Goal: Information Seeking & Learning: Get advice/opinions

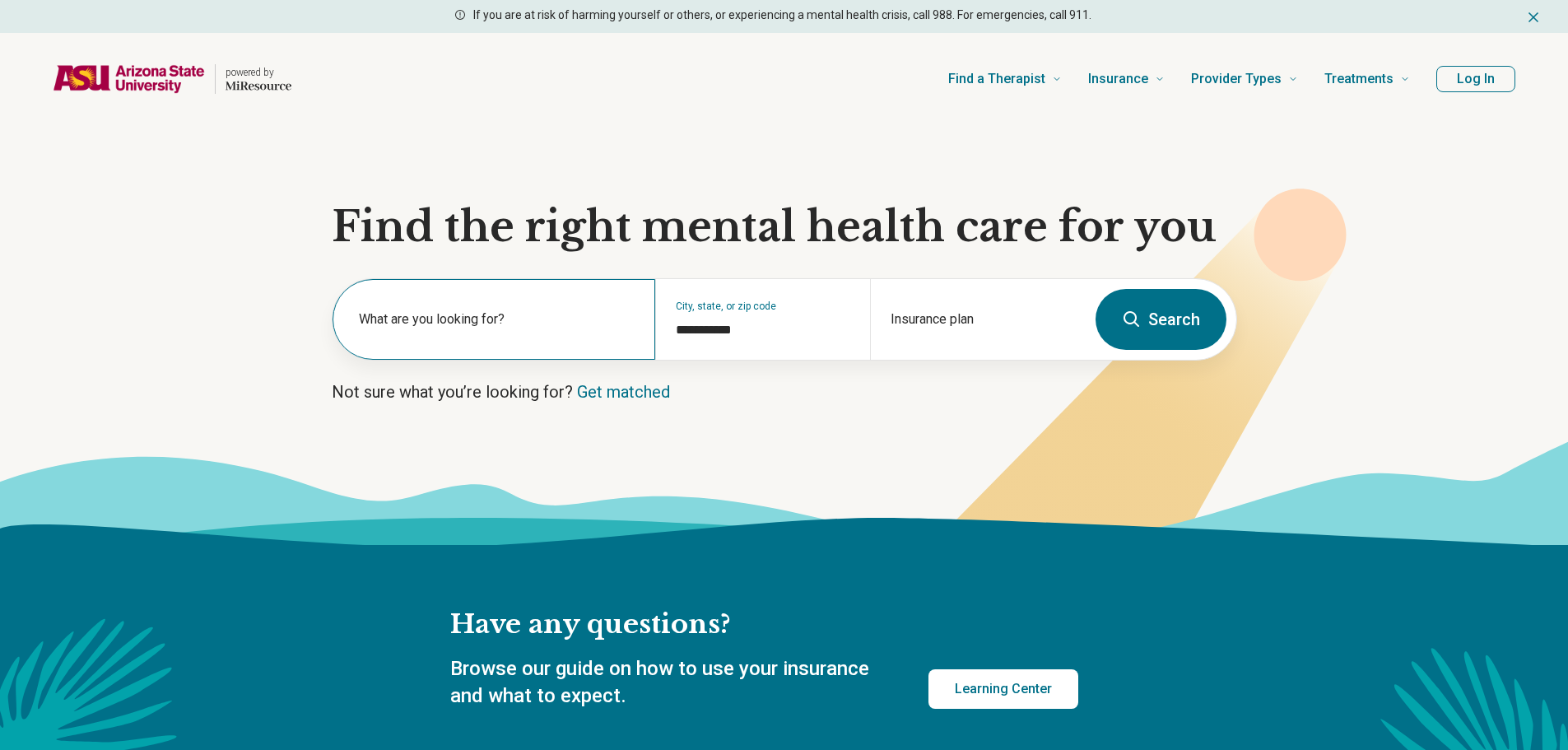
click at [479, 323] on label "What are you looking for?" at bounding box center [497, 319] width 277 height 19
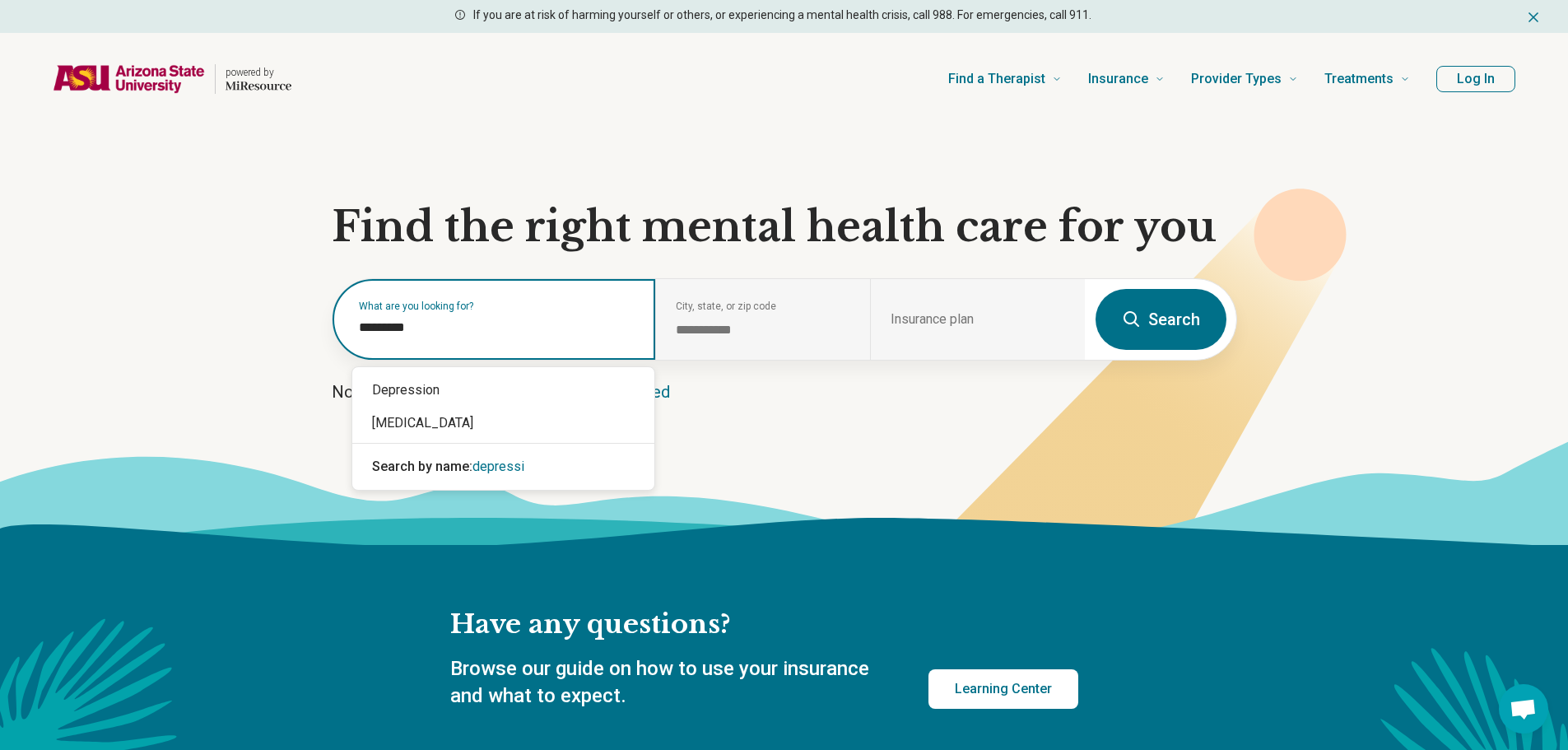
type input "**********"
click at [465, 394] on div "Depression" at bounding box center [504, 391] width 302 height 33
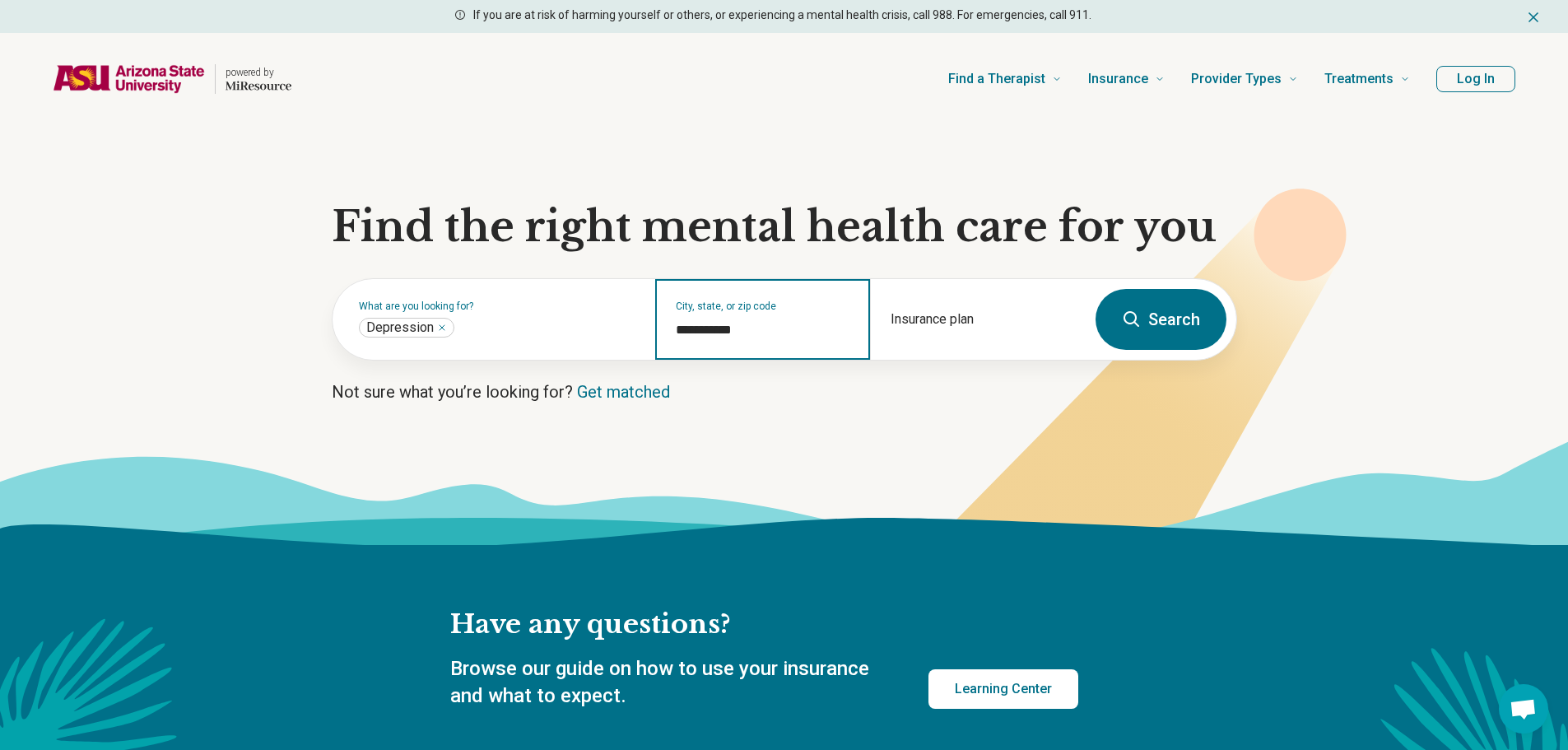
click at [755, 331] on input "**********" at bounding box center [763, 330] width 175 height 19
drag, startPoint x: 755, startPoint y: 331, endPoint x: 655, endPoint y: 340, distance: 100.4
click at [655, 340] on div "**********" at bounding box center [763, 319] width 215 height 81
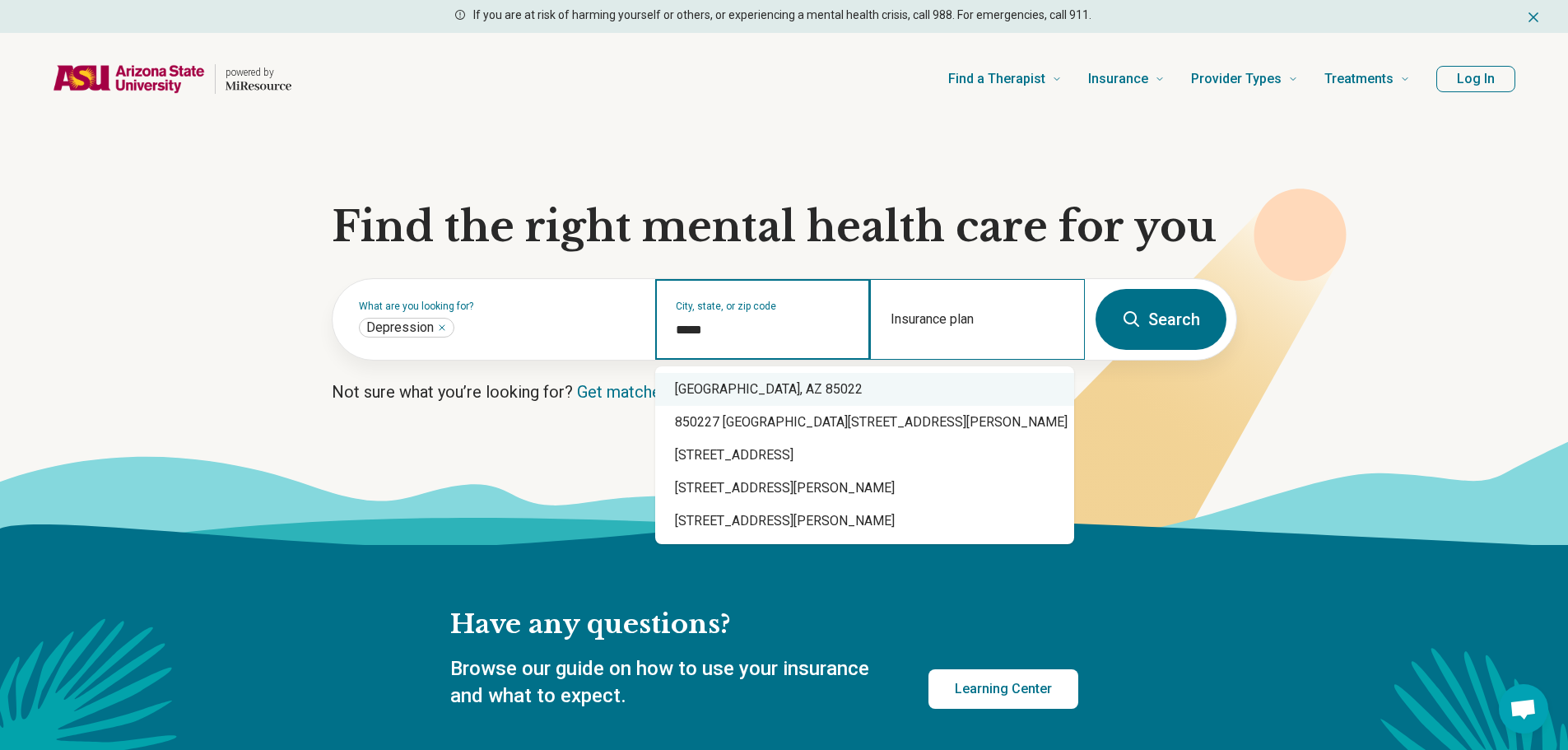
type input "*****"
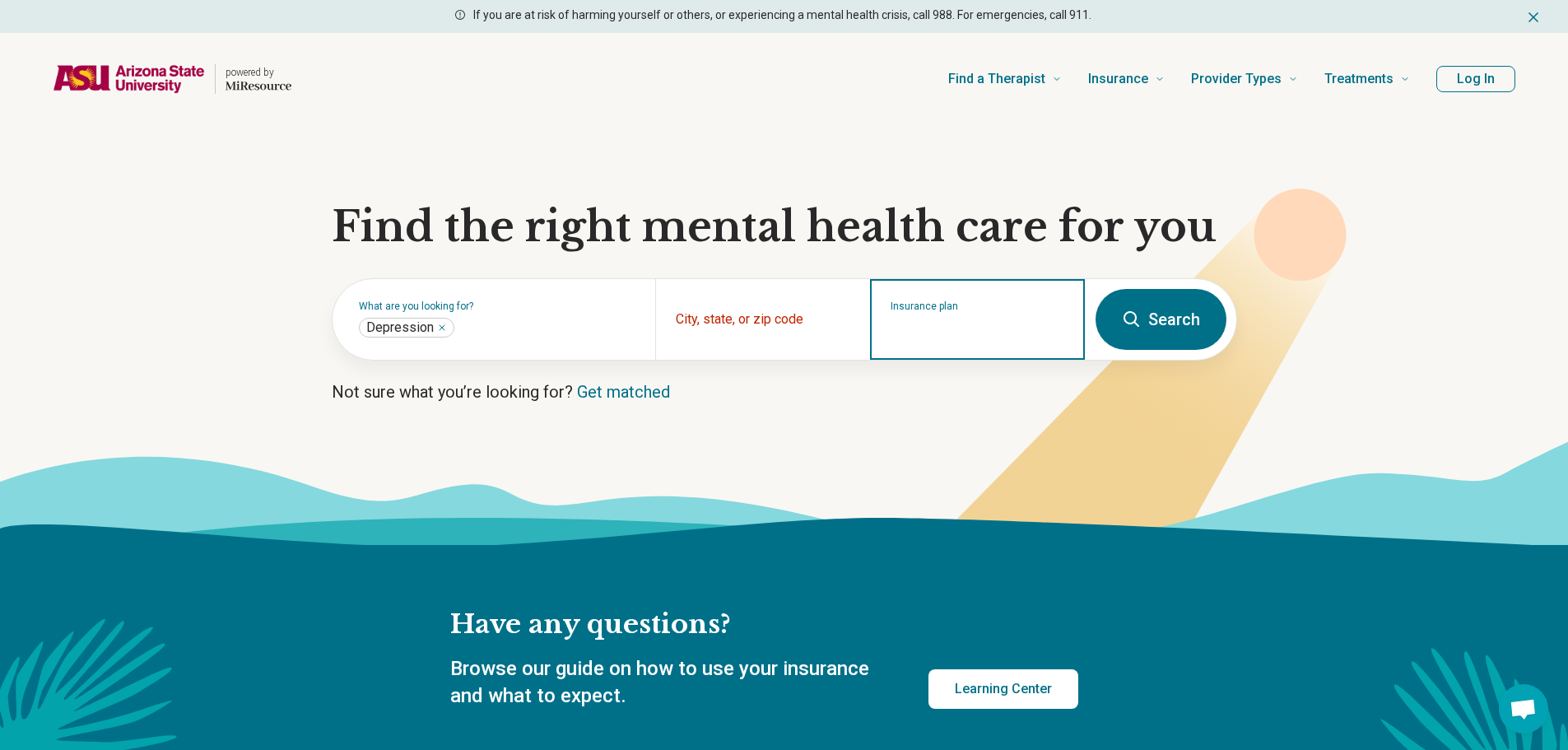
click at [956, 334] on input "Insurance plan" at bounding box center [977, 330] width 175 height 19
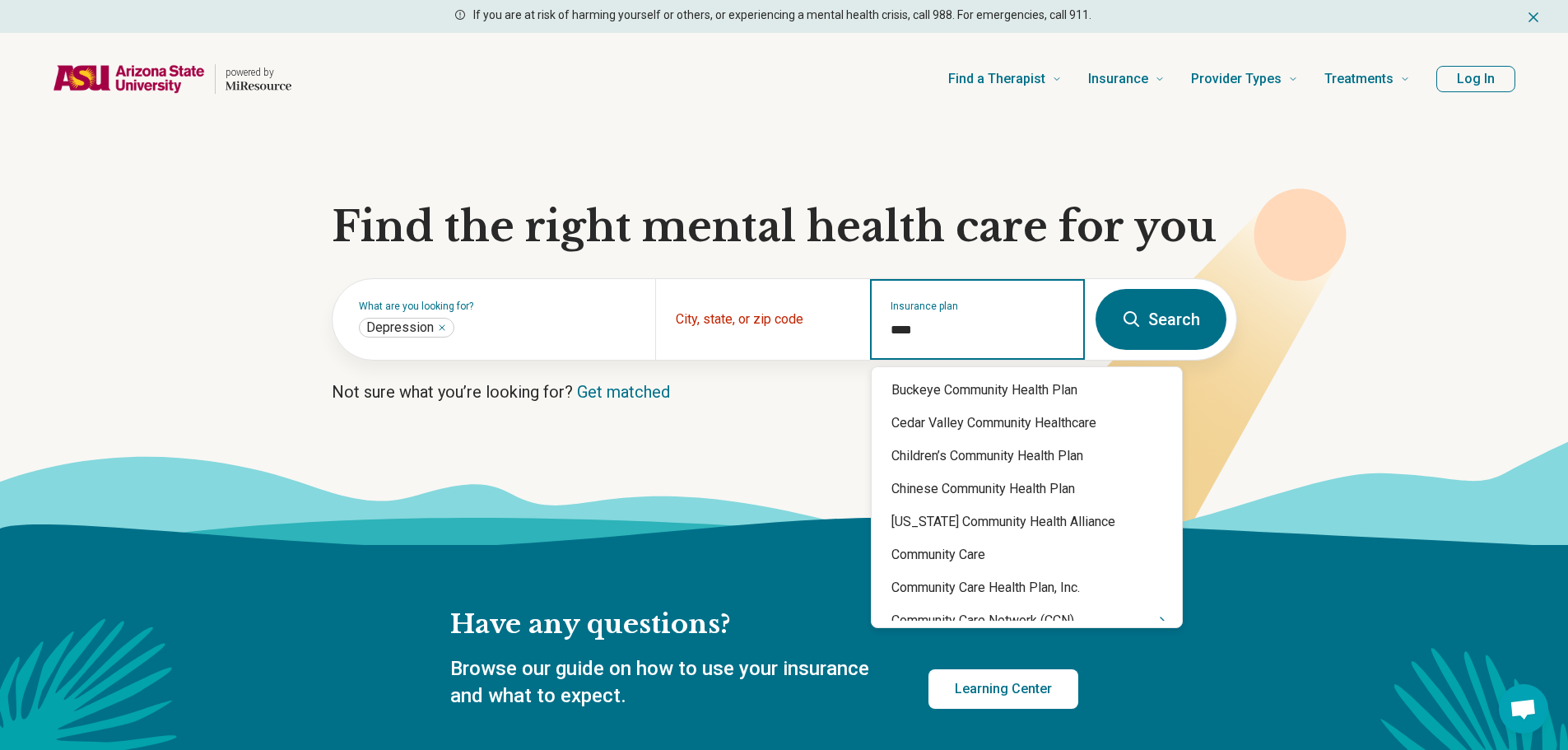
type input "*****"
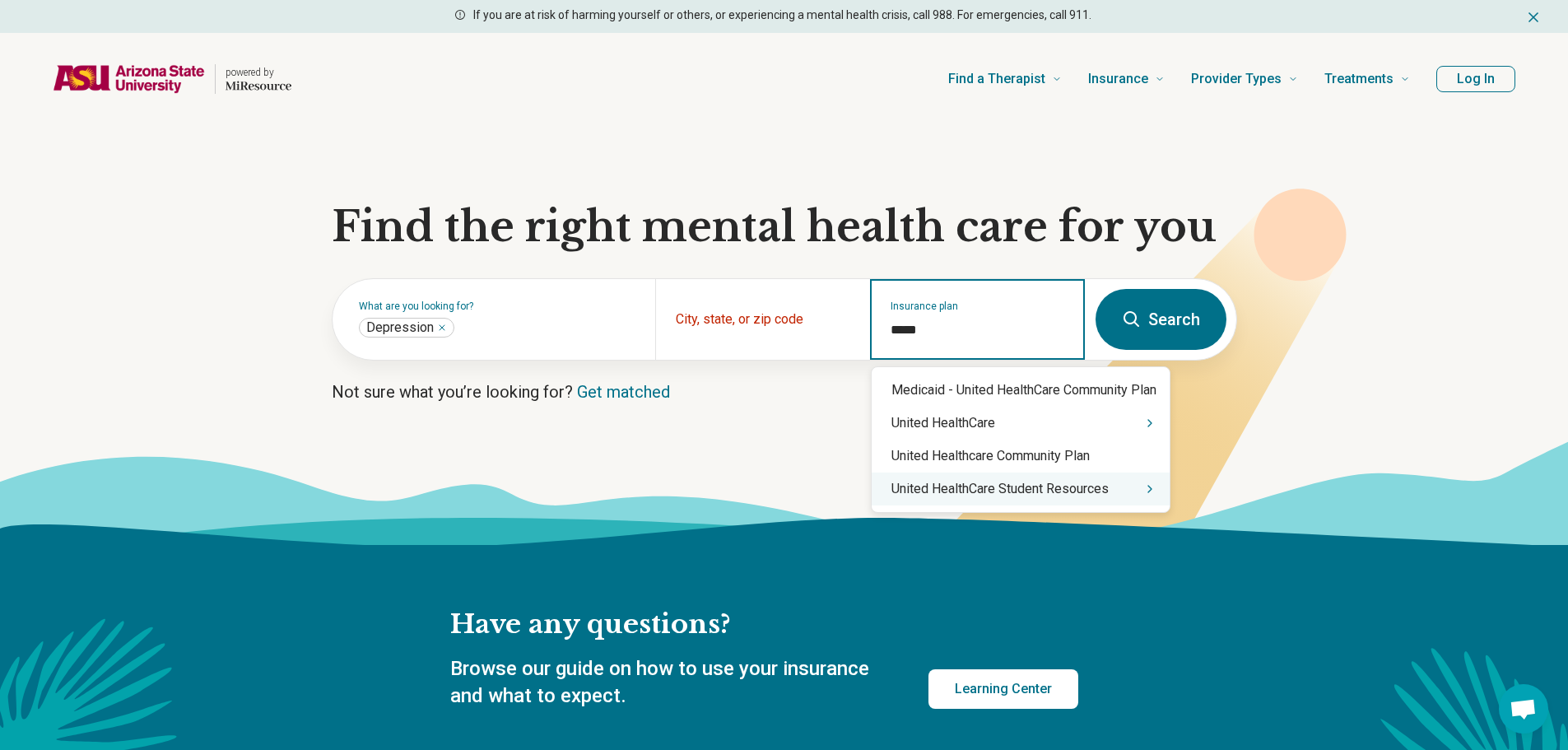
click at [1071, 489] on div "United HealthCare Student Resources" at bounding box center [1021, 489] width 298 height 33
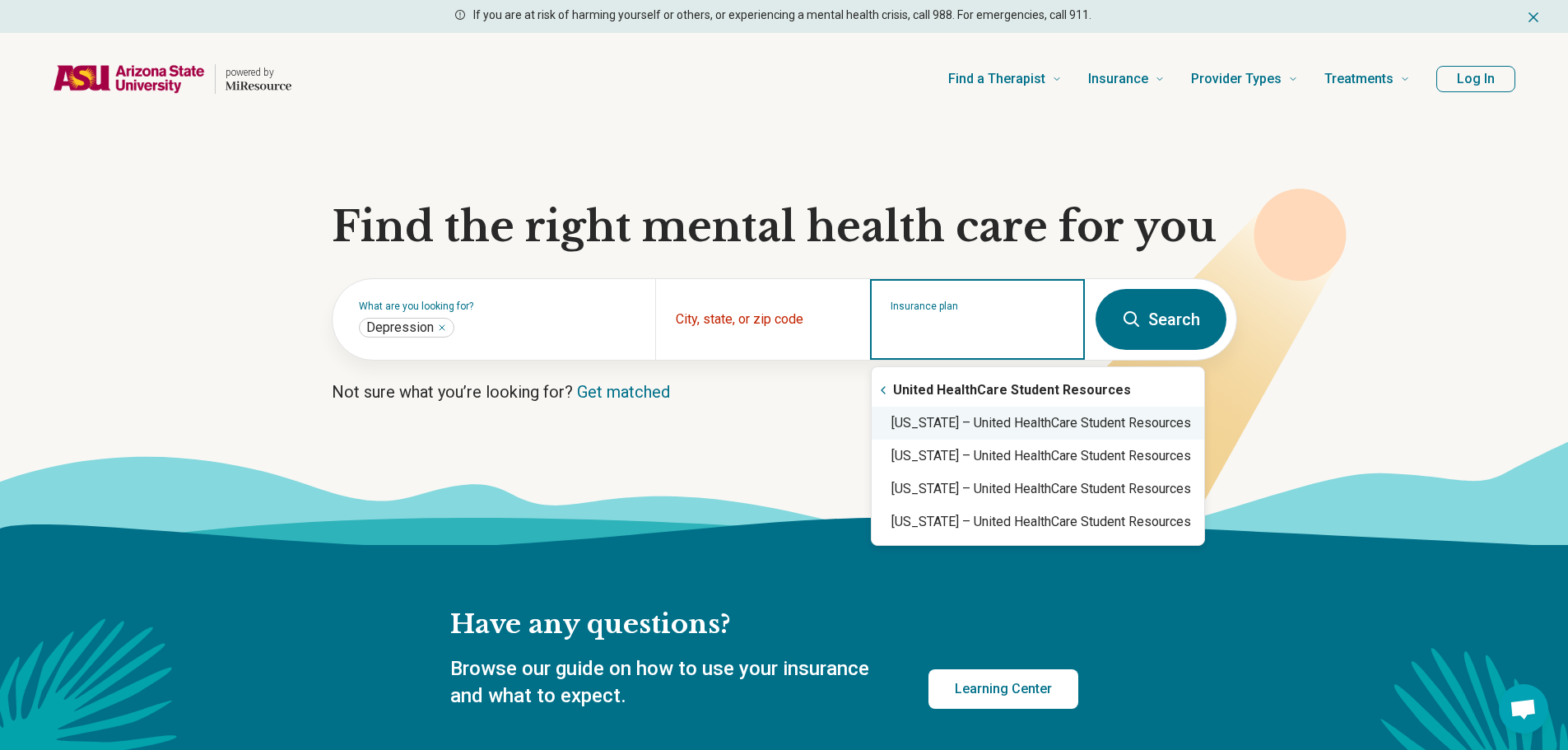
click at [1035, 420] on div "[US_STATE] – United HealthCare Student Resources" at bounding box center [1038, 423] width 332 height 33
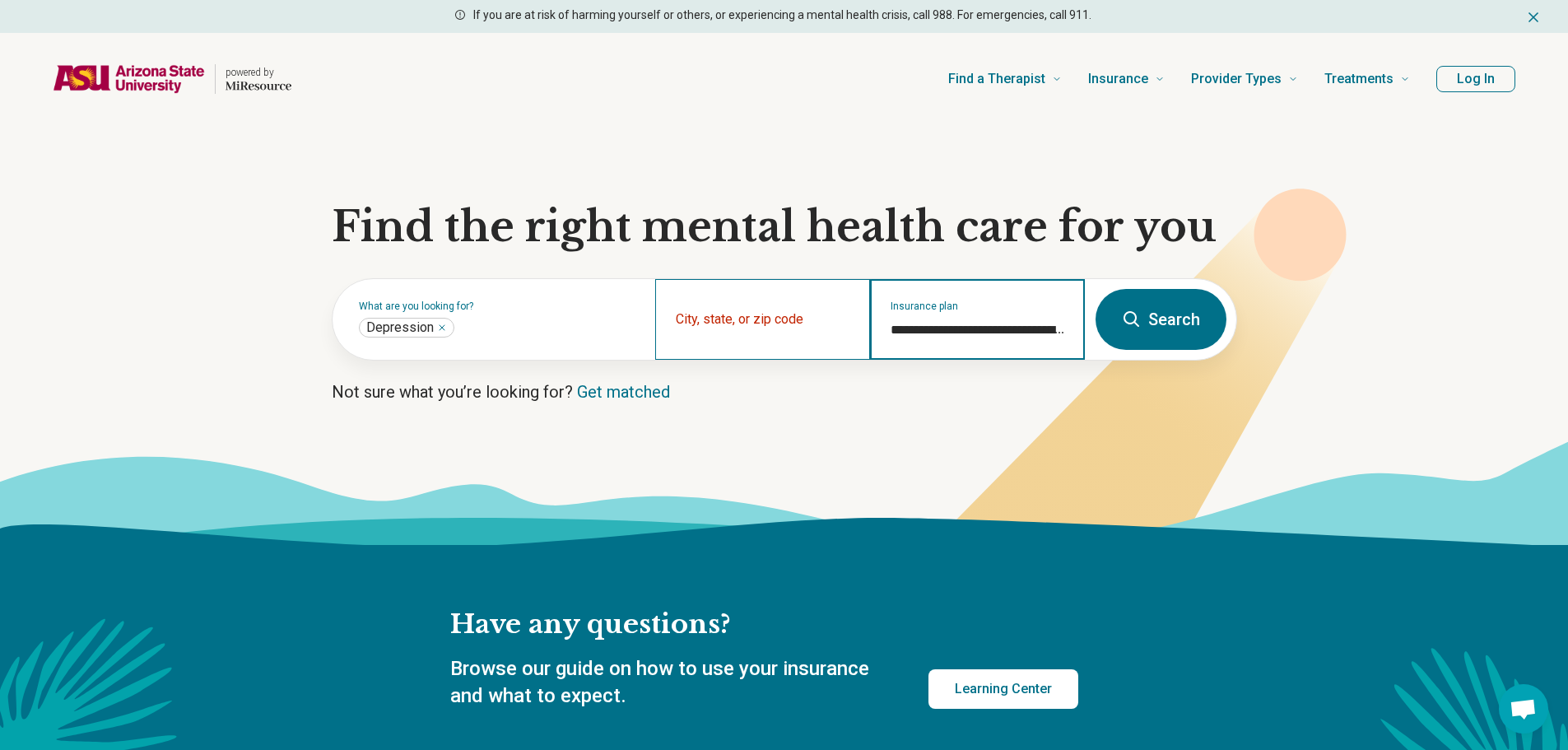
type input "**********"
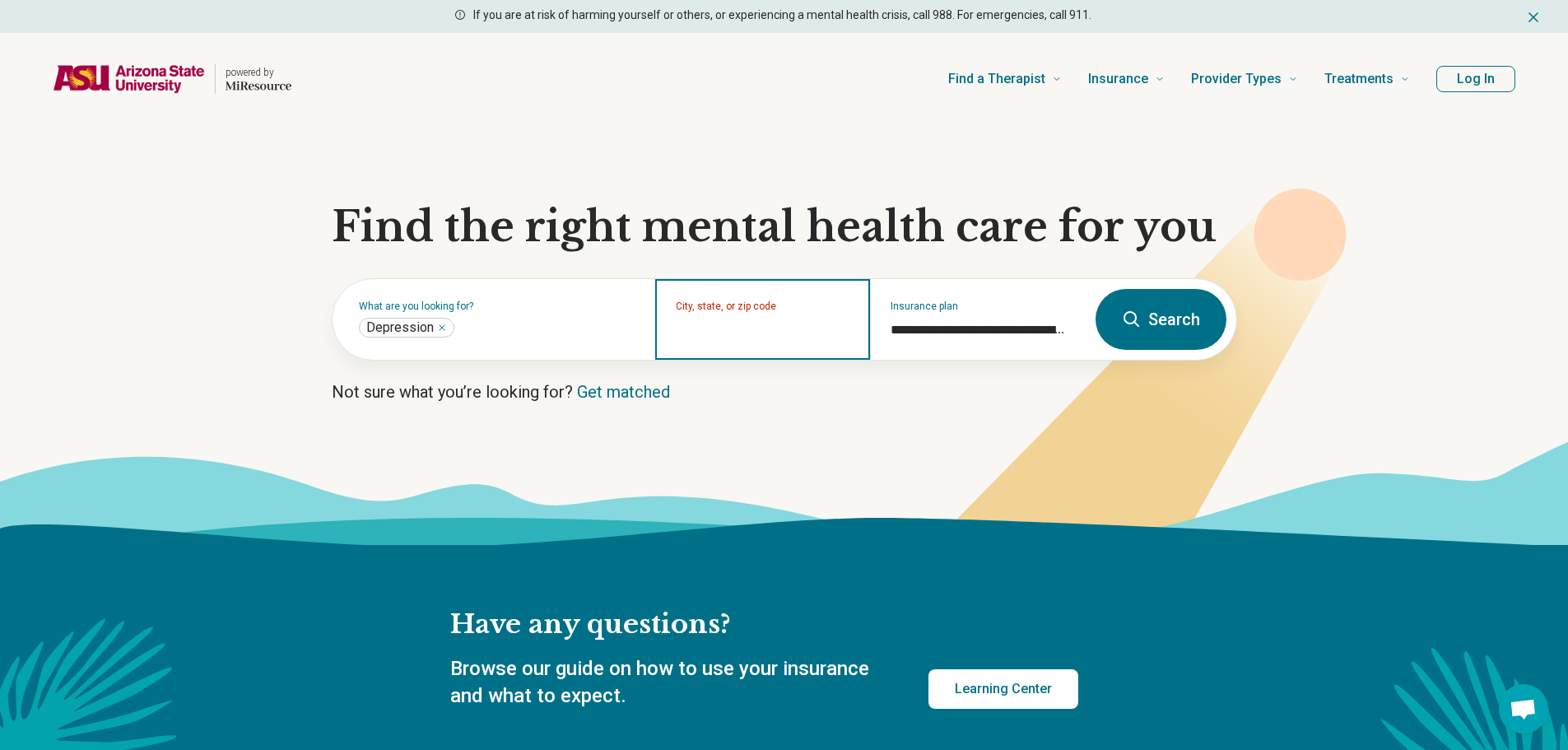
click at [757, 336] on input "City, state, or zip code" at bounding box center [763, 330] width 175 height 19
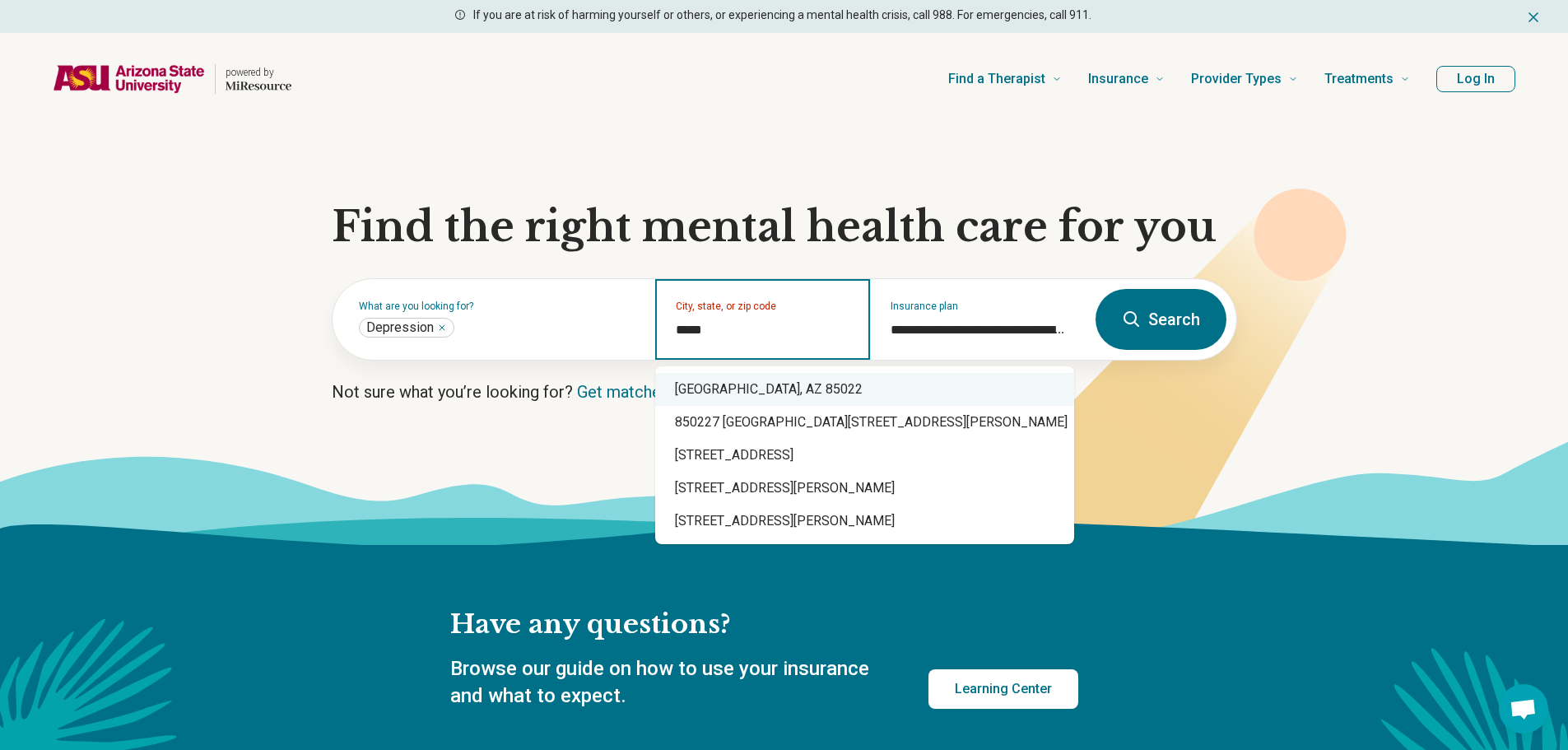
click at [753, 383] on div "[GEOGRAPHIC_DATA], AZ 85022" at bounding box center [865, 390] width 419 height 33
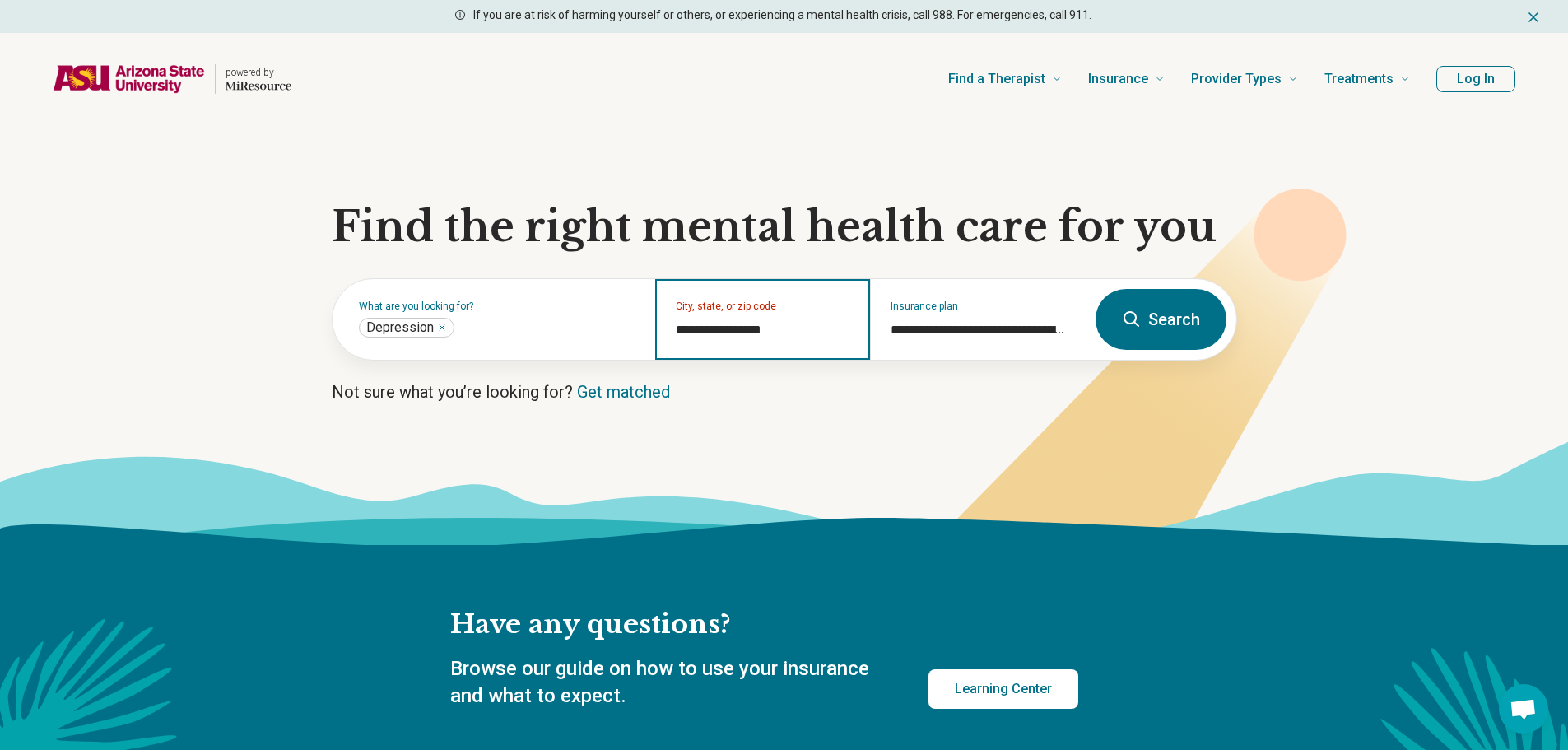
type input "**********"
click at [1179, 319] on button "Search" at bounding box center [1161, 319] width 131 height 61
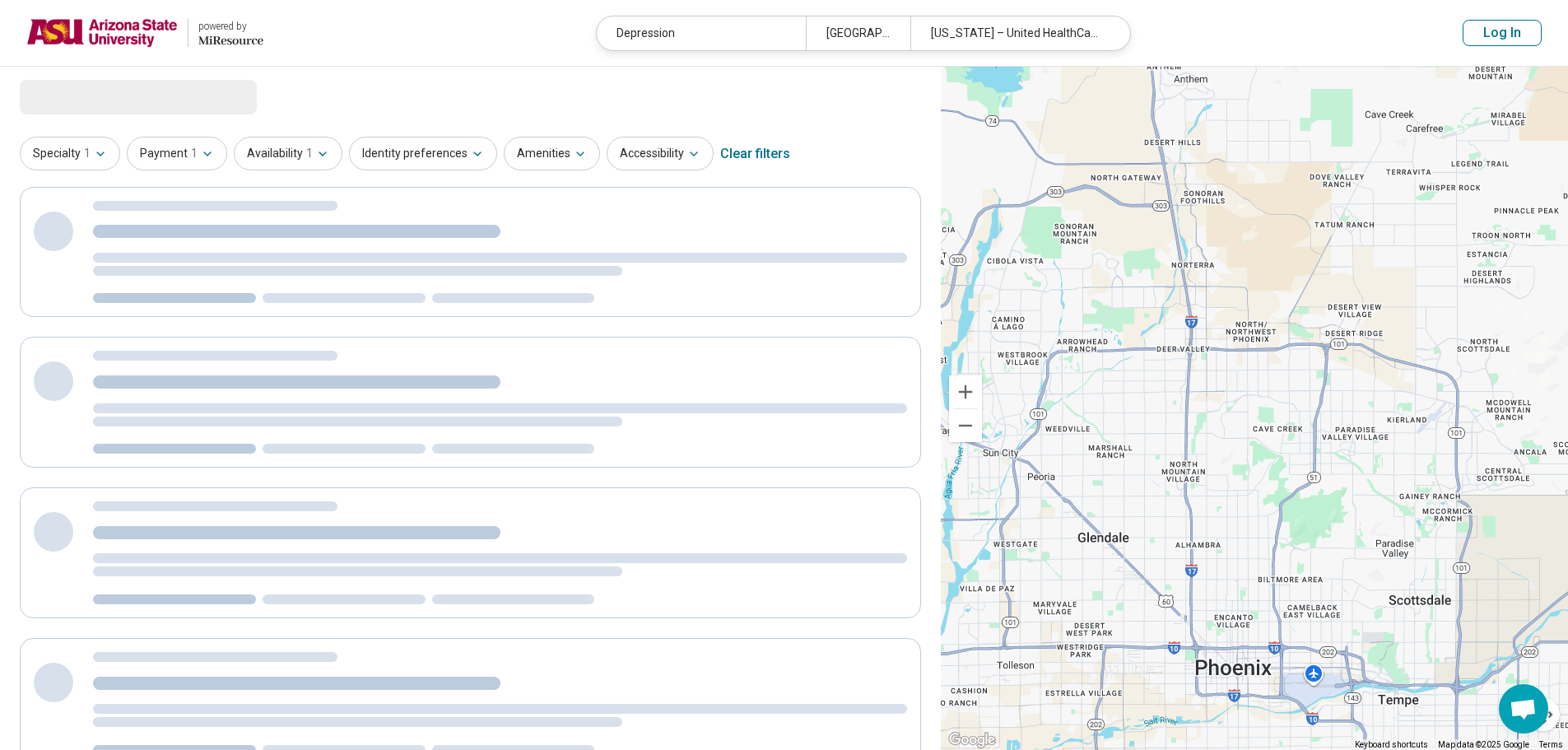
select select "***"
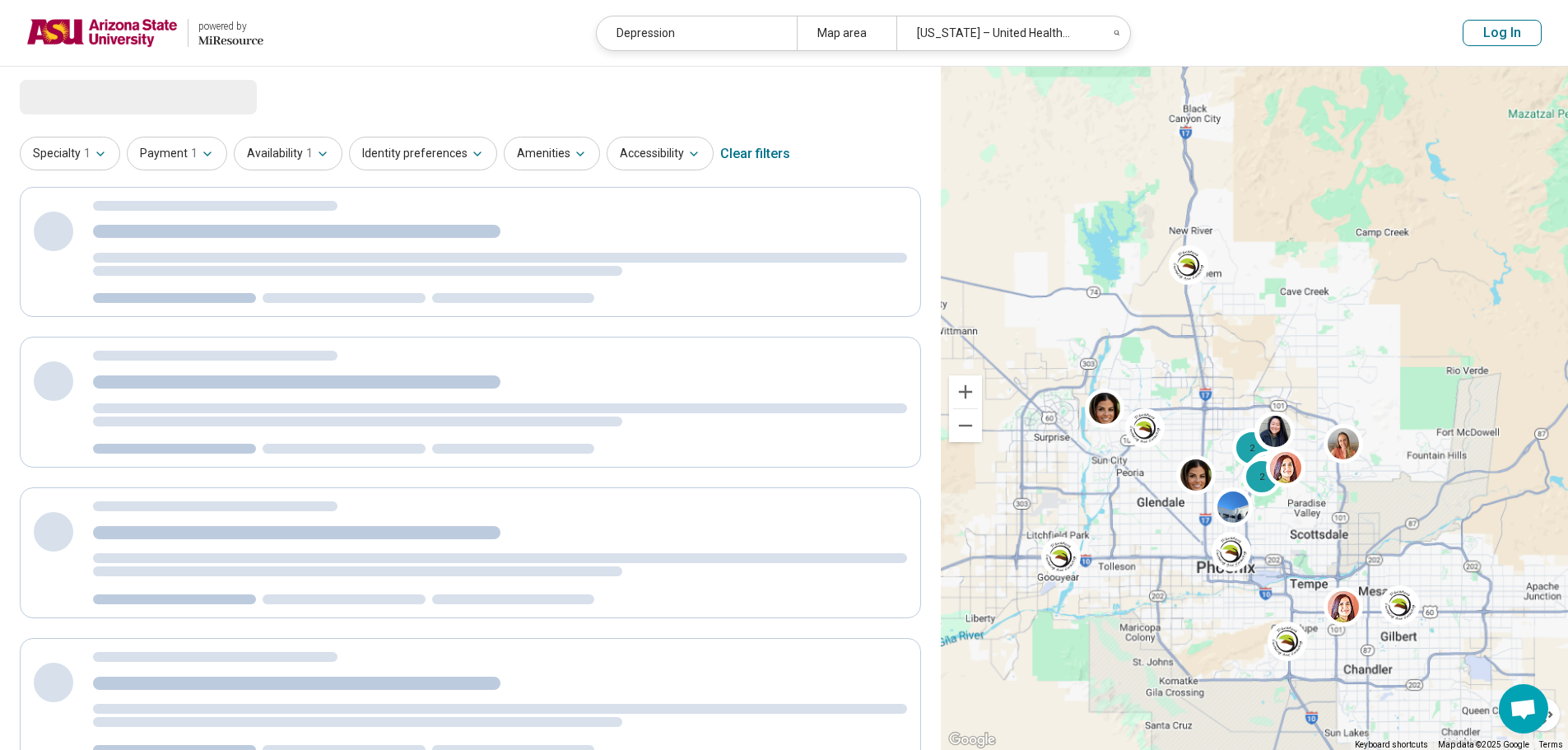
drag, startPoint x: 1409, startPoint y: 619, endPoint x: 1330, endPoint y: 555, distance: 101.7
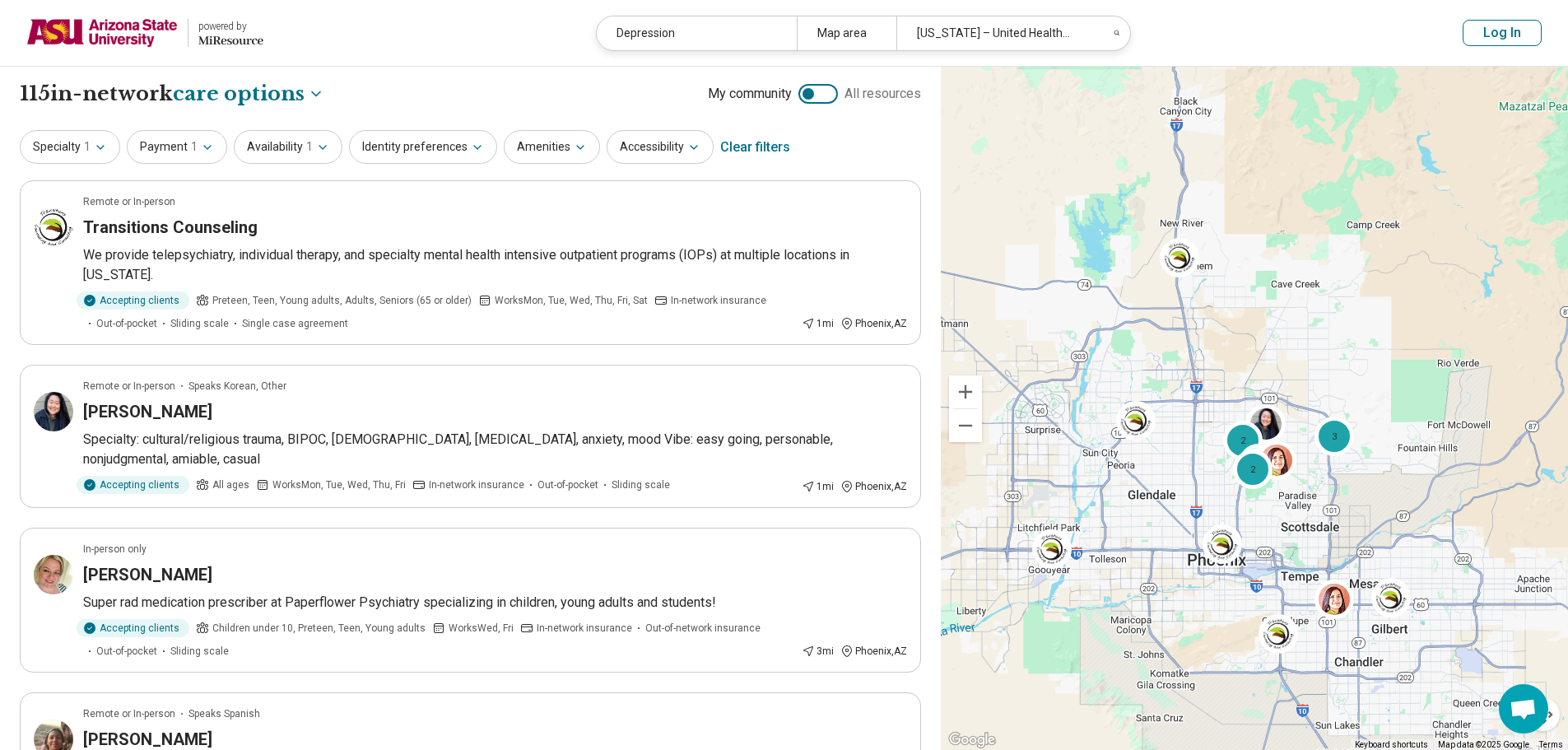
click at [1500, 36] on button "Log In" at bounding box center [1501, 32] width 79 height 26
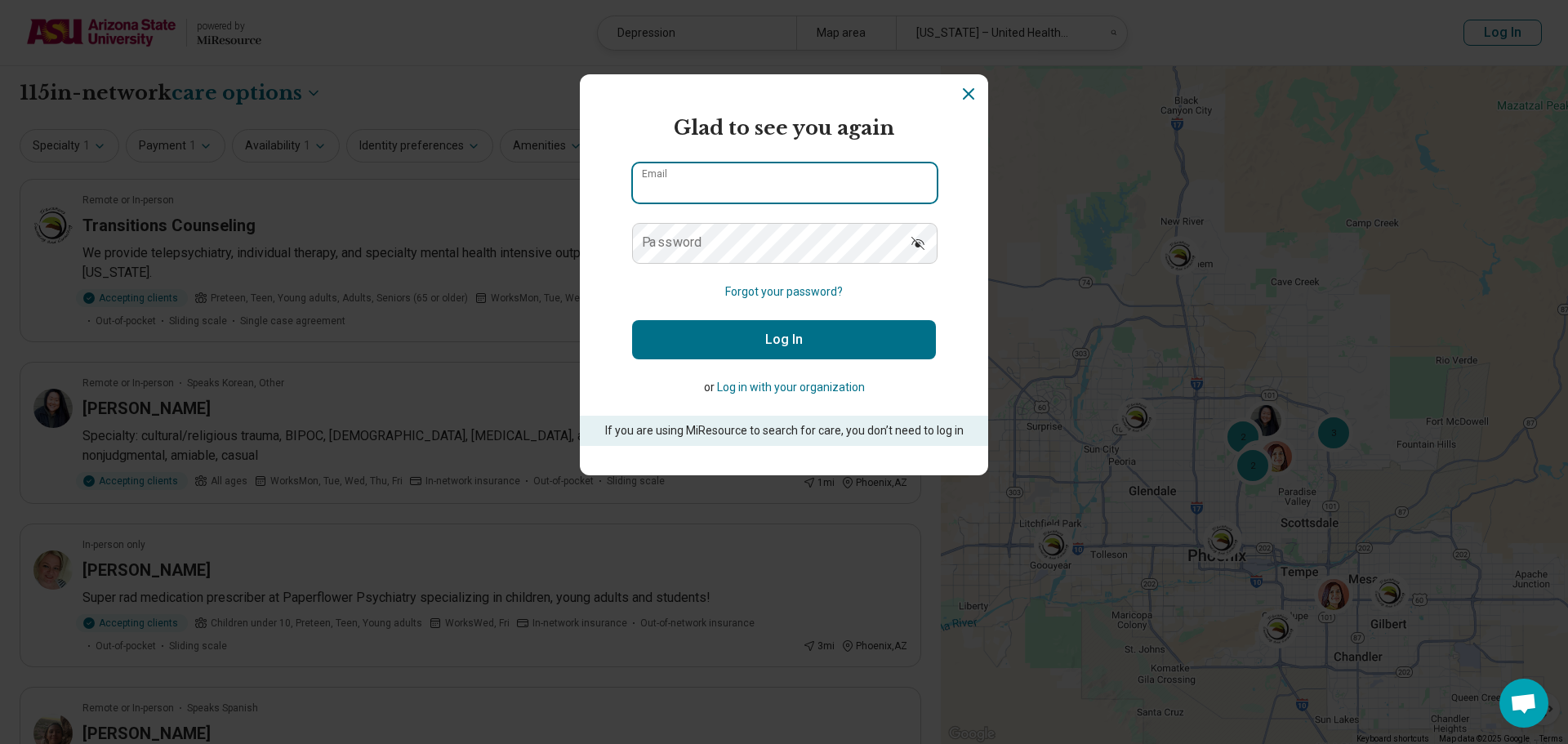
type input "**********"
click at [758, 347] on button "Log In" at bounding box center [783, 340] width 304 height 39
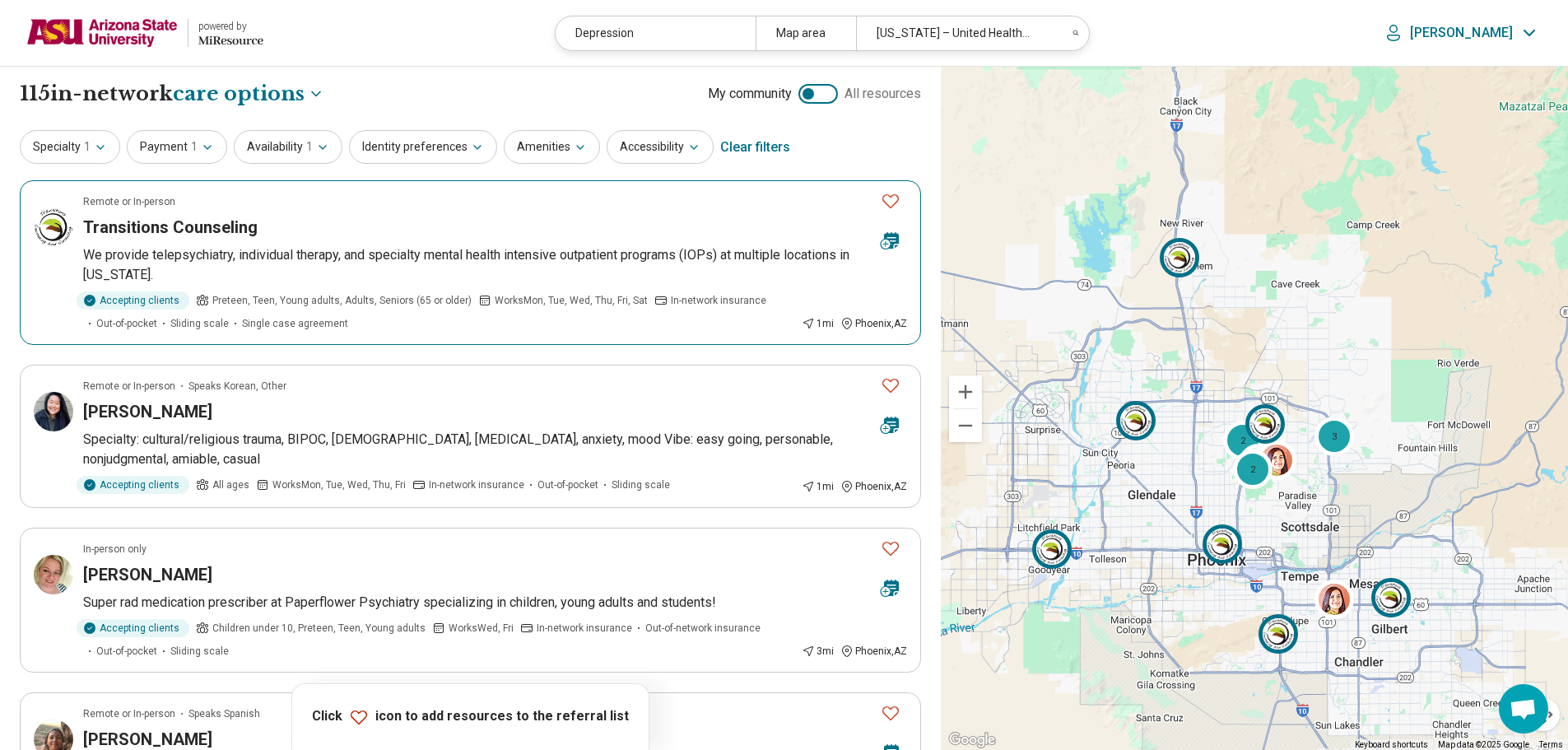
click at [893, 199] on icon "Favorite" at bounding box center [890, 200] width 19 height 19
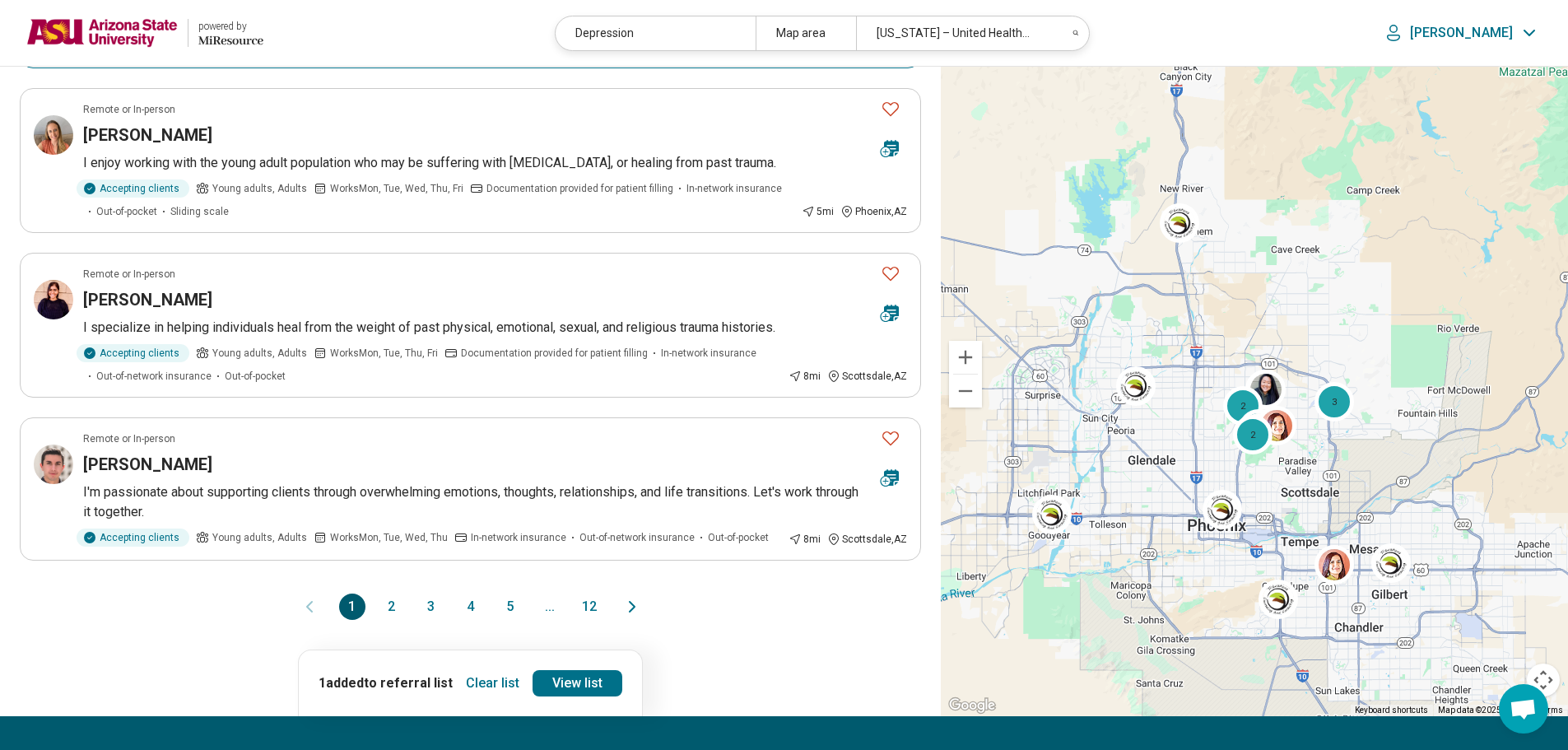
scroll to position [1318, 0]
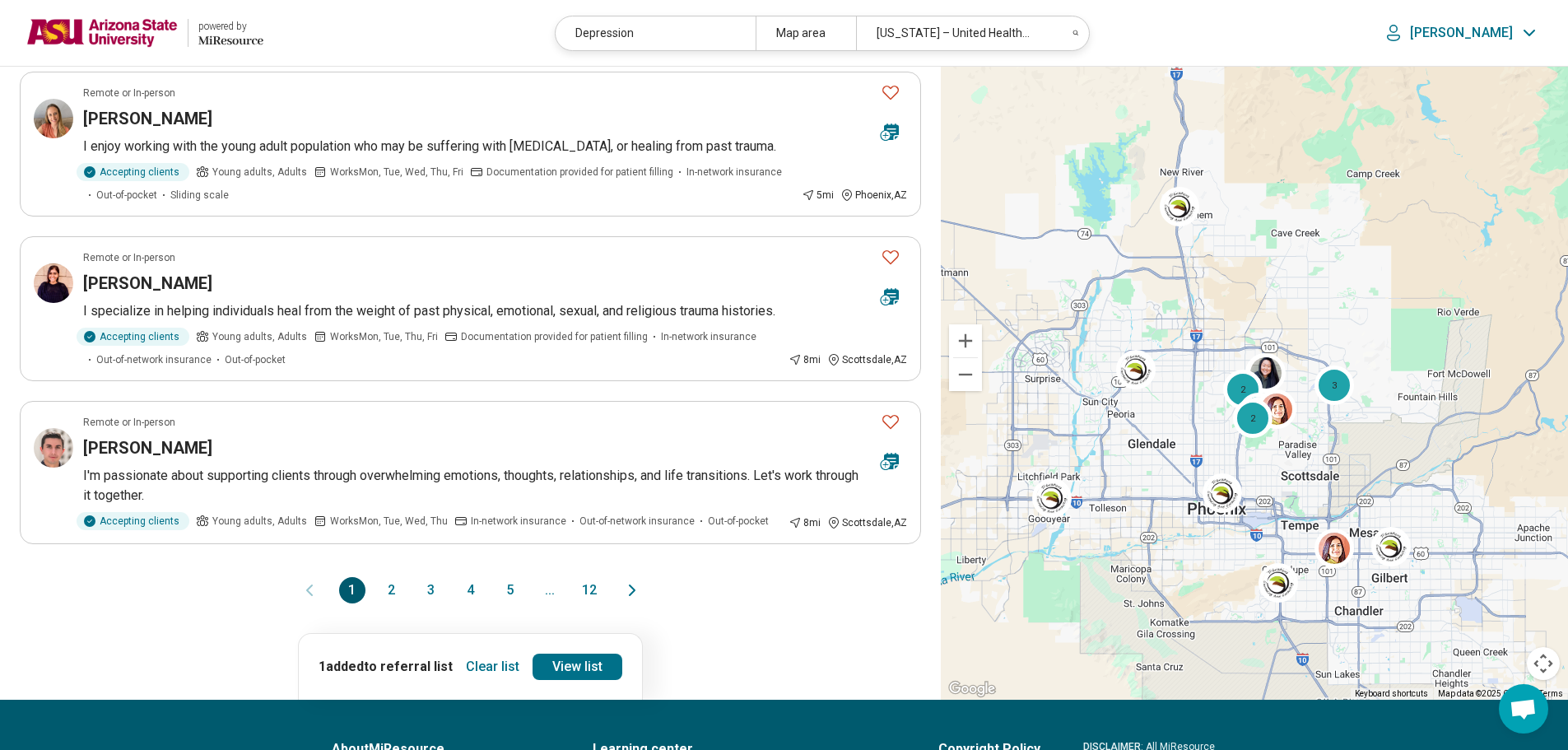
click at [392, 590] on button "2" at bounding box center [392, 590] width 26 height 26
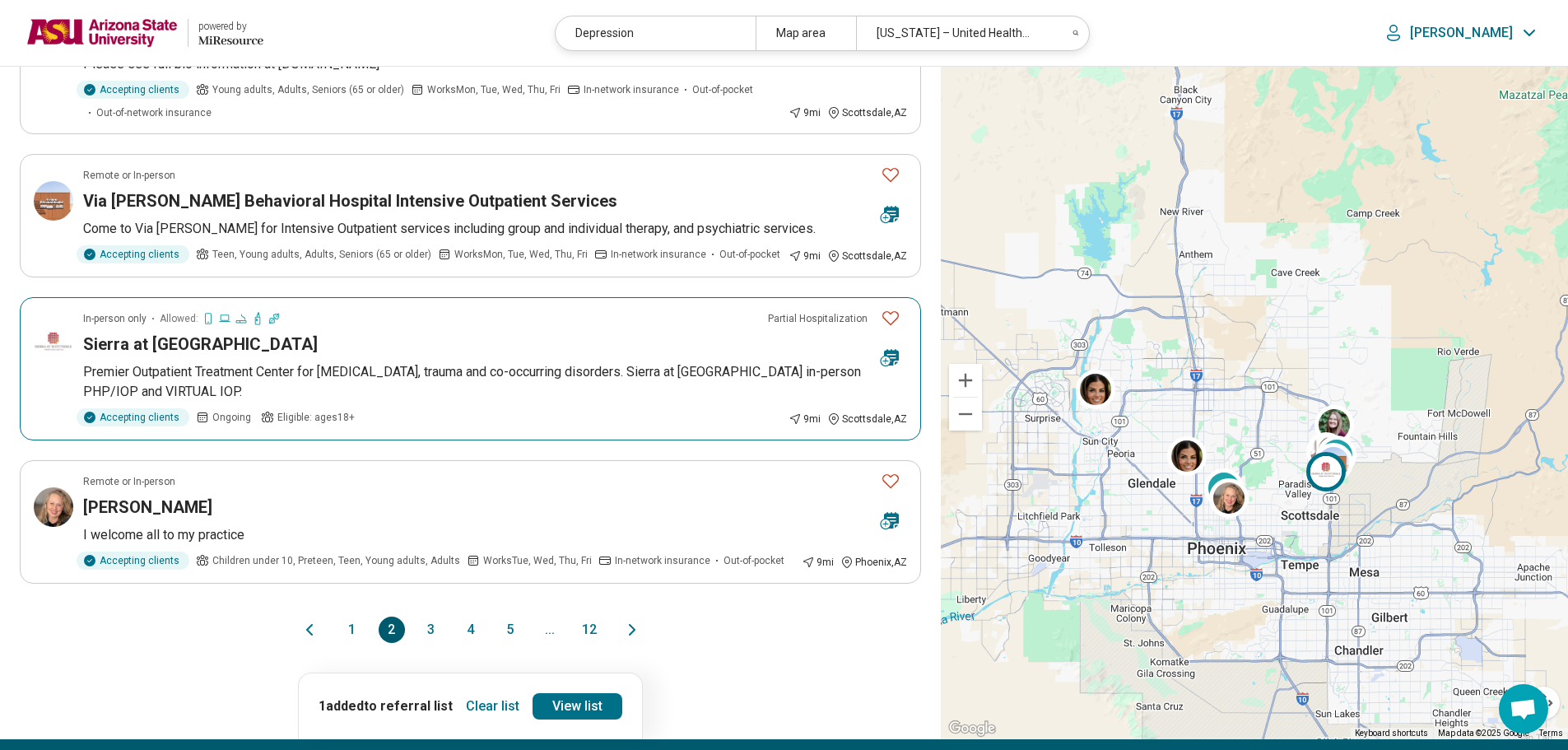
scroll to position [1235, 0]
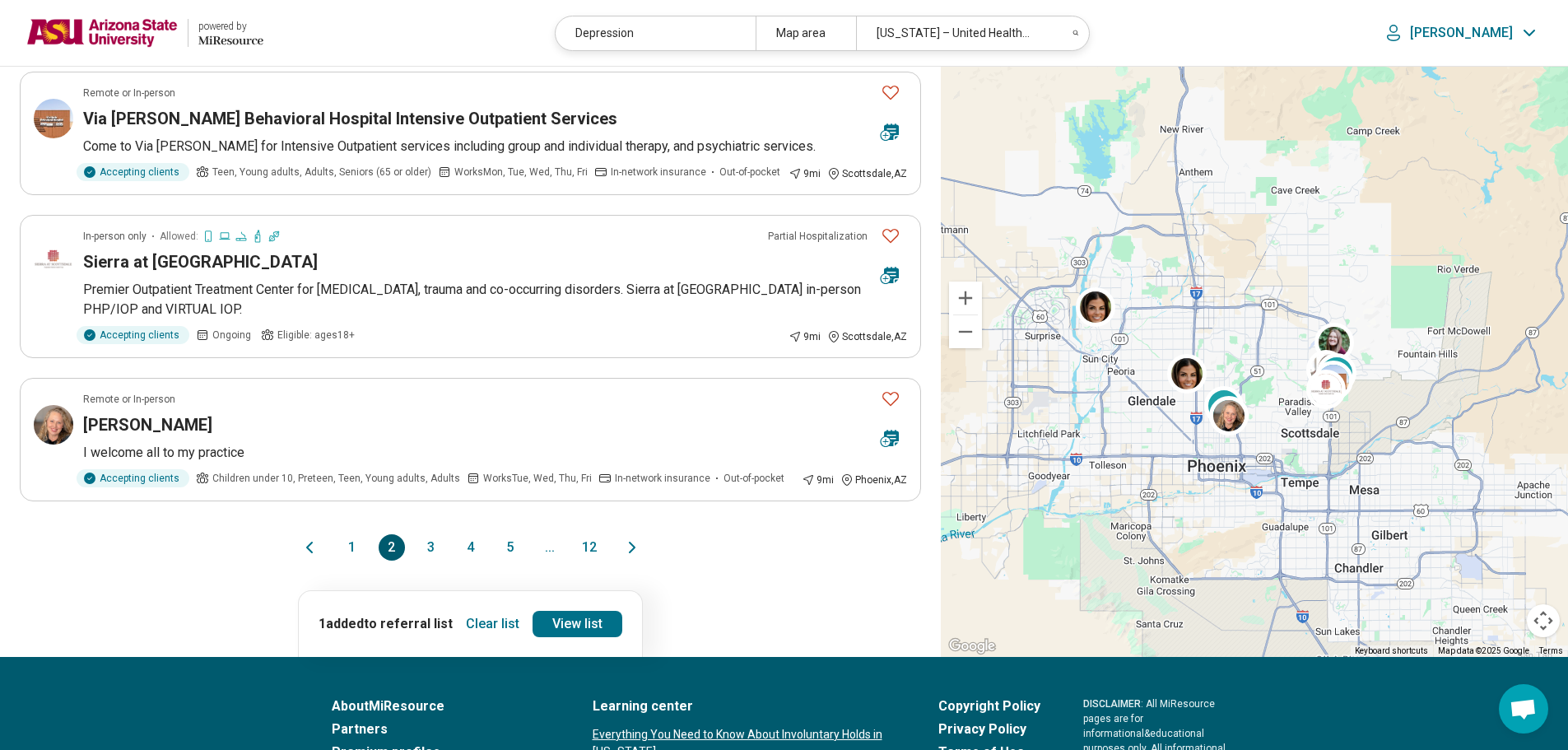
click at [426, 551] on button "3" at bounding box center [431, 547] width 26 height 26
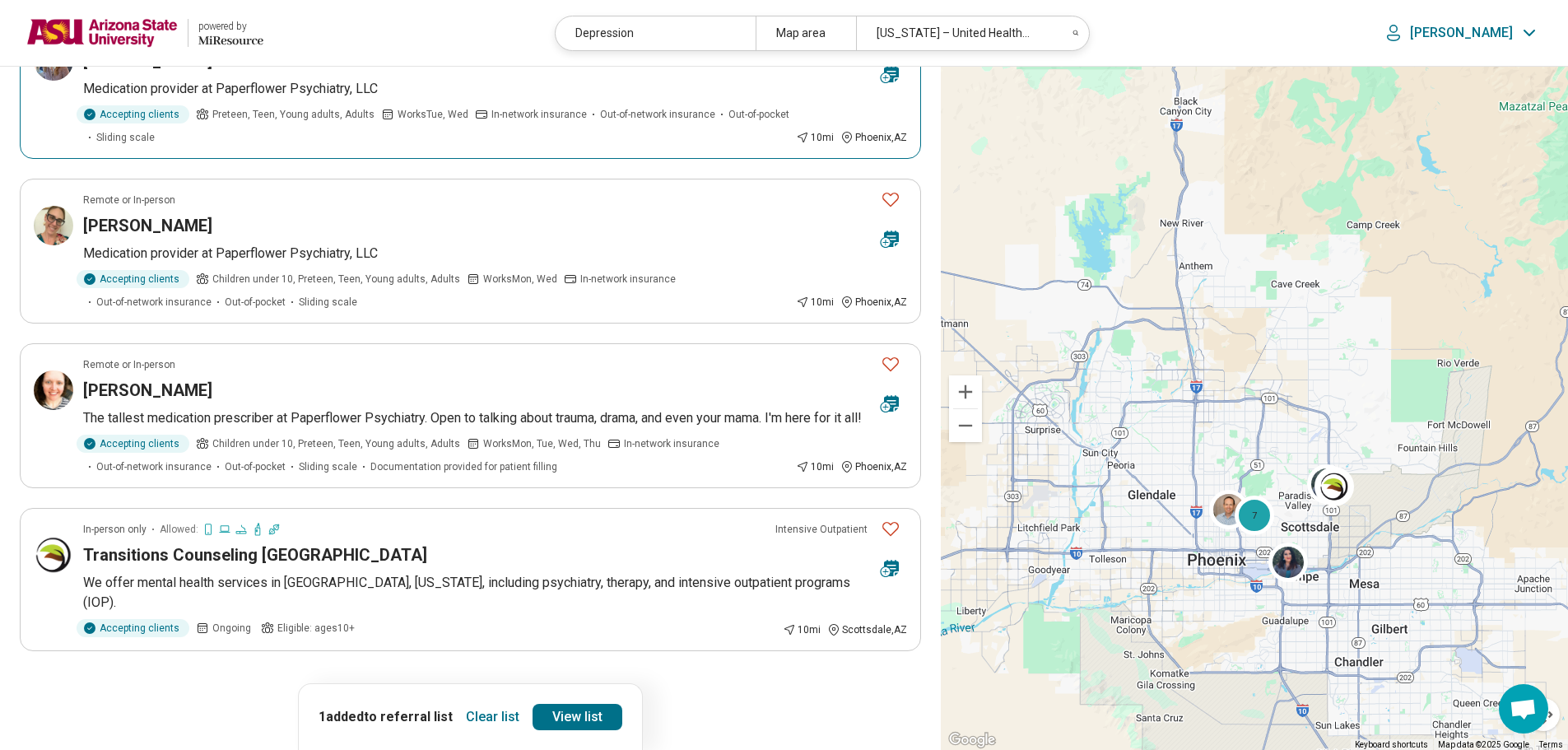
scroll to position [1153, 0]
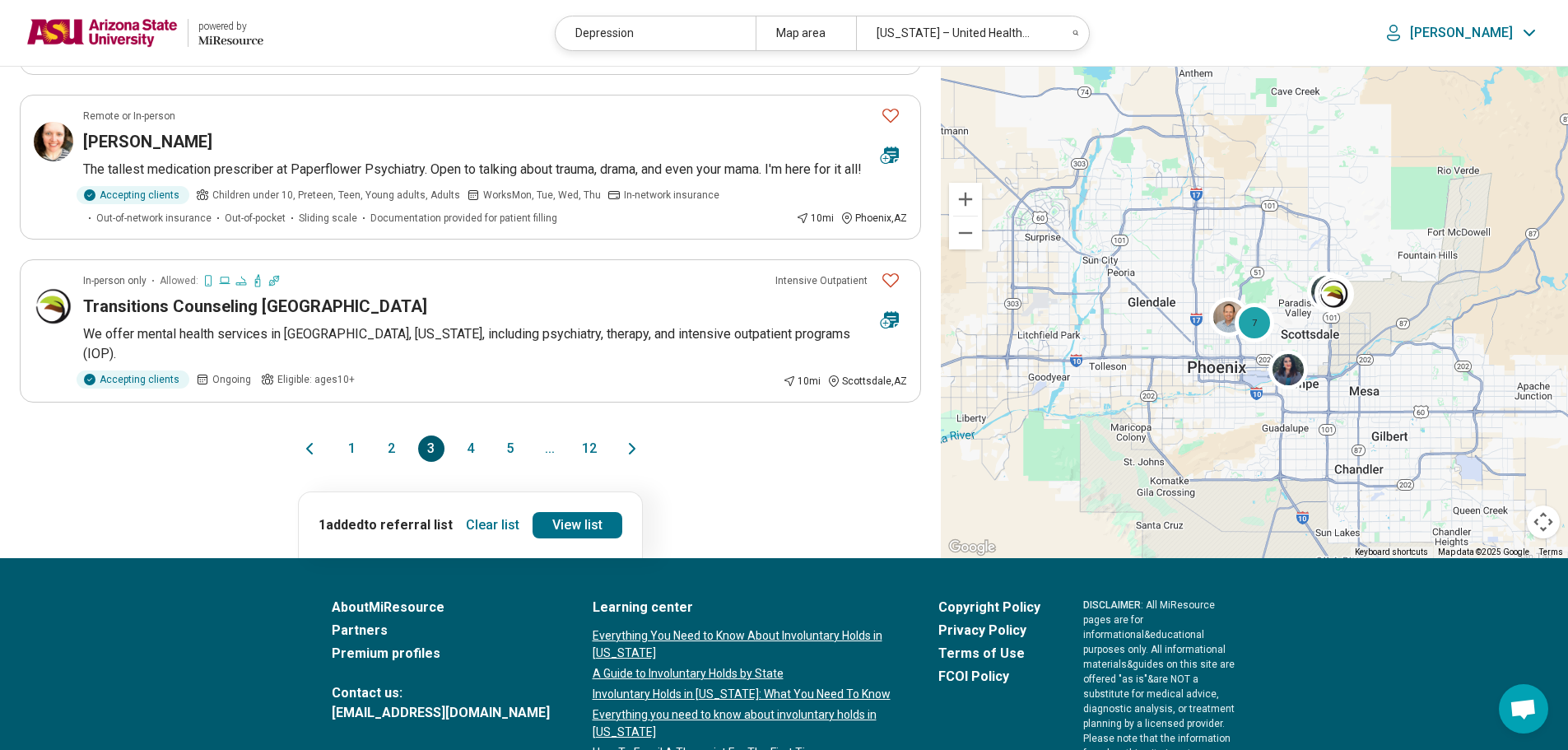
click at [466, 453] on button "4" at bounding box center [470, 448] width 26 height 26
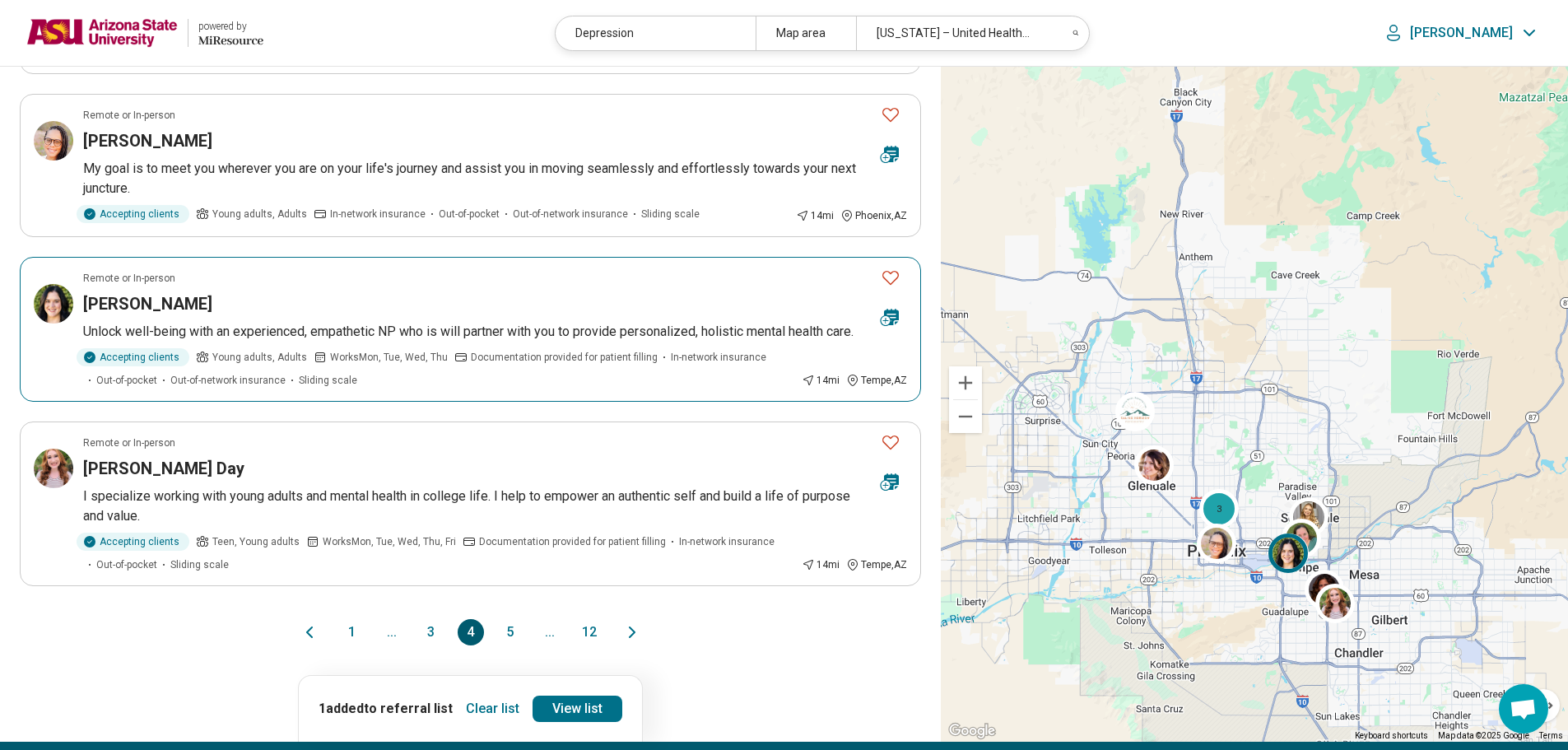
scroll to position [1400, 0]
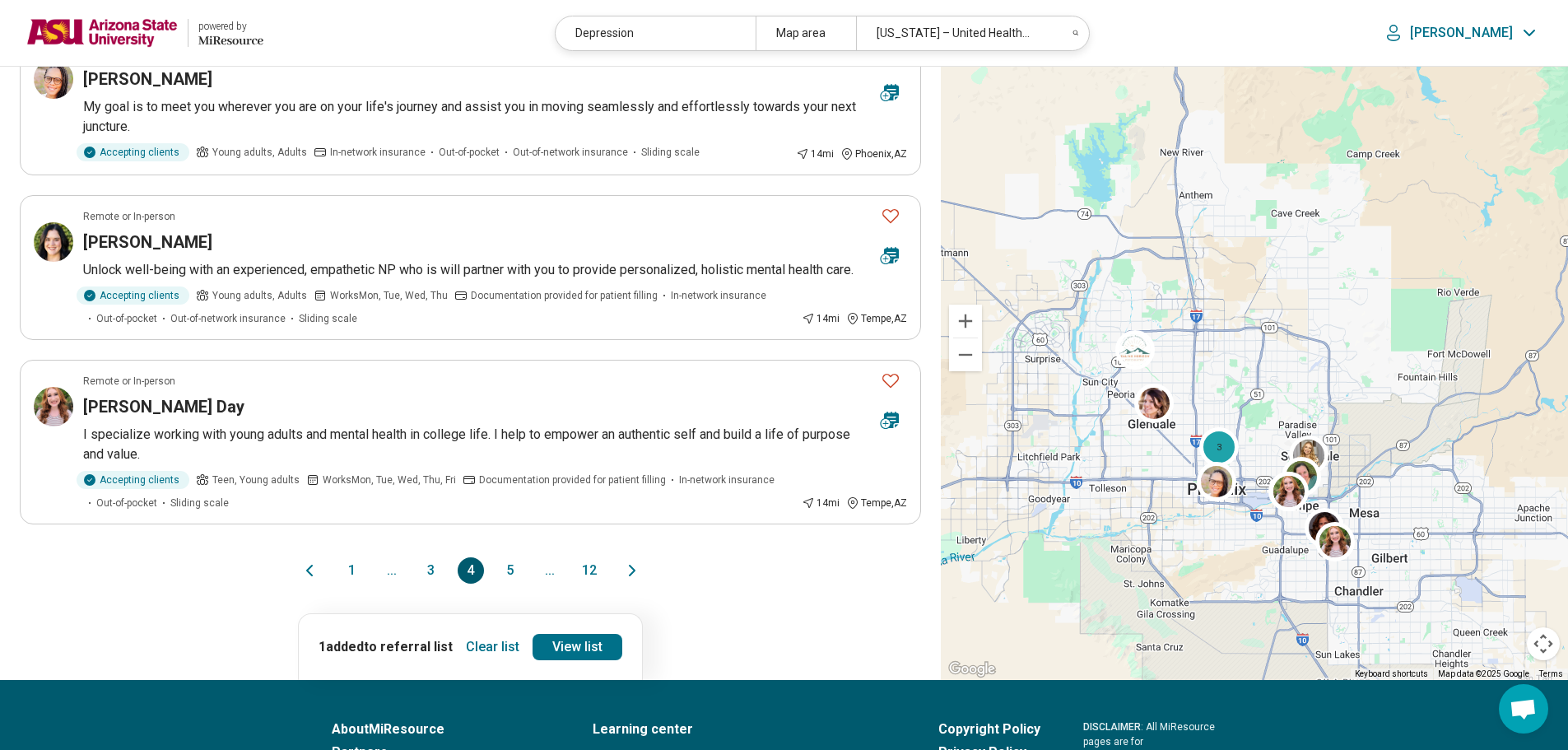
click at [508, 557] on button "5" at bounding box center [510, 570] width 26 height 26
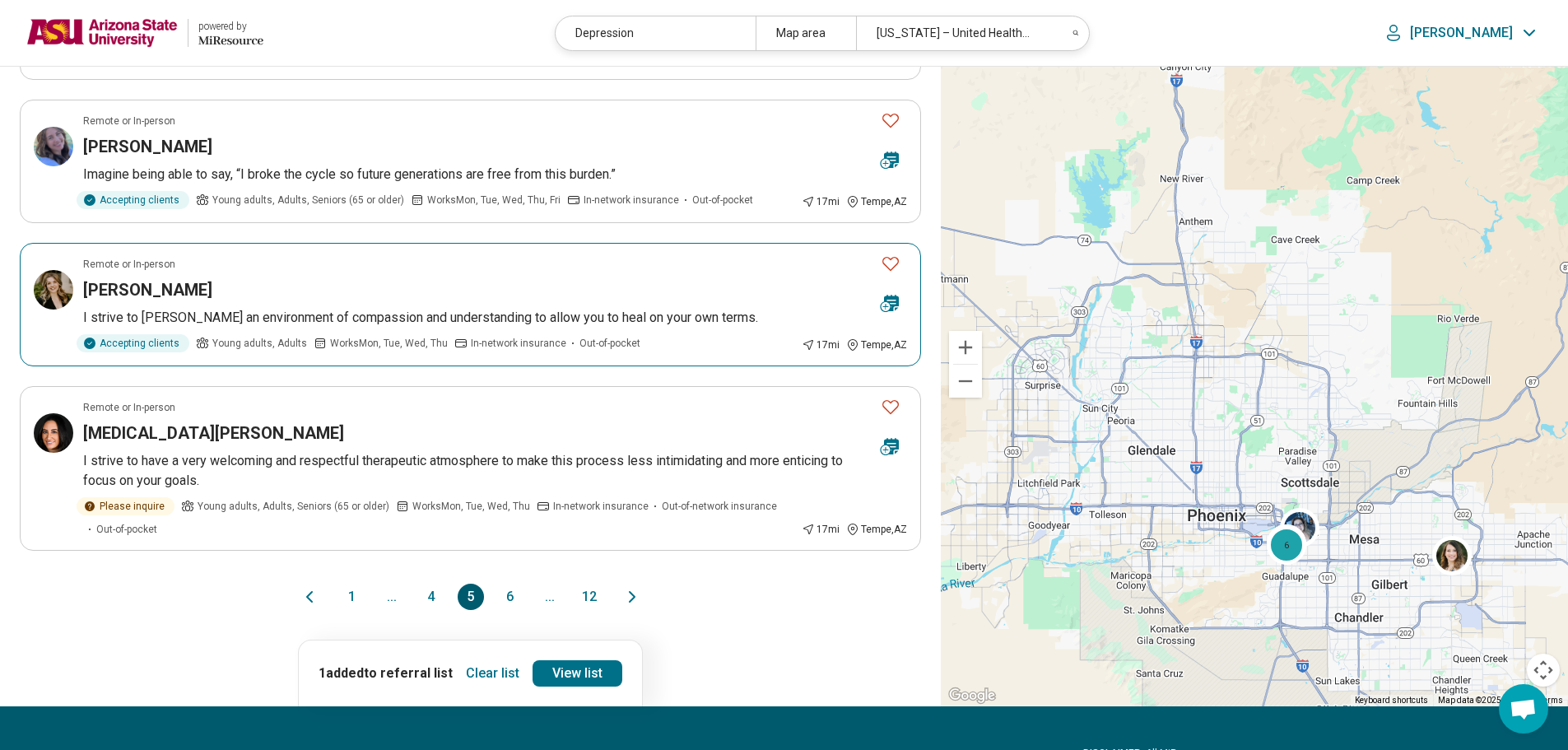
scroll to position [1153, 0]
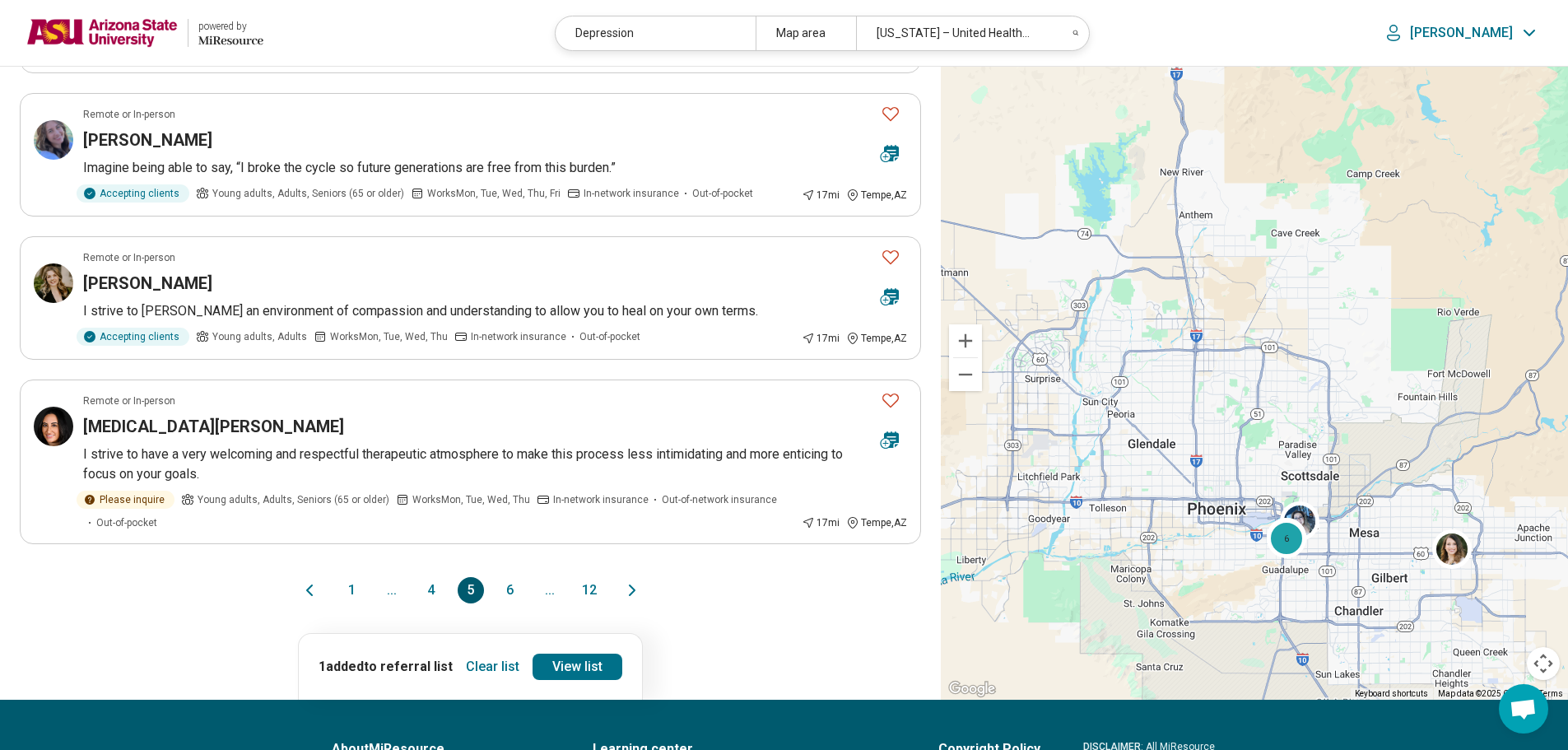
click at [505, 591] on button "6" at bounding box center [510, 590] width 26 height 26
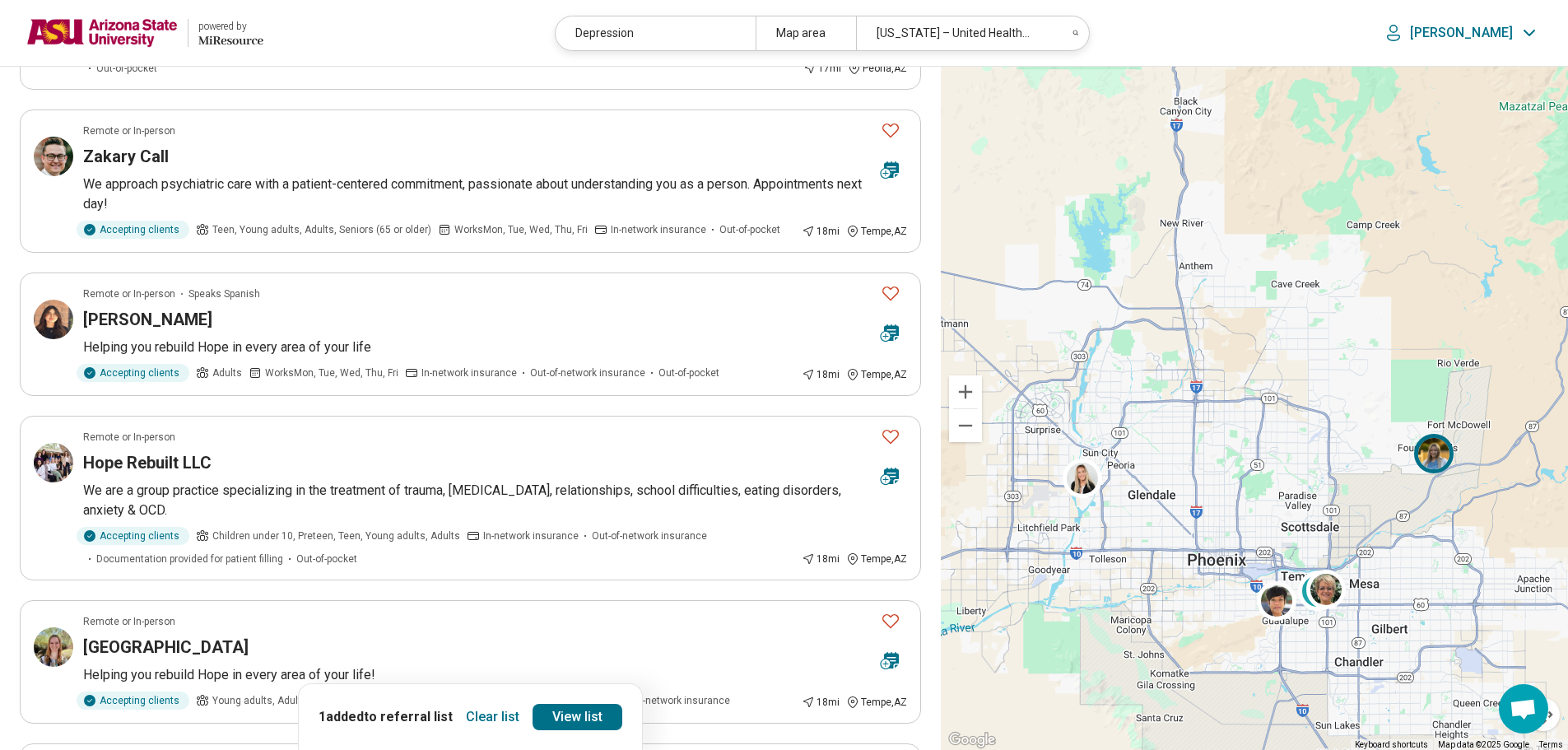
scroll to position [494, 0]
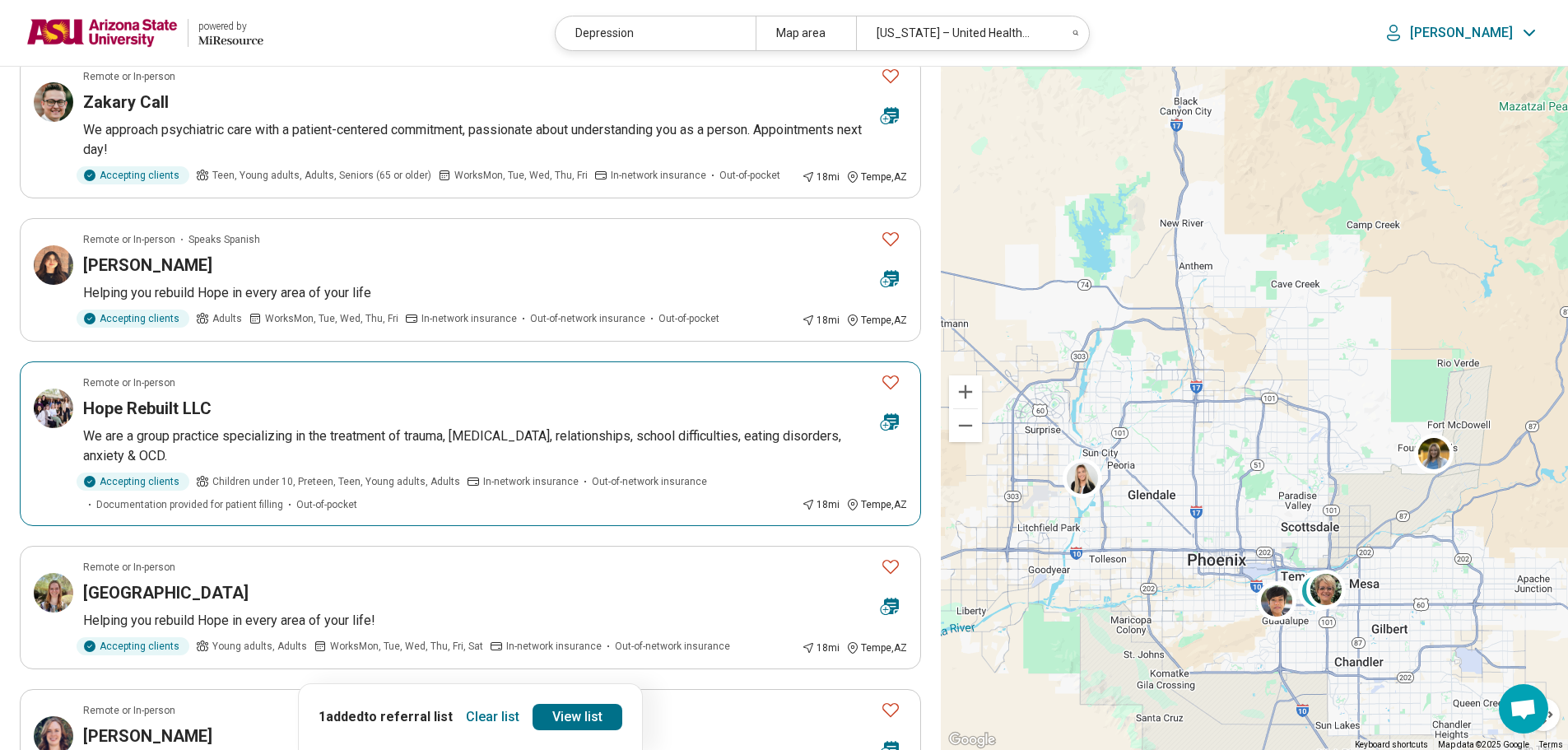
click at [888, 384] on icon "Favorite" at bounding box center [890, 381] width 19 height 19
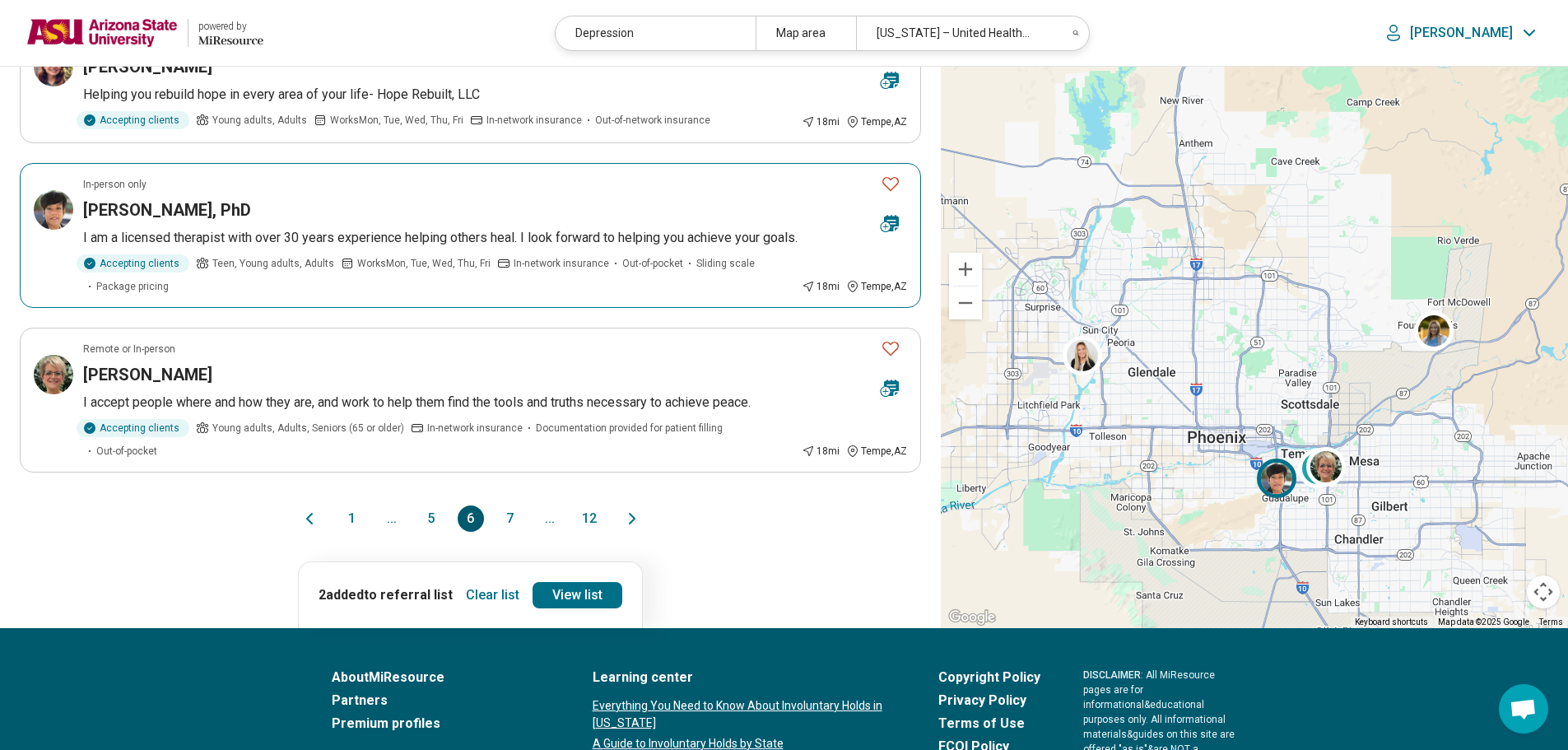
scroll to position [1318, 0]
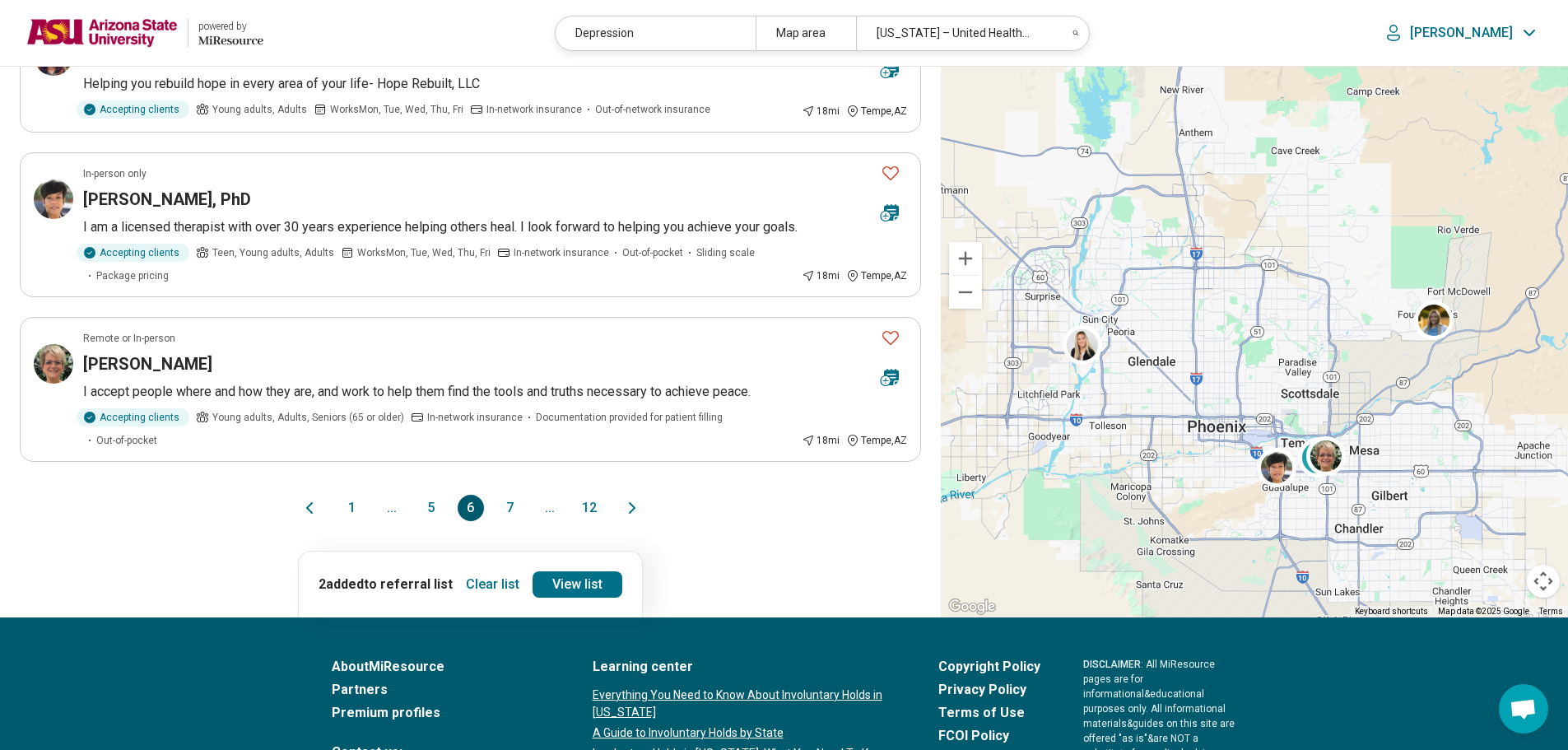
click at [508, 494] on button "7" at bounding box center [510, 507] width 26 height 26
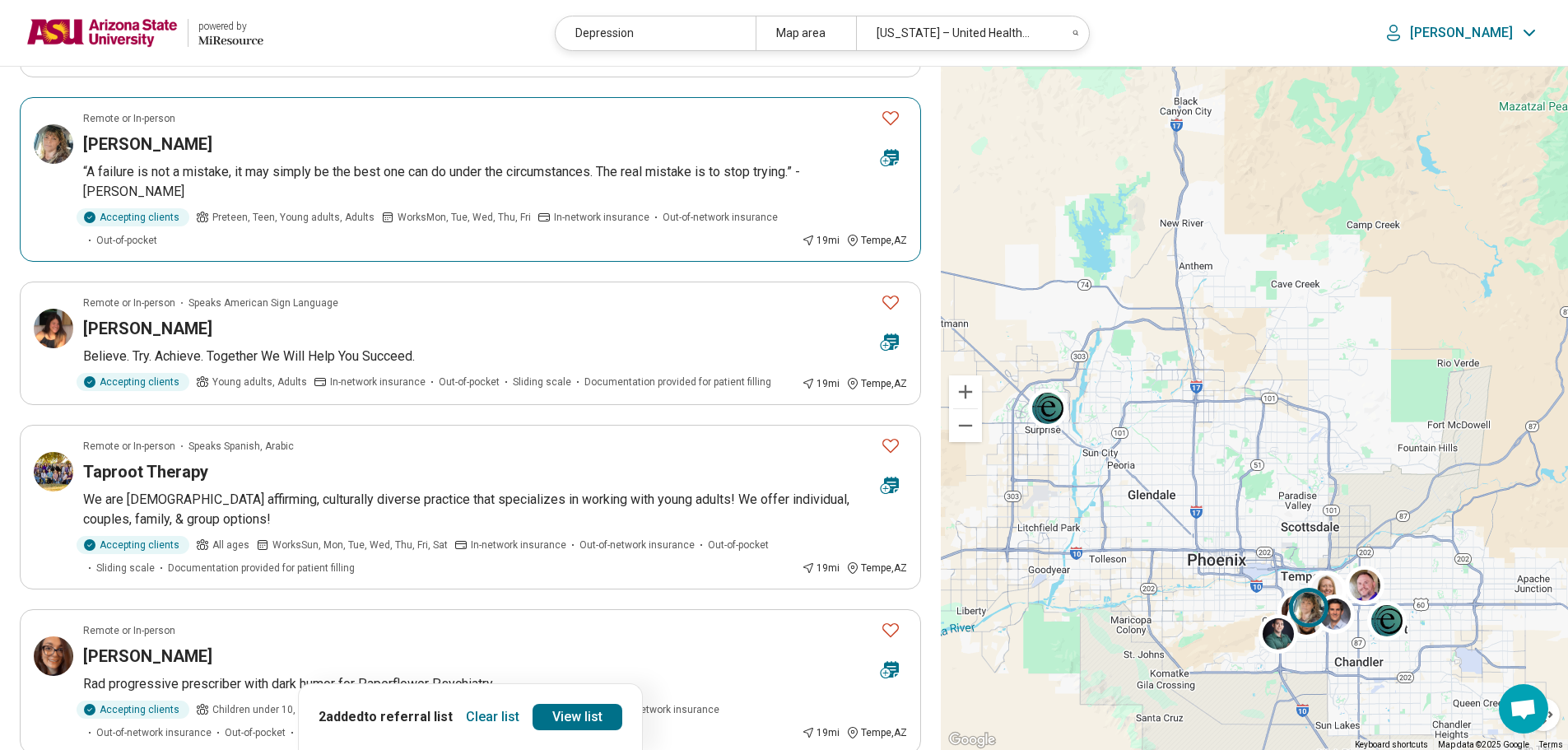
scroll to position [330, 0]
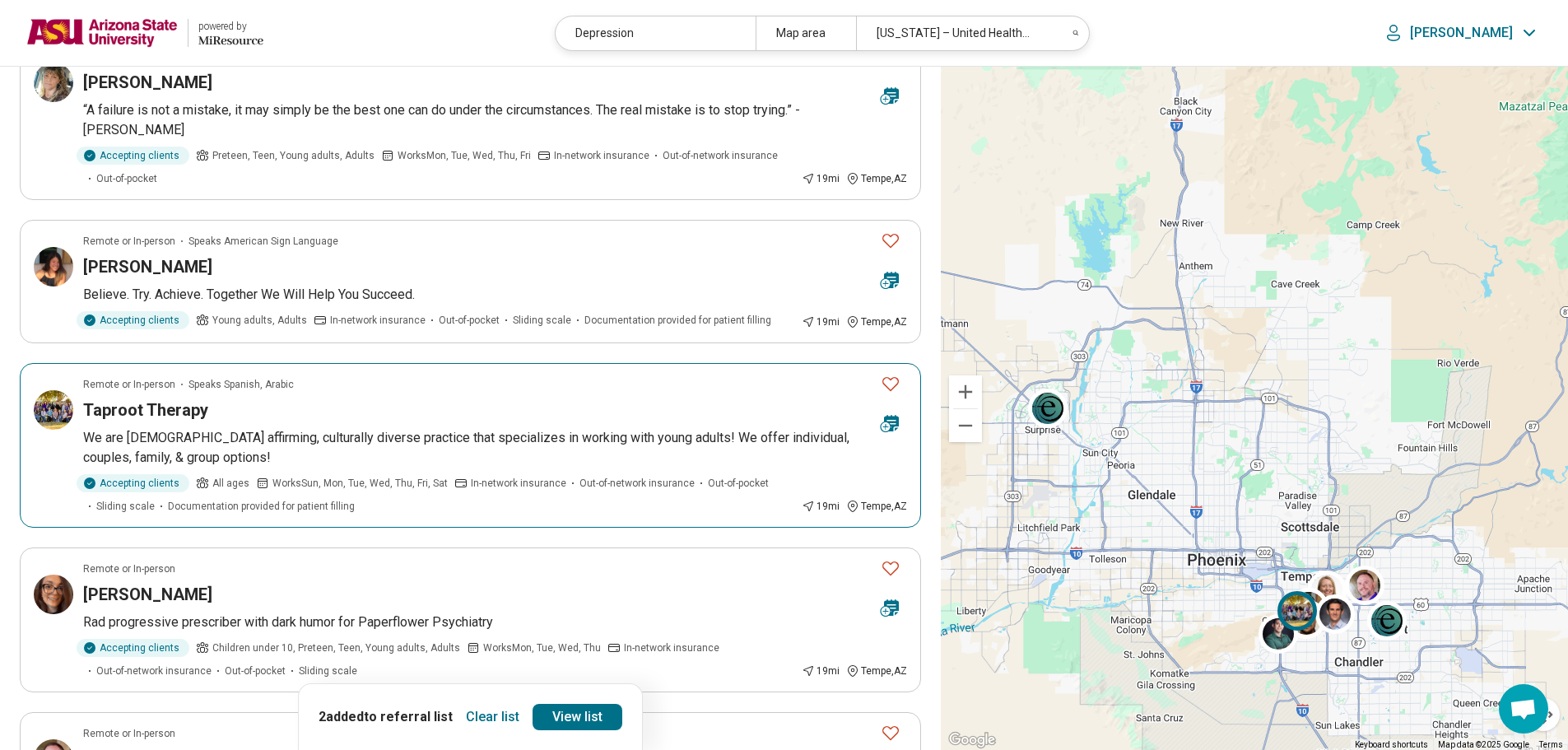
click at [892, 381] on icon "Favorite" at bounding box center [890, 383] width 19 height 19
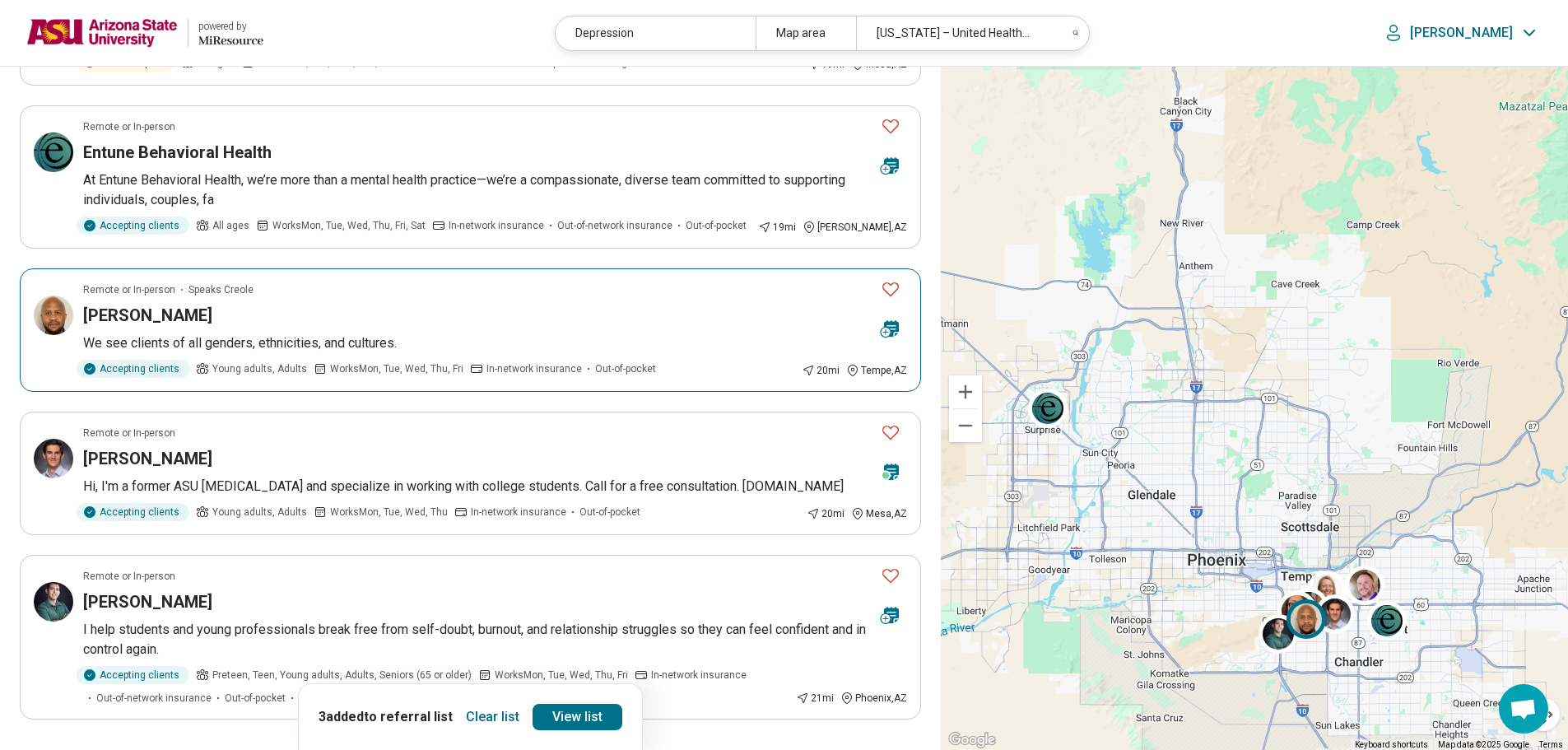
scroll to position [1235, 0]
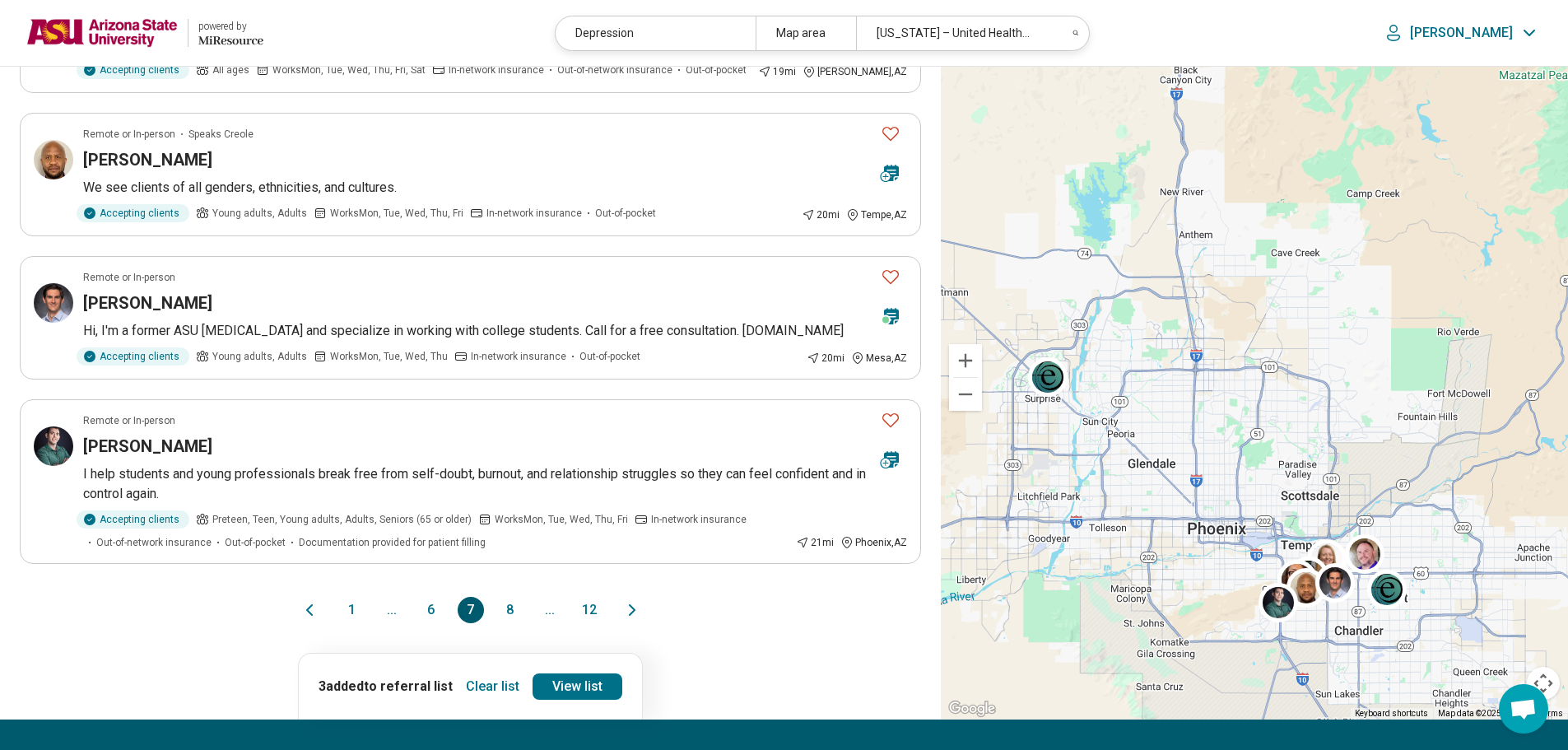
click at [507, 606] on button "8" at bounding box center [510, 610] width 26 height 26
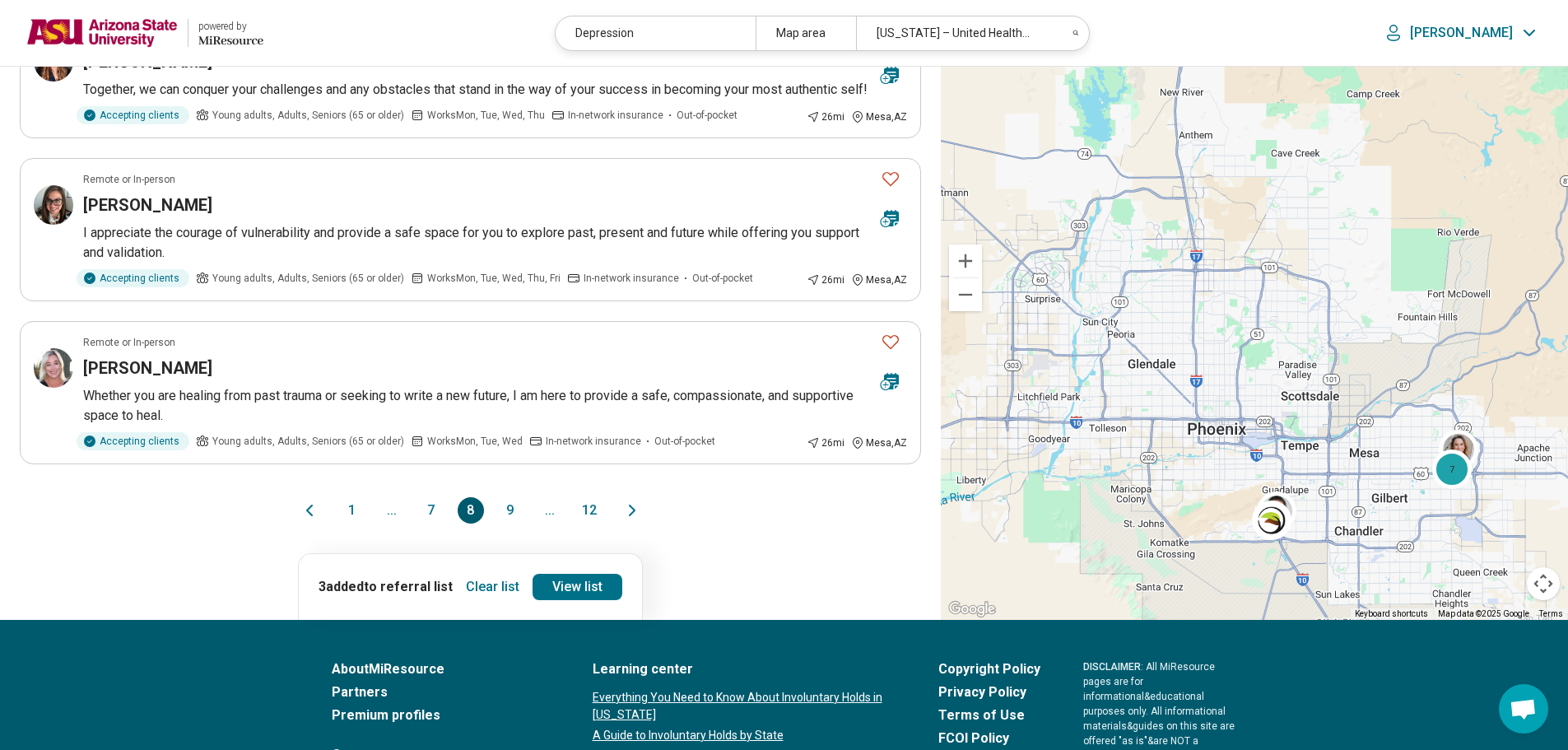
scroll to position [1318, 0]
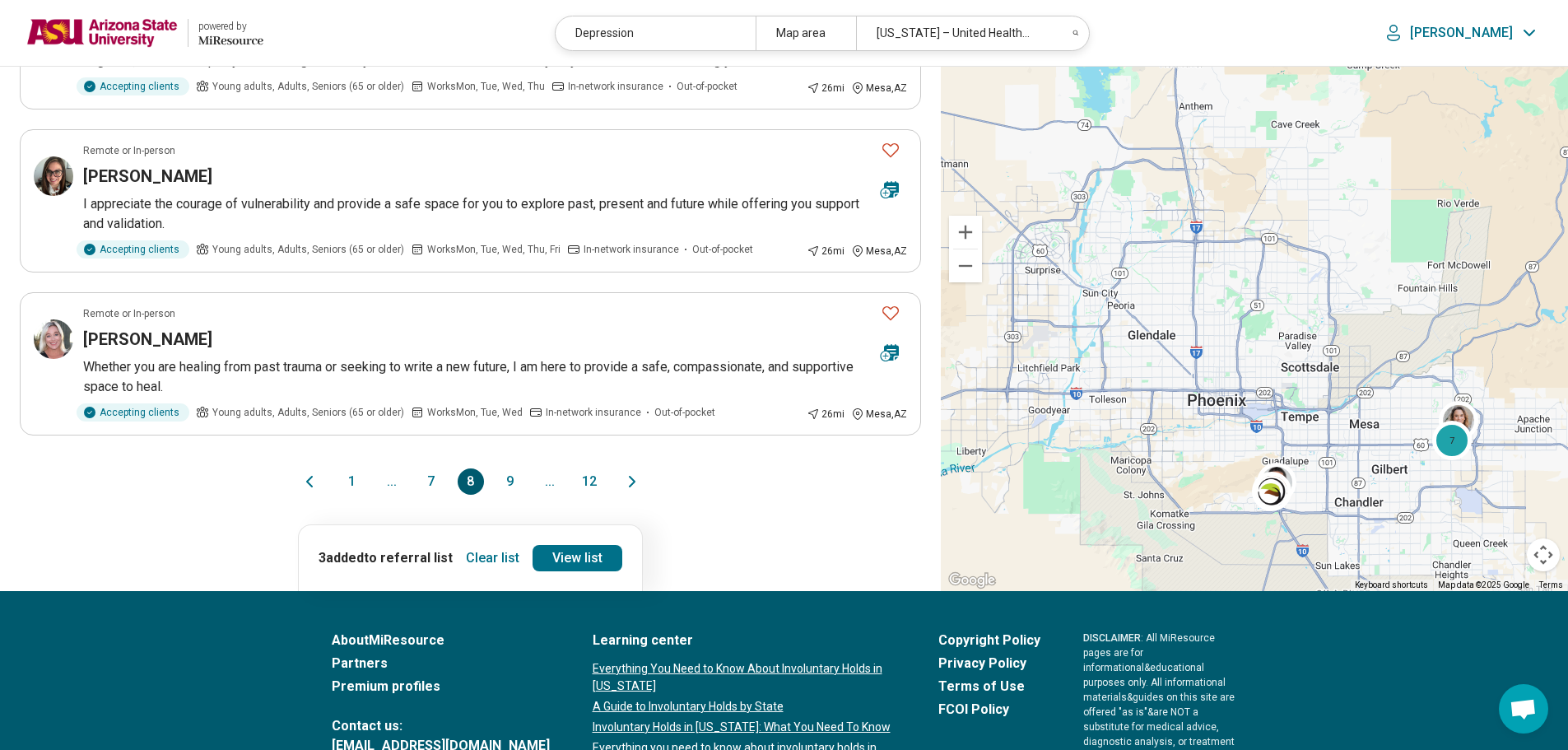
click at [505, 494] on button "9" at bounding box center [510, 481] width 26 height 26
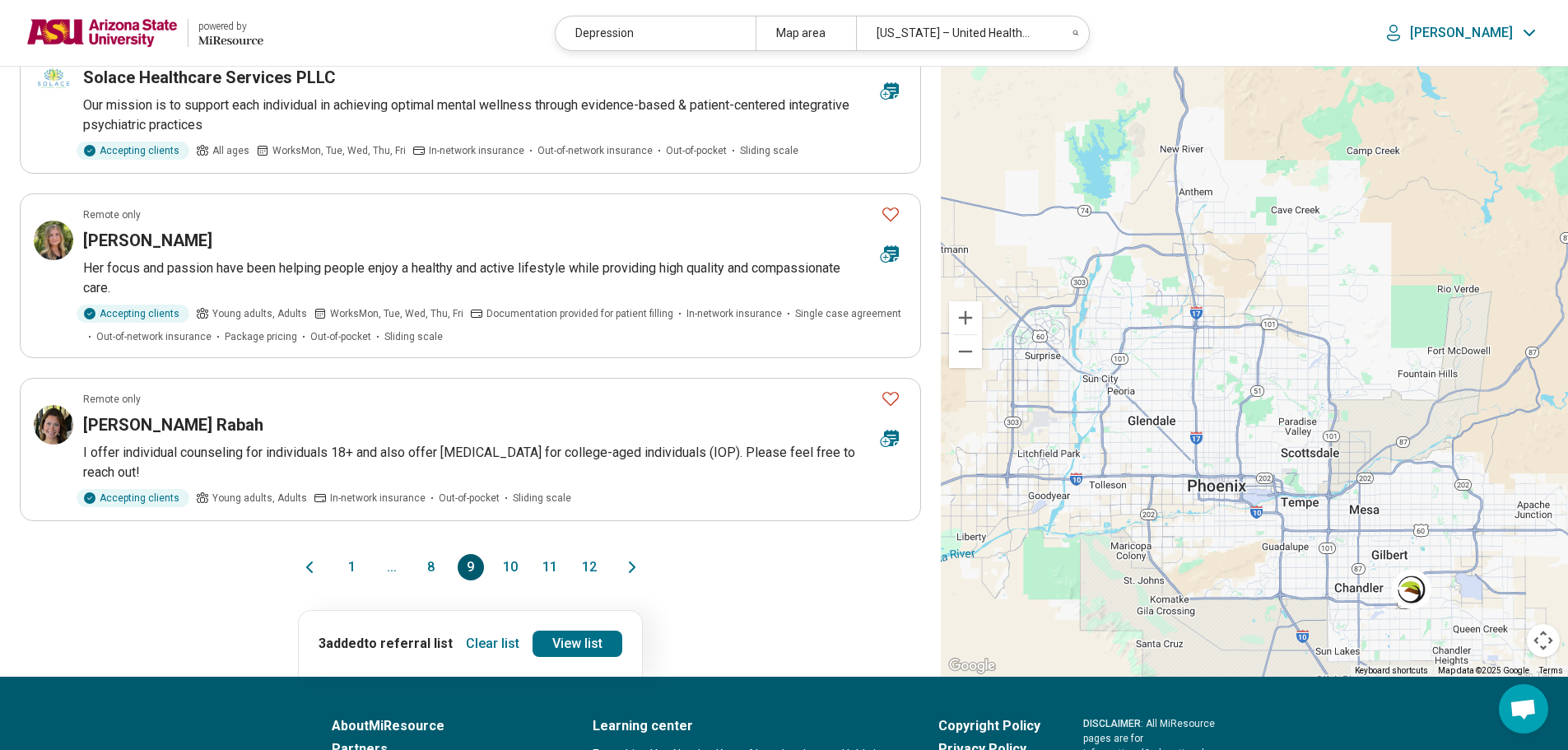
click at [505, 555] on button "10" at bounding box center [510, 568] width 26 height 26
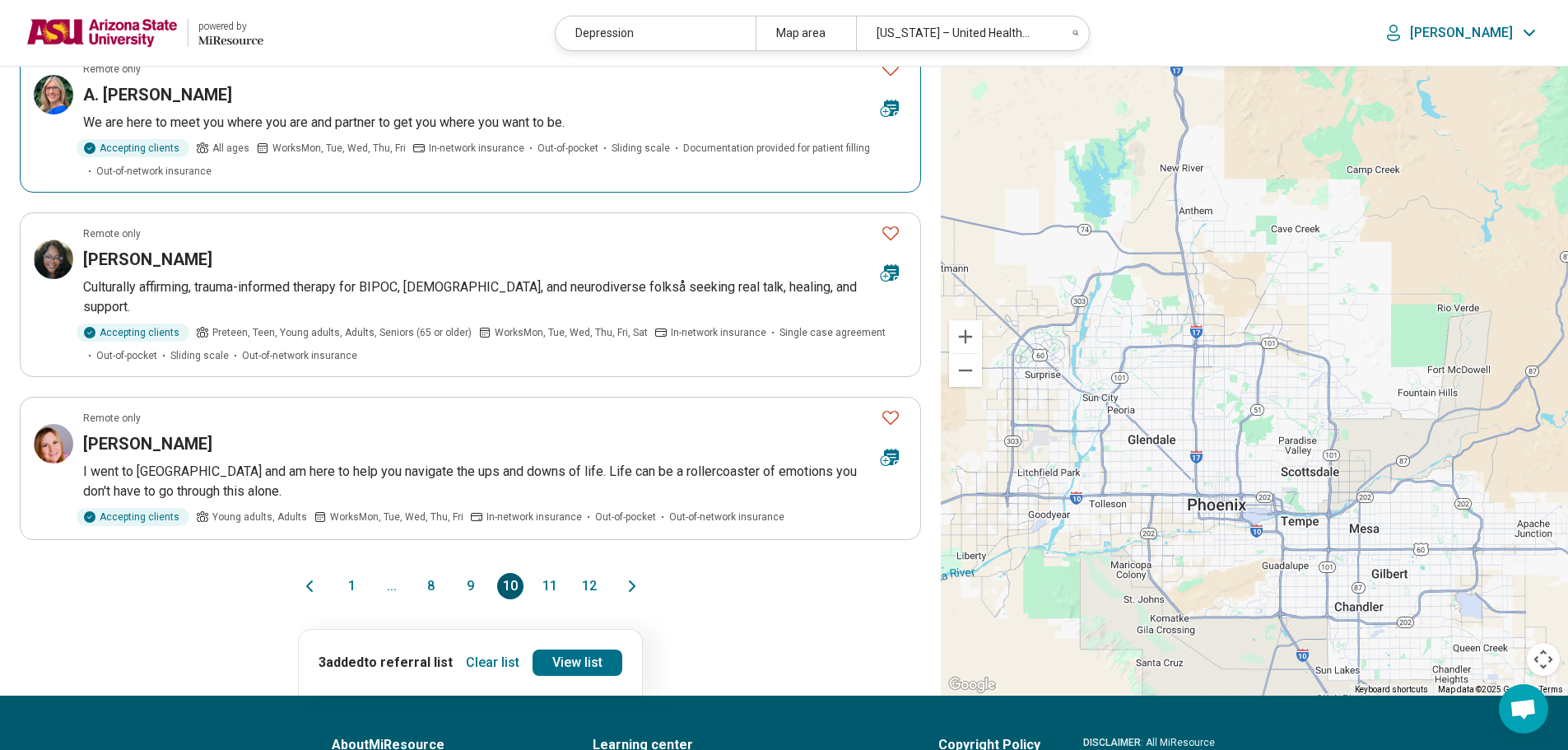
scroll to position [1400, 0]
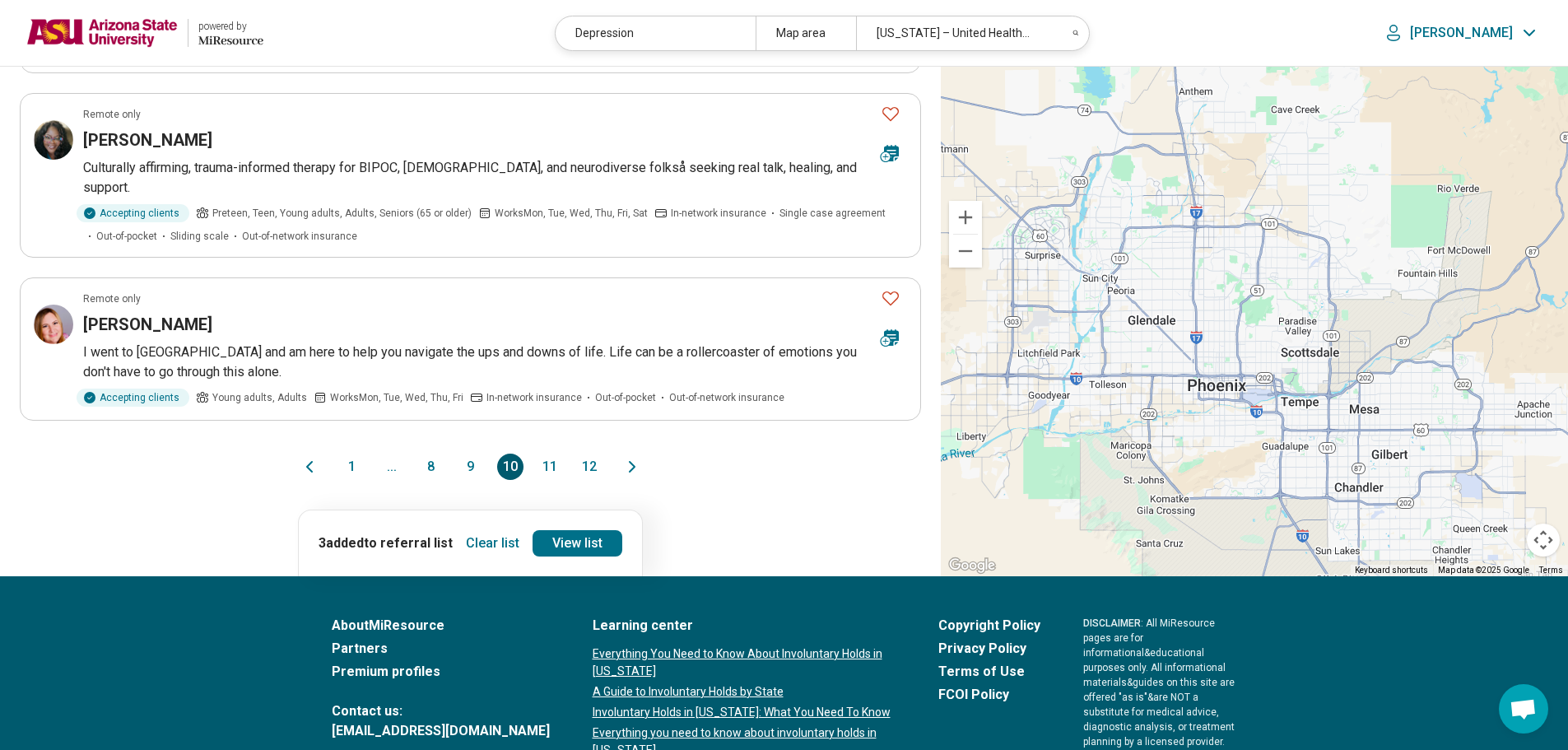
click at [547, 454] on button "11" at bounding box center [550, 467] width 26 height 26
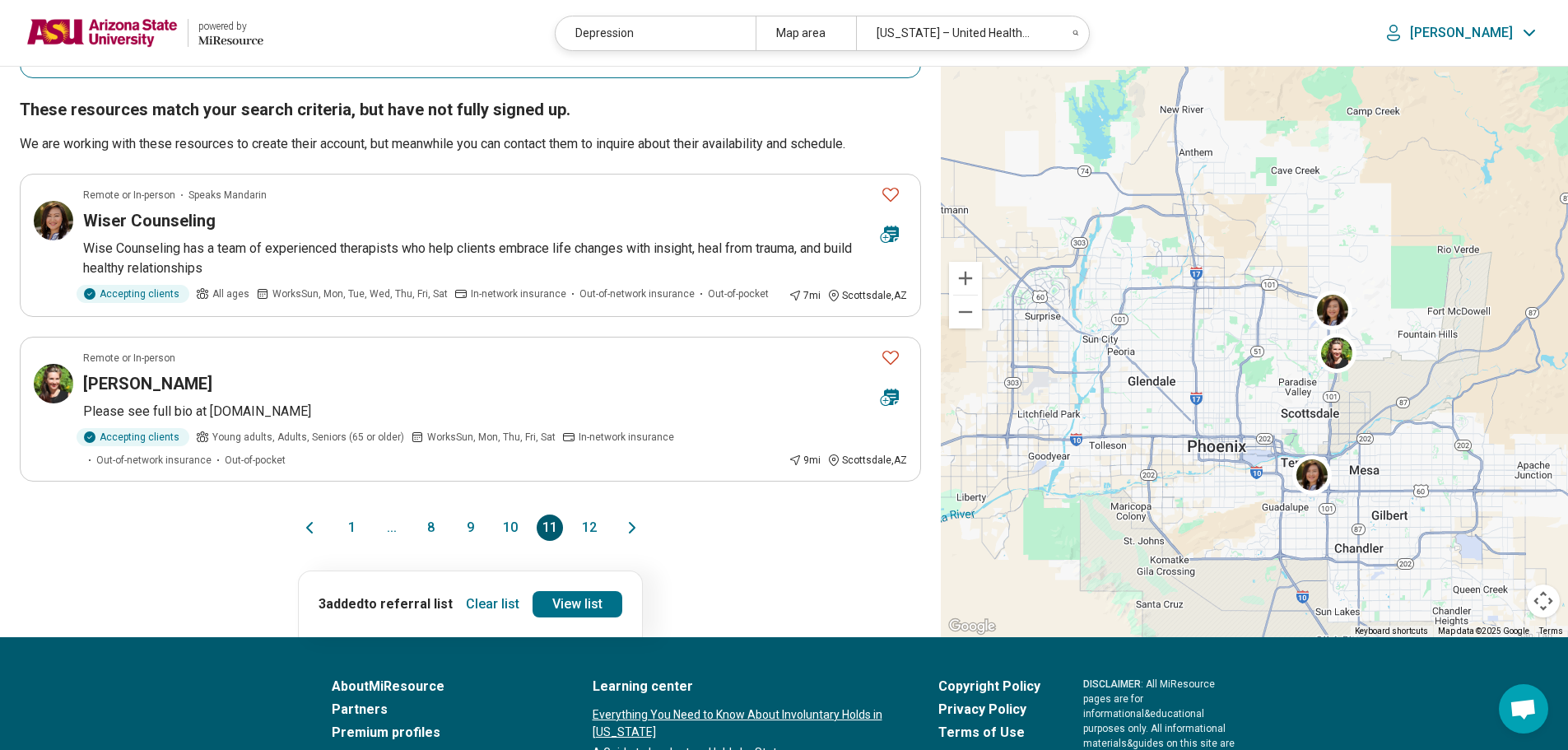
scroll to position [1482, 0]
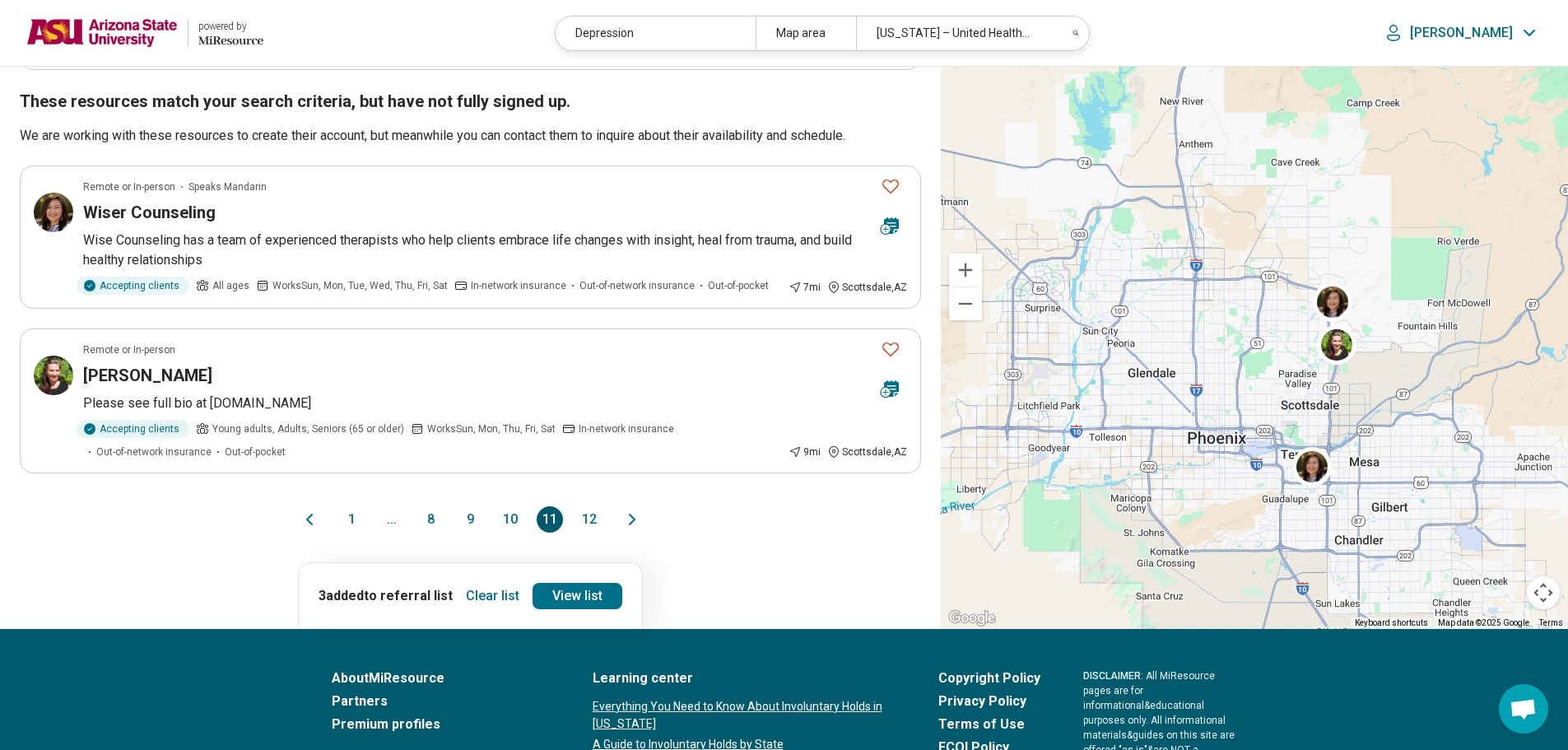
click at [597, 506] on button "12" at bounding box center [590, 519] width 26 height 26
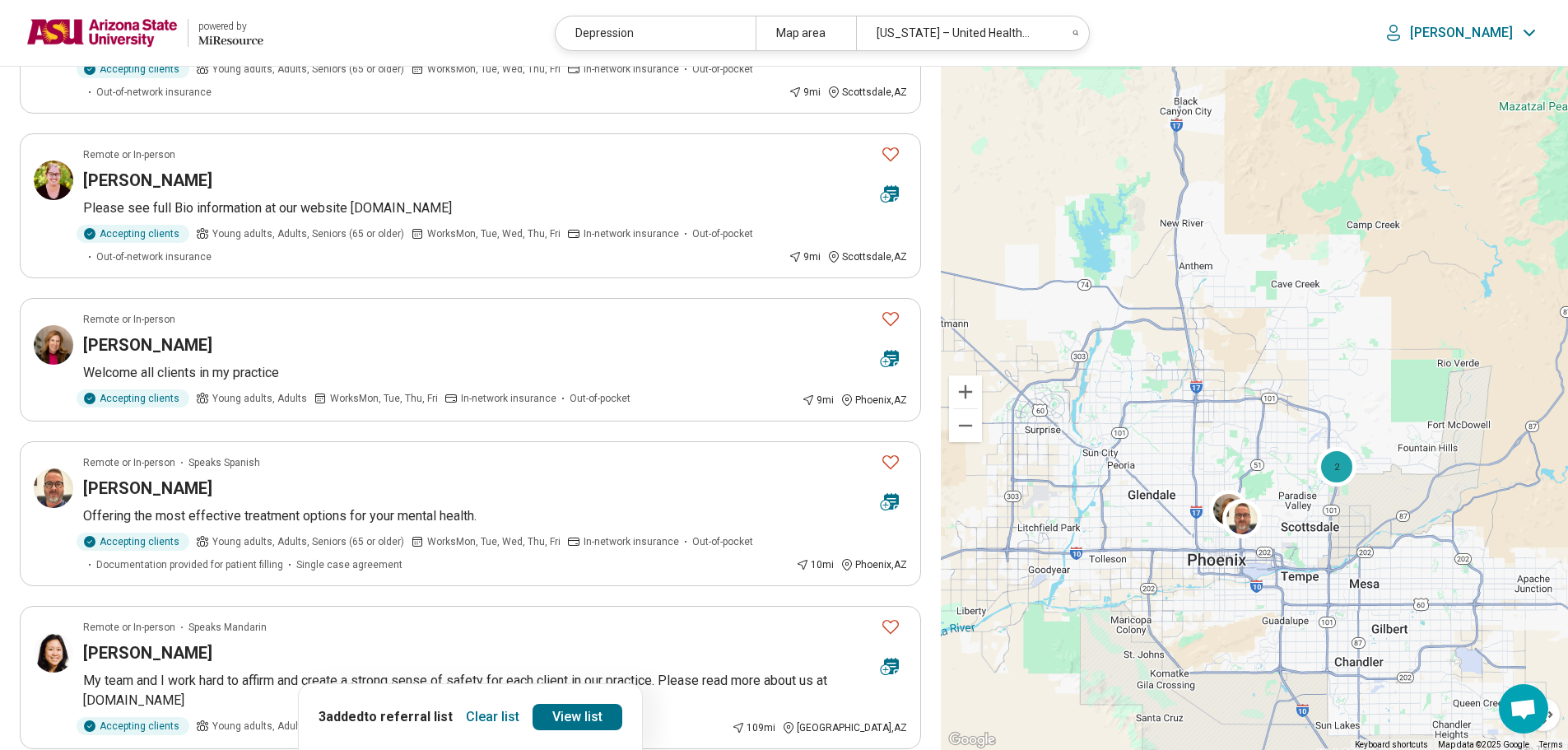
scroll to position [0, 0]
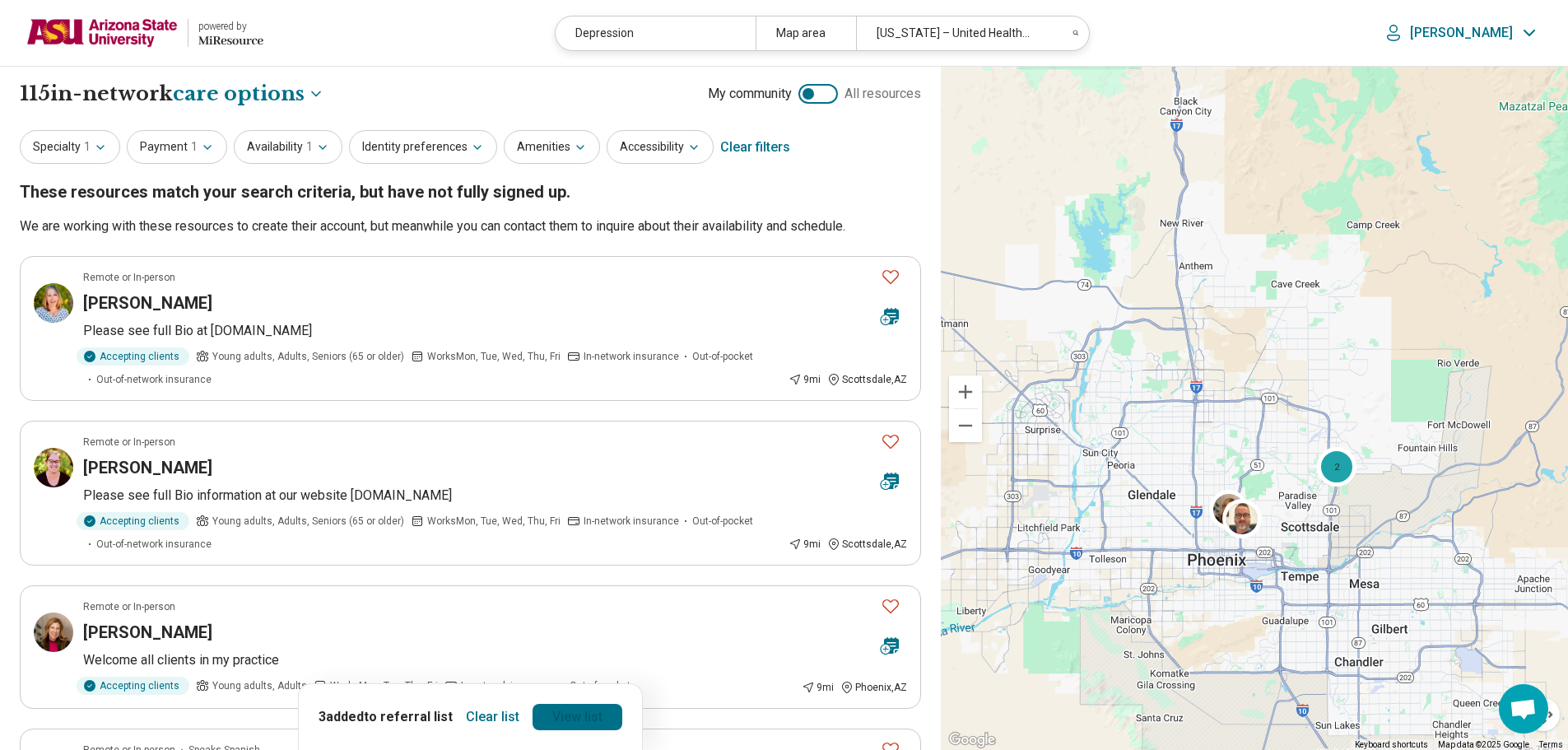
click at [567, 719] on link "View list" at bounding box center [577, 717] width 90 height 26
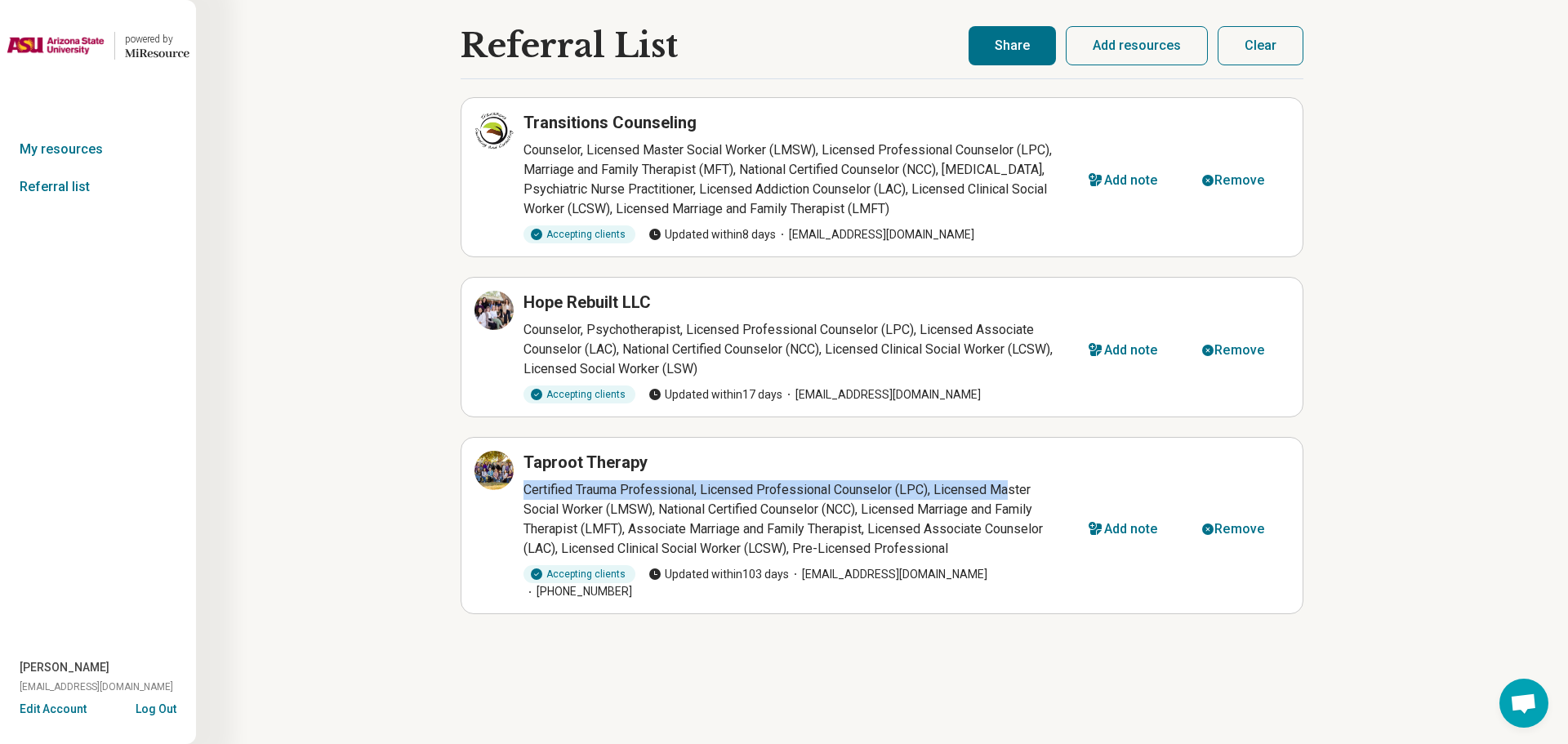
drag, startPoint x: 1009, startPoint y: 475, endPoint x: 1009, endPoint y: 437, distance: 38.0
click at [1009, 437] on article "Taproot Therapy Certified Trauma Professional, Licensed Professional Counselor …" at bounding box center [882, 525] width 843 height 177
click at [960, 430] on ul "Transitions Counseling Counselor, Licensed Master Social Worker (LMSW), License…" at bounding box center [882, 355] width 843 height 517
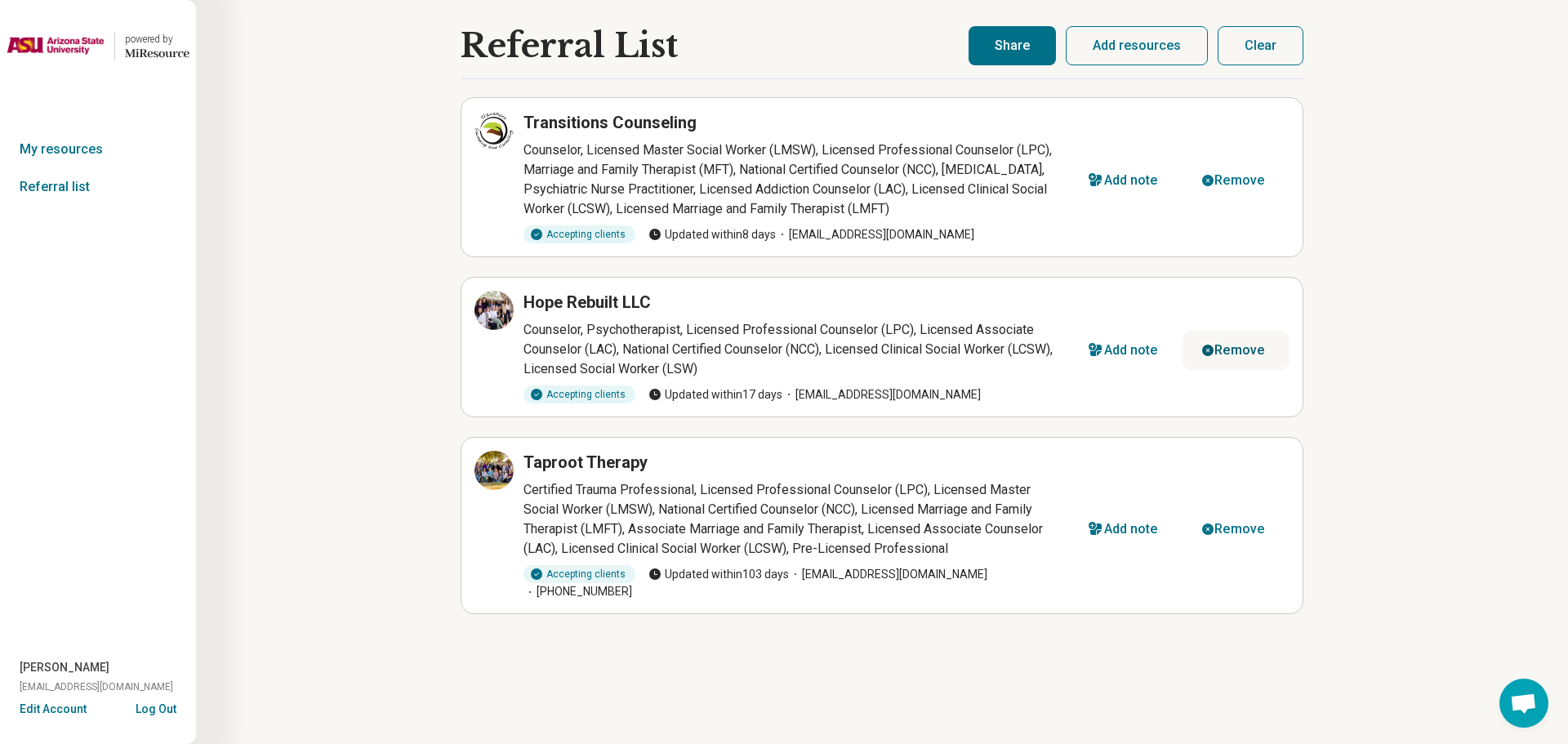
click at [1234, 358] on button "Remove" at bounding box center [1236, 350] width 107 height 39
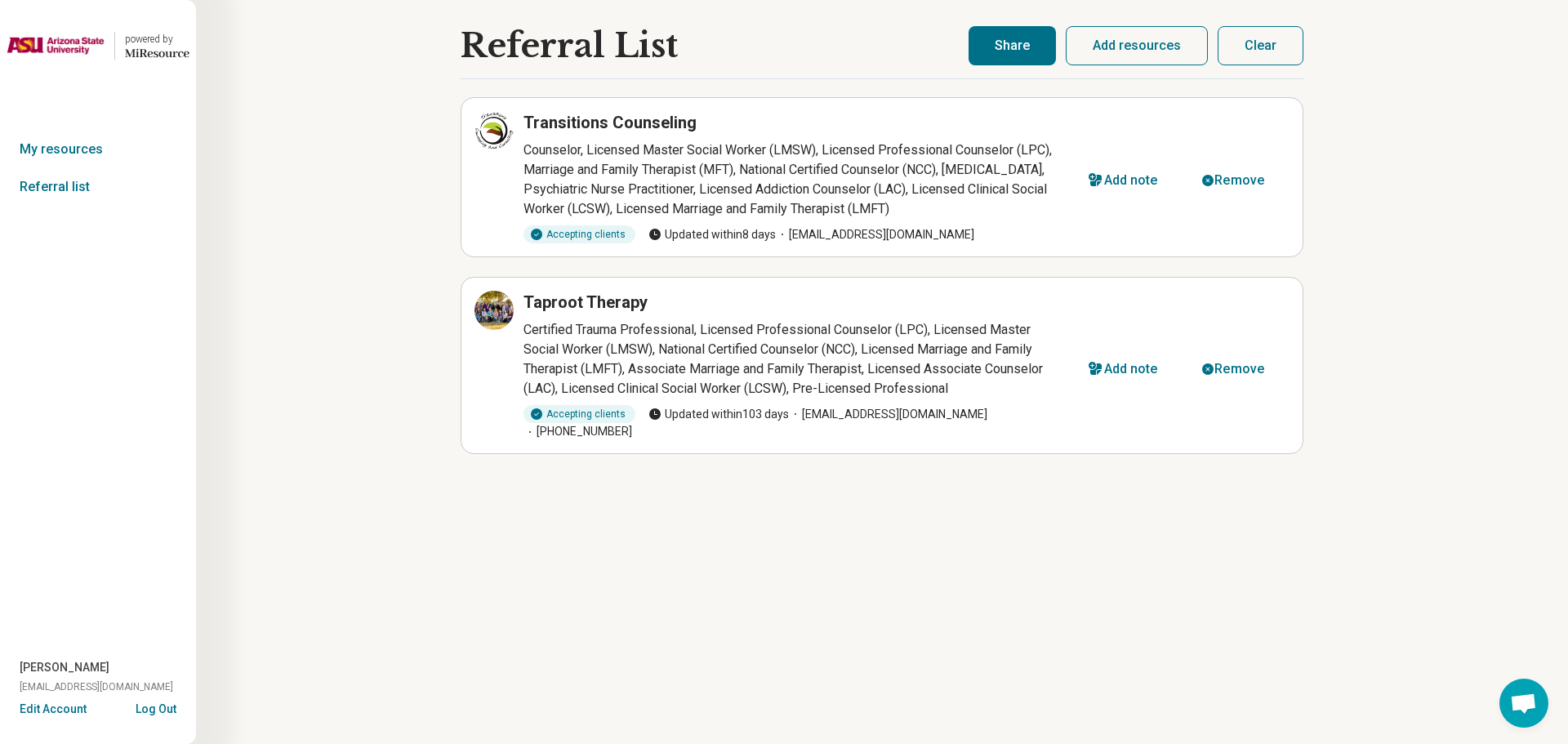
click at [1246, 160] on div "Add note Remove" at bounding box center [1179, 177] width 220 height 46
click at [1236, 177] on div "Remove" at bounding box center [1238, 180] width 50 height 13
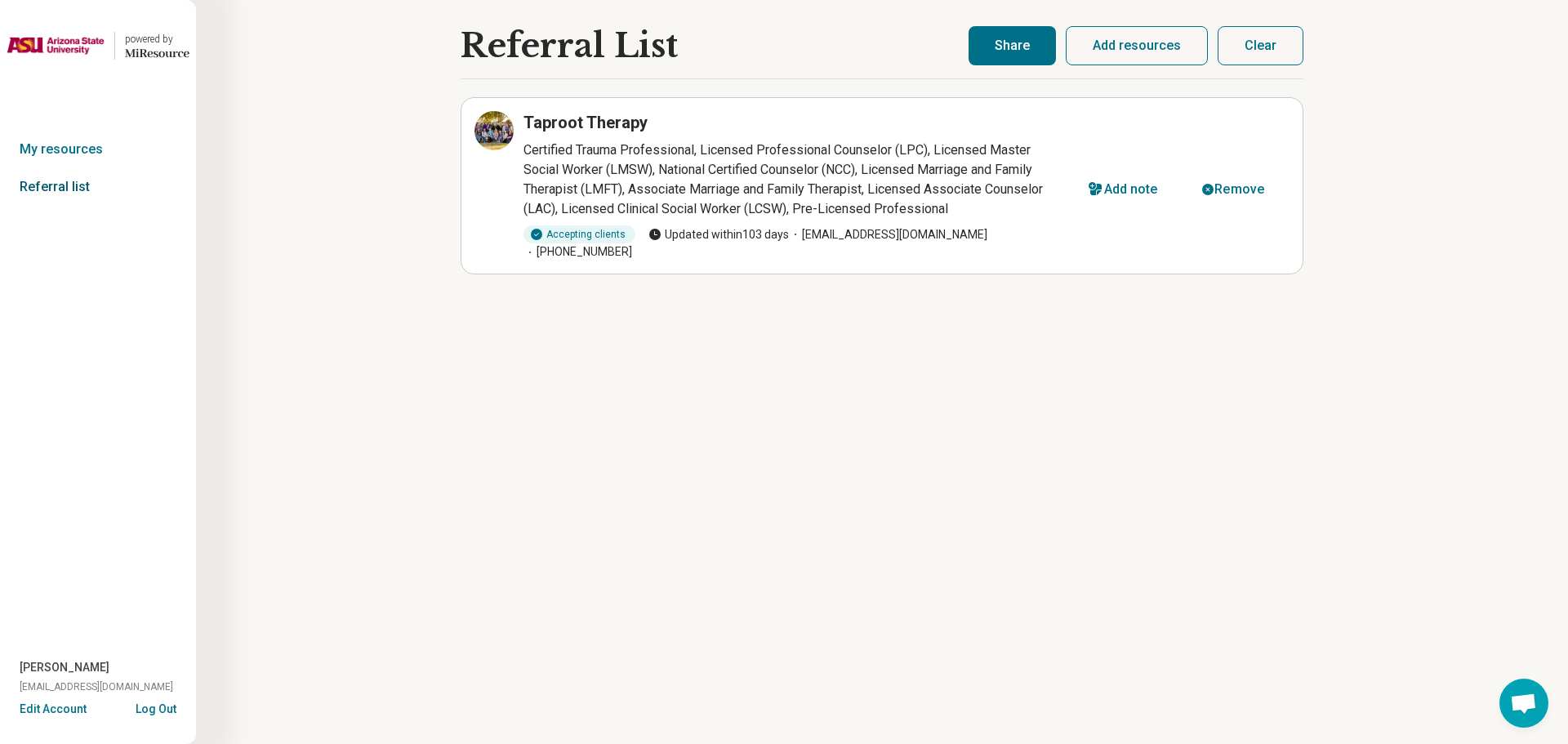
click at [83, 185] on link "Referral list" at bounding box center [97, 186] width 196 height 38
click at [1265, 51] on button "Clear" at bounding box center [1260, 45] width 85 height 39
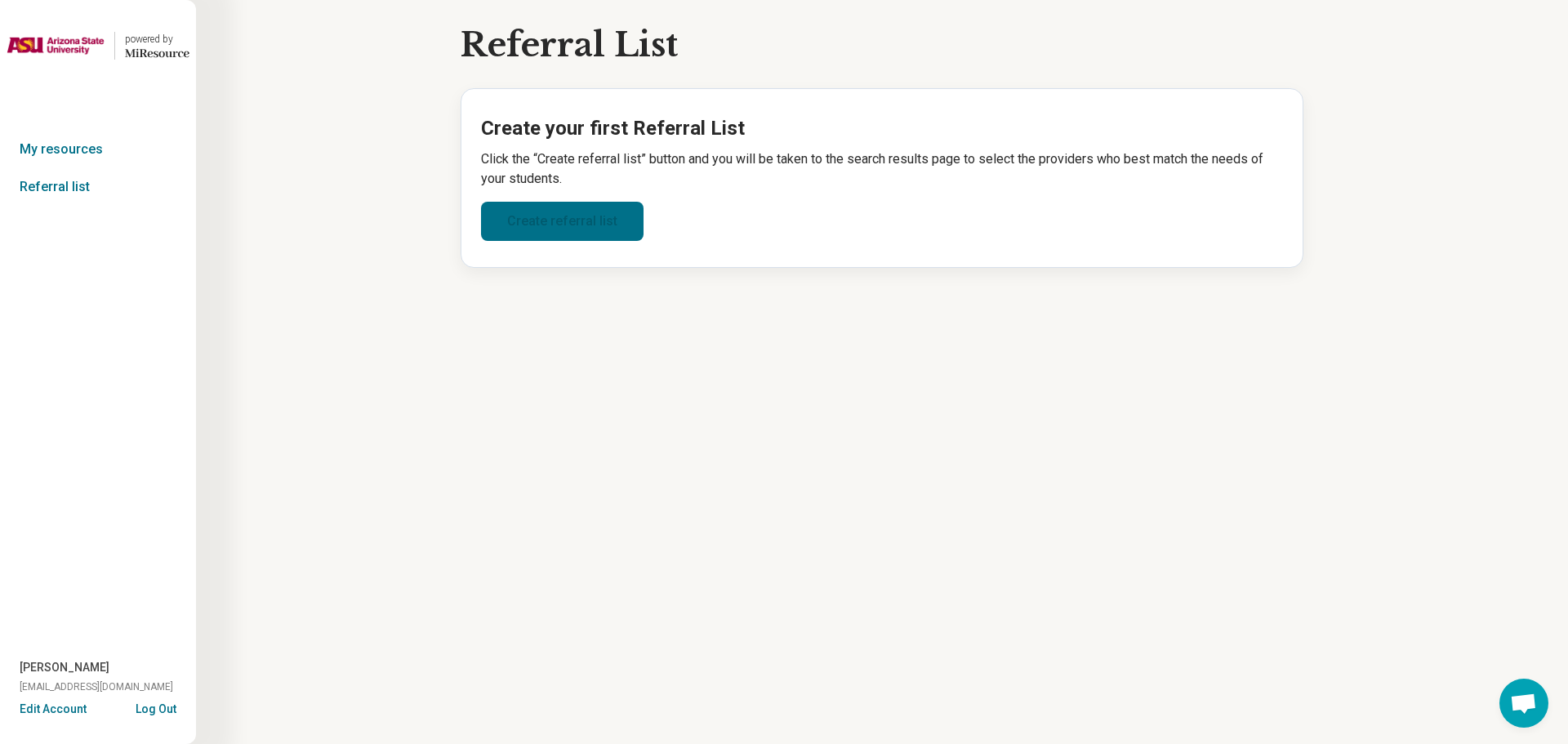
click at [603, 225] on link "Create referral list" at bounding box center [562, 221] width 162 height 39
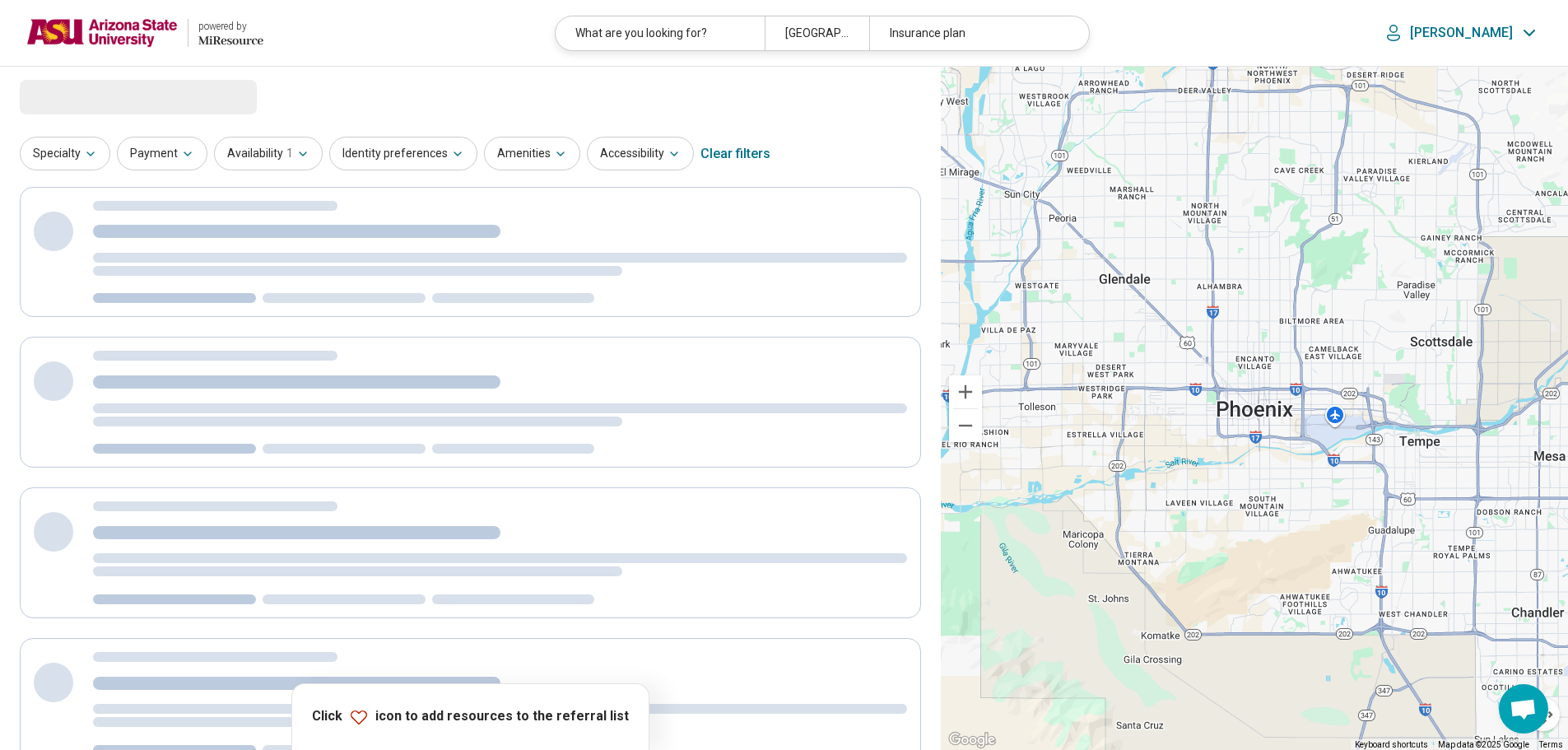
select select "***"
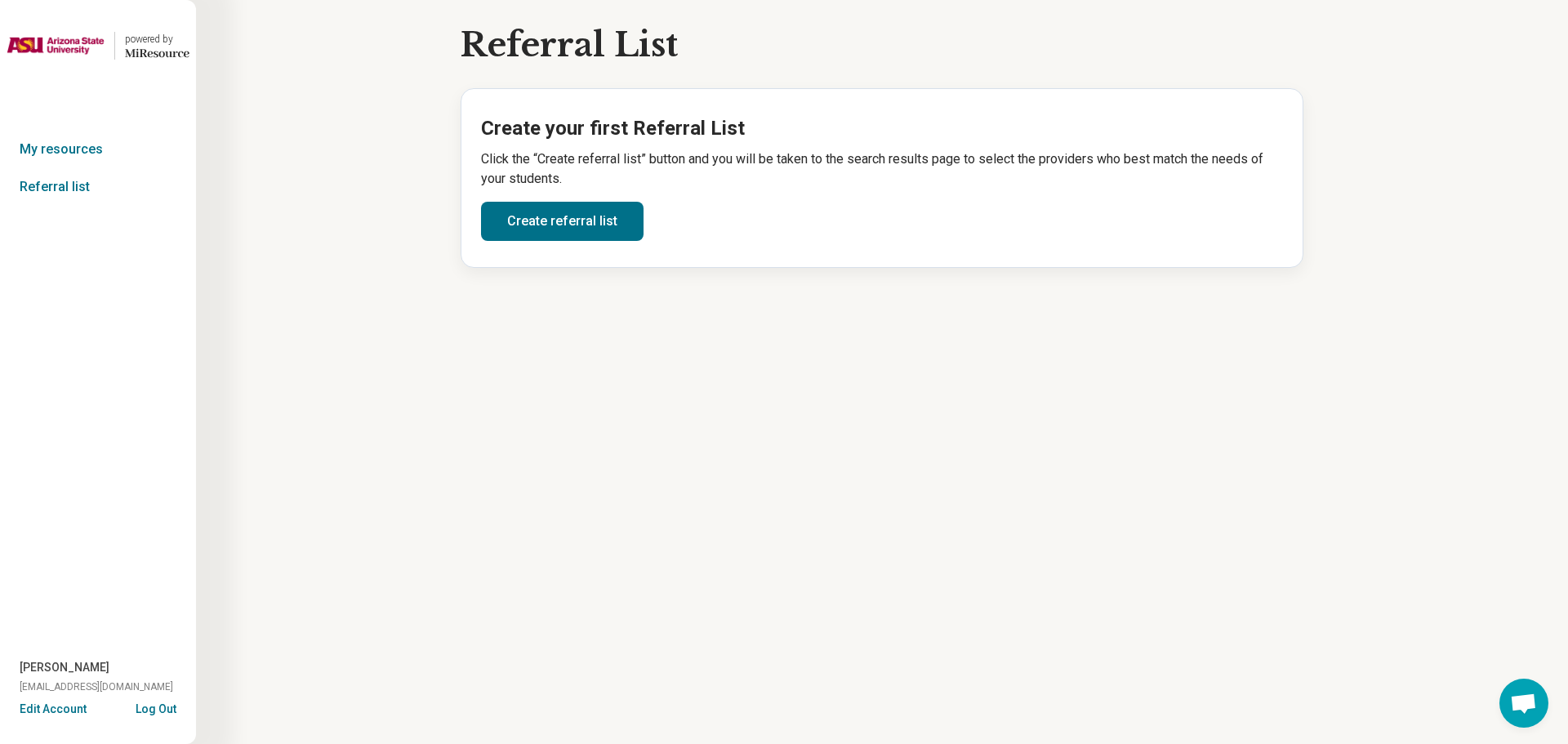
select select "***"
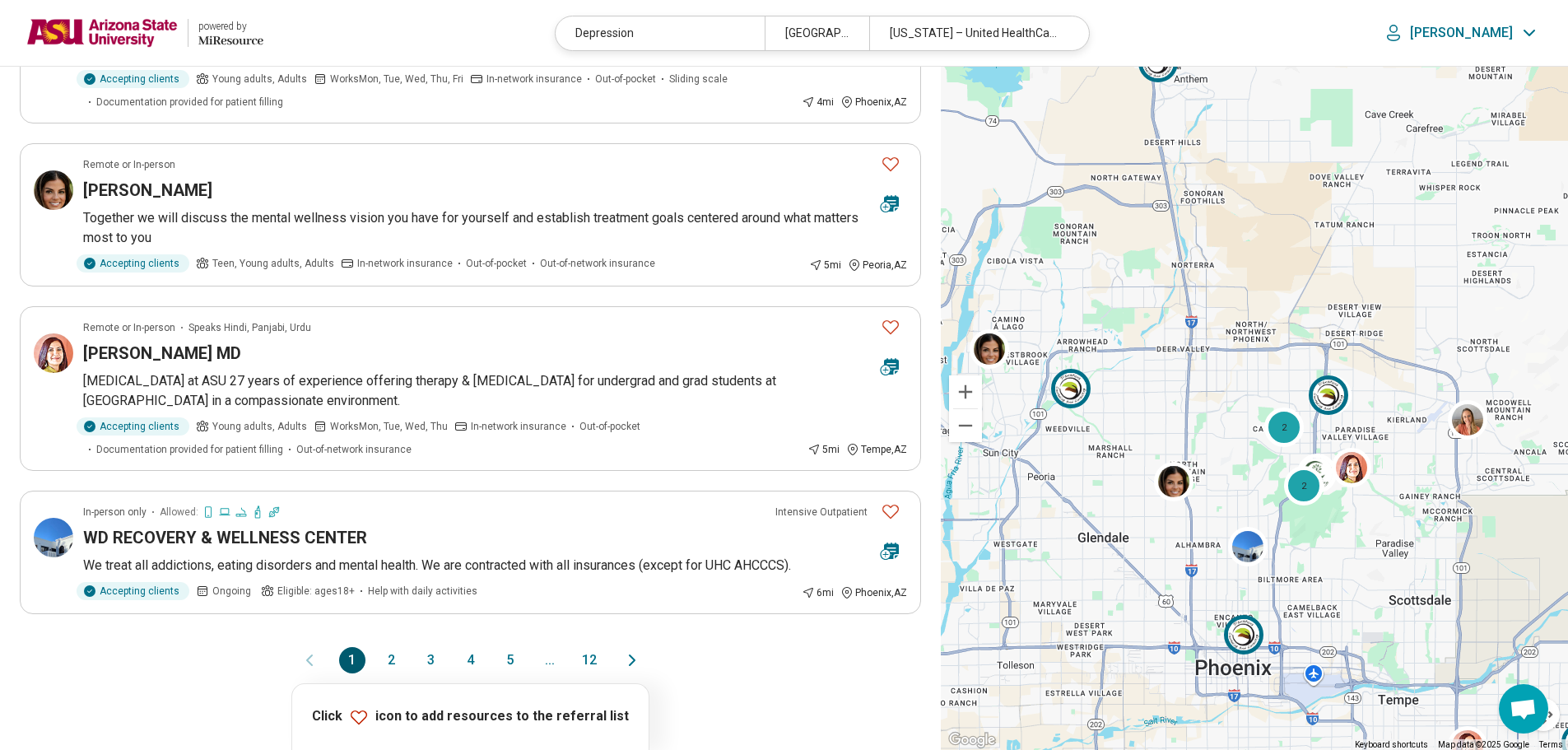
scroll to position [1470, 0]
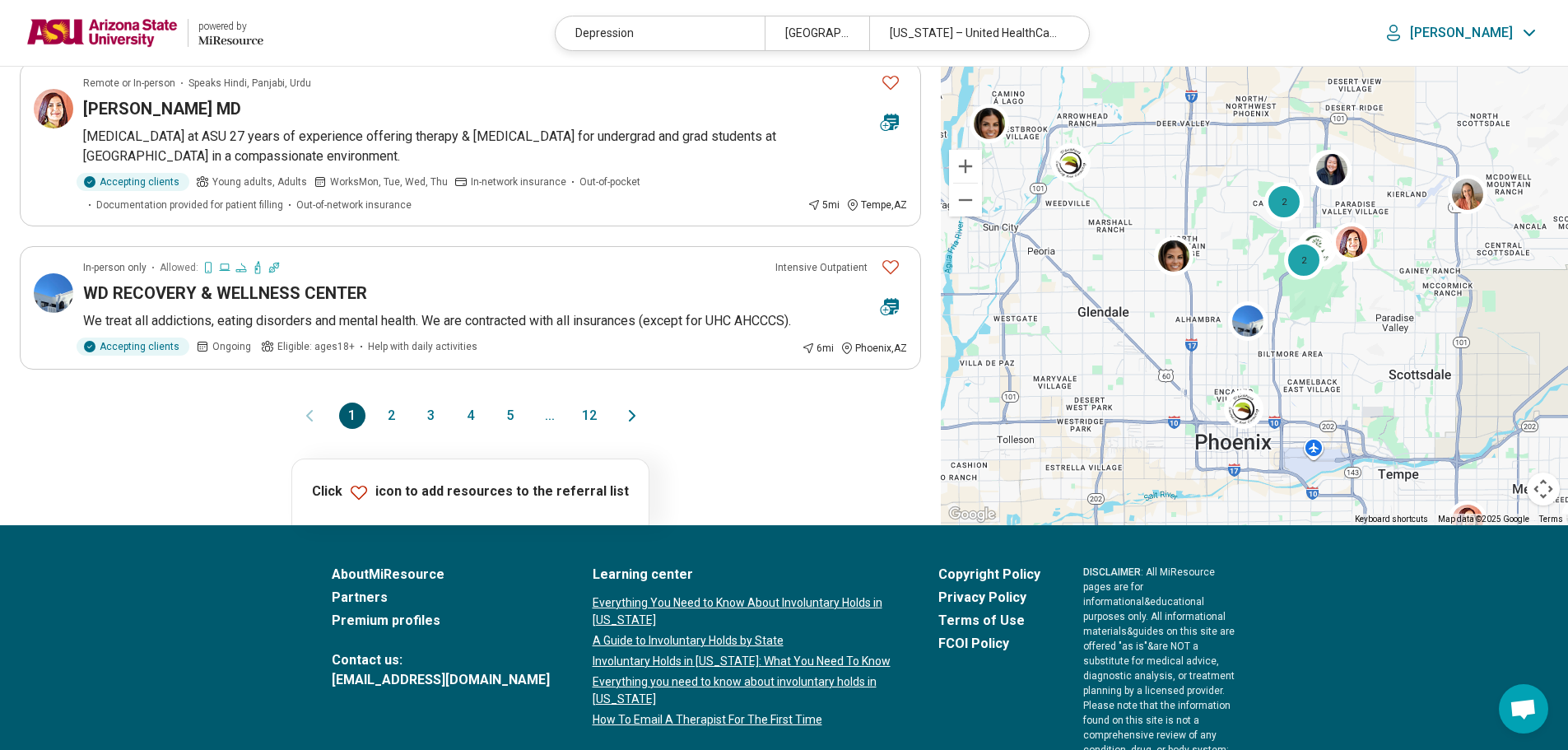
click at [432, 413] on button "3" at bounding box center [431, 416] width 26 height 26
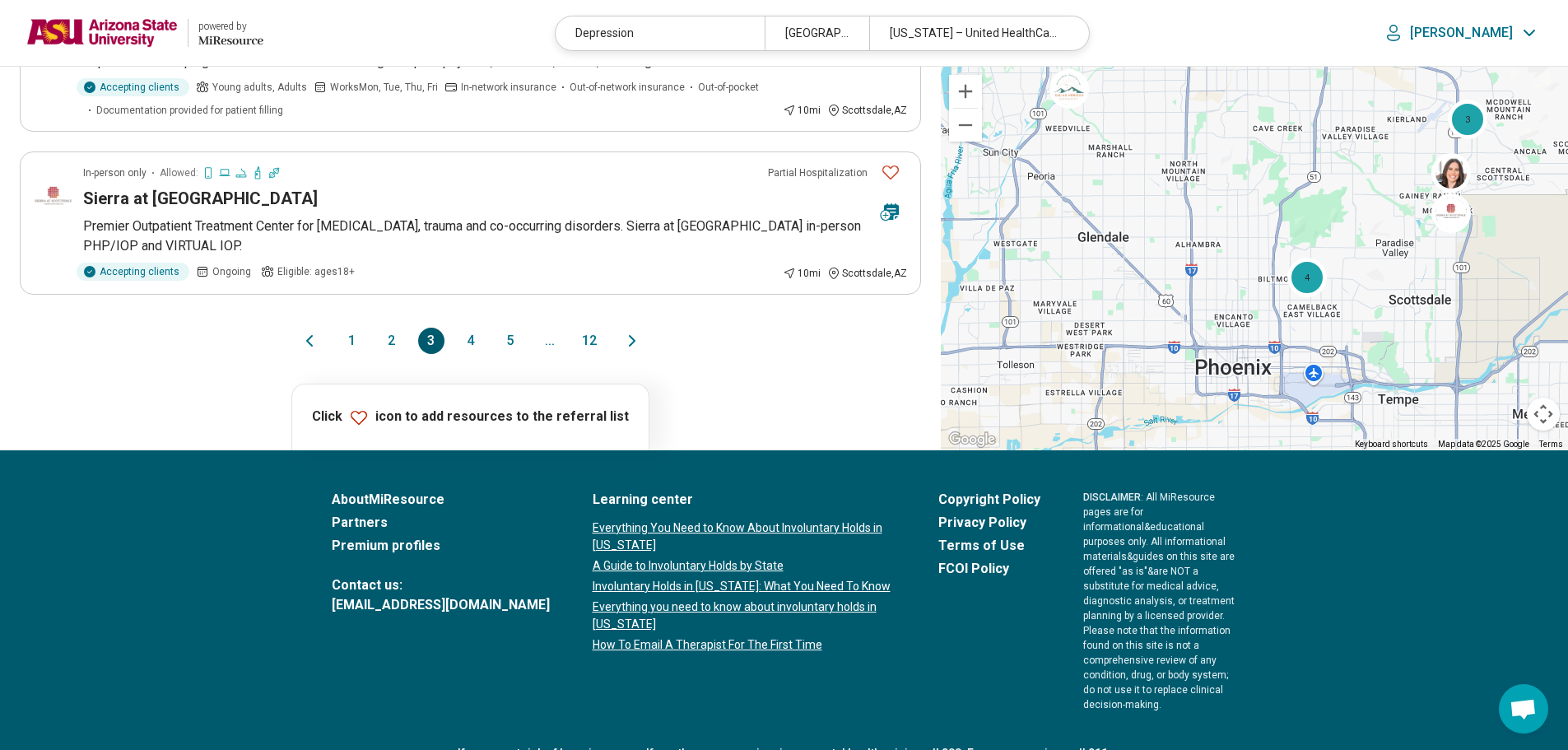
scroll to position [1572, 0]
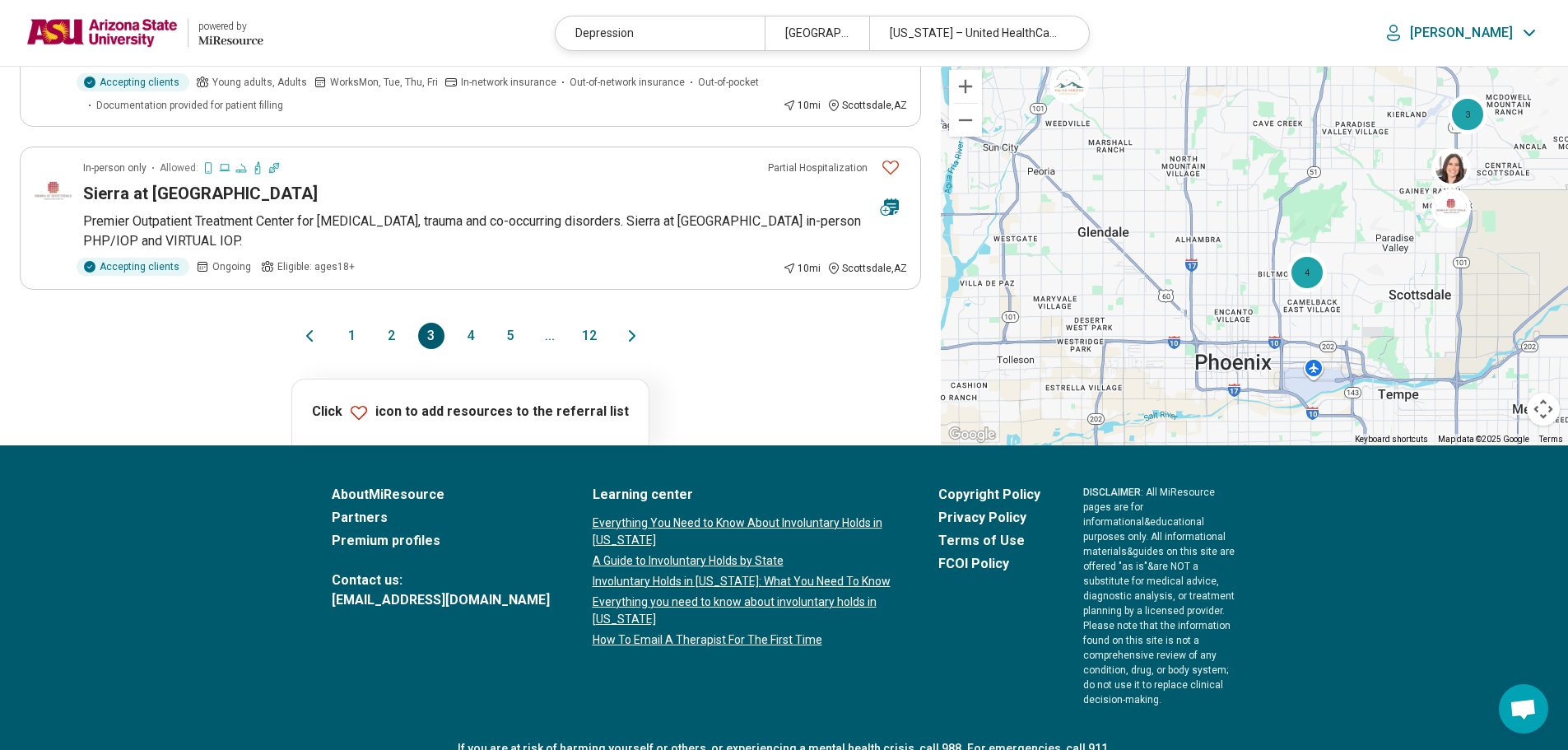
click at [472, 323] on button "4" at bounding box center [470, 336] width 26 height 26
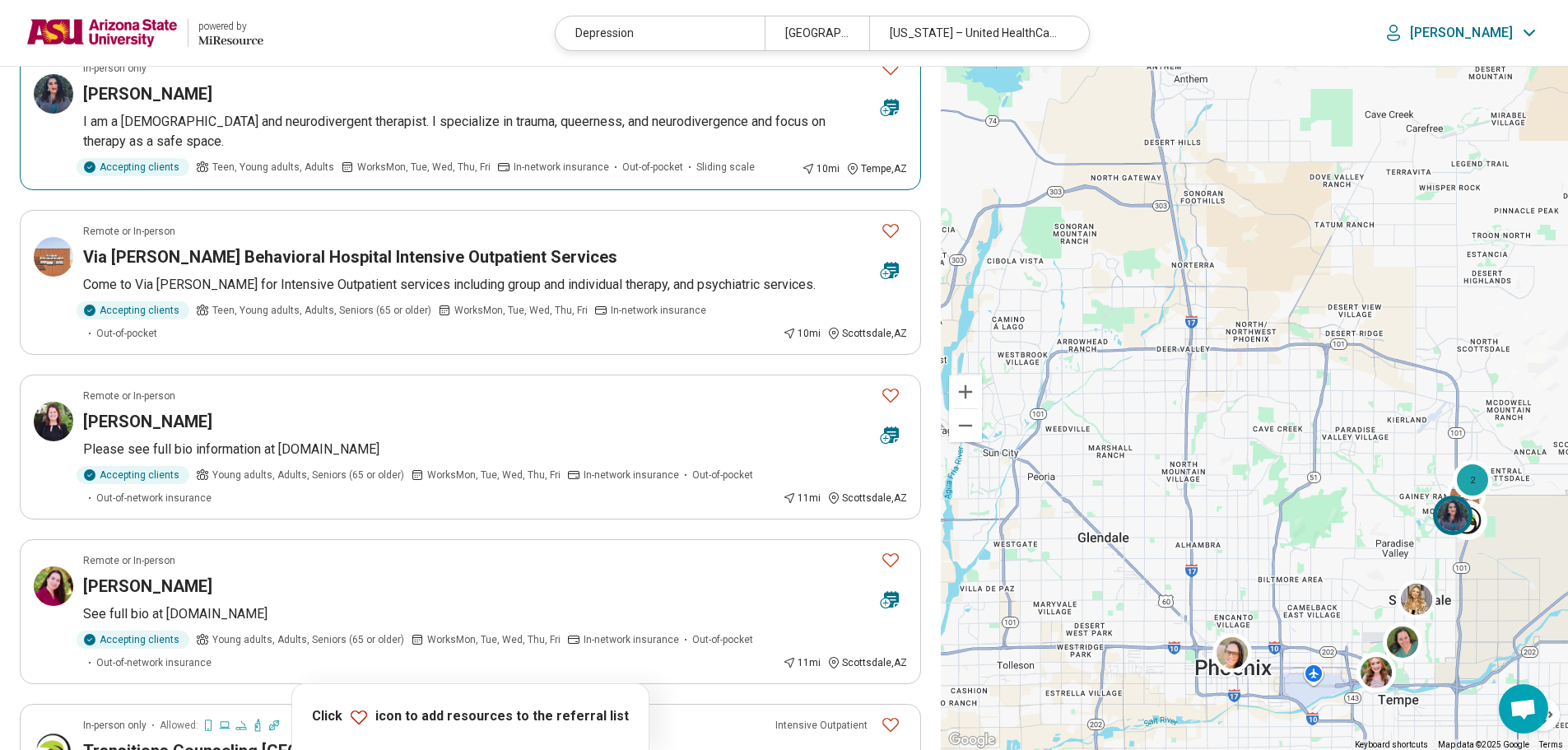
scroll to position [165, 0]
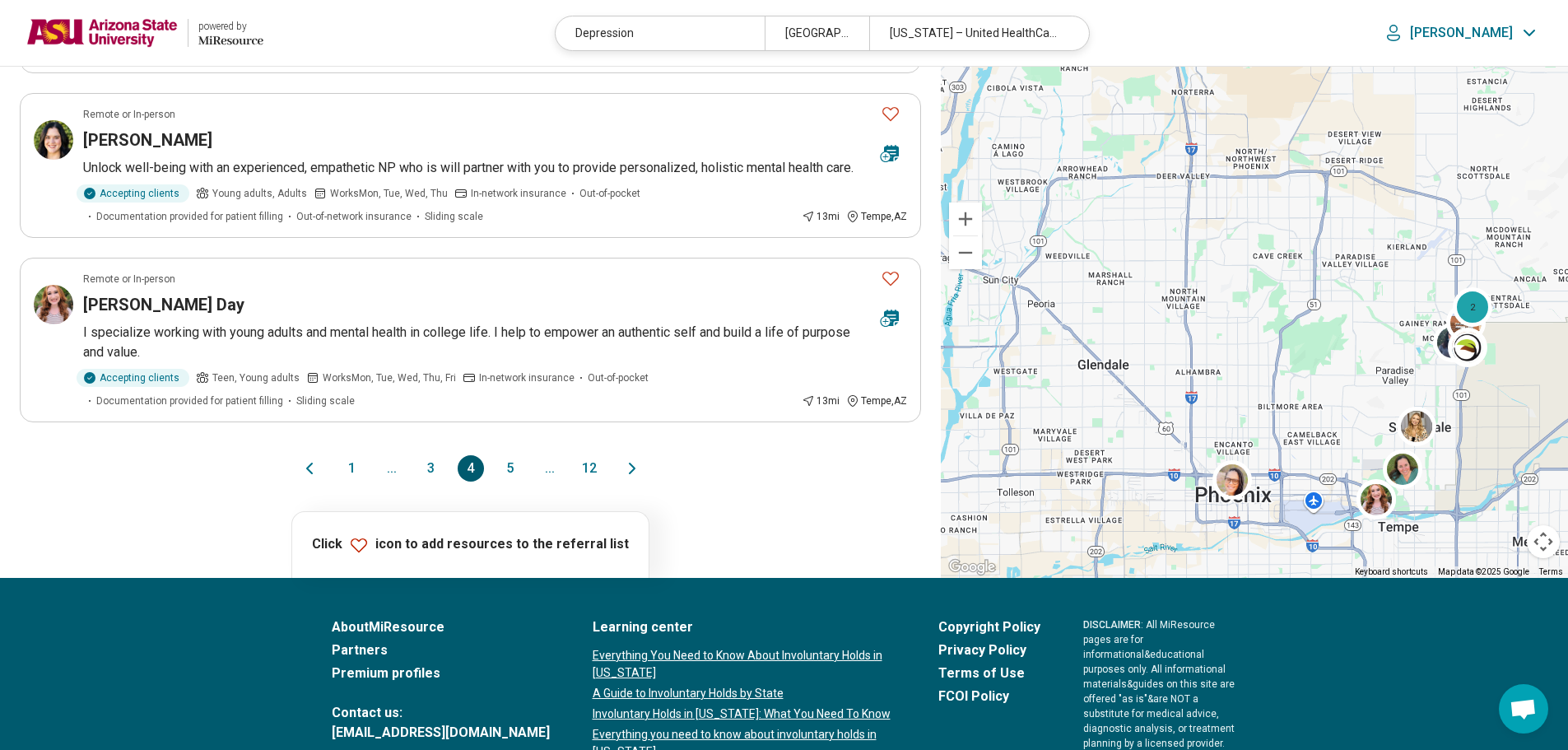
click at [516, 456] on button "5" at bounding box center [510, 469] width 26 height 26
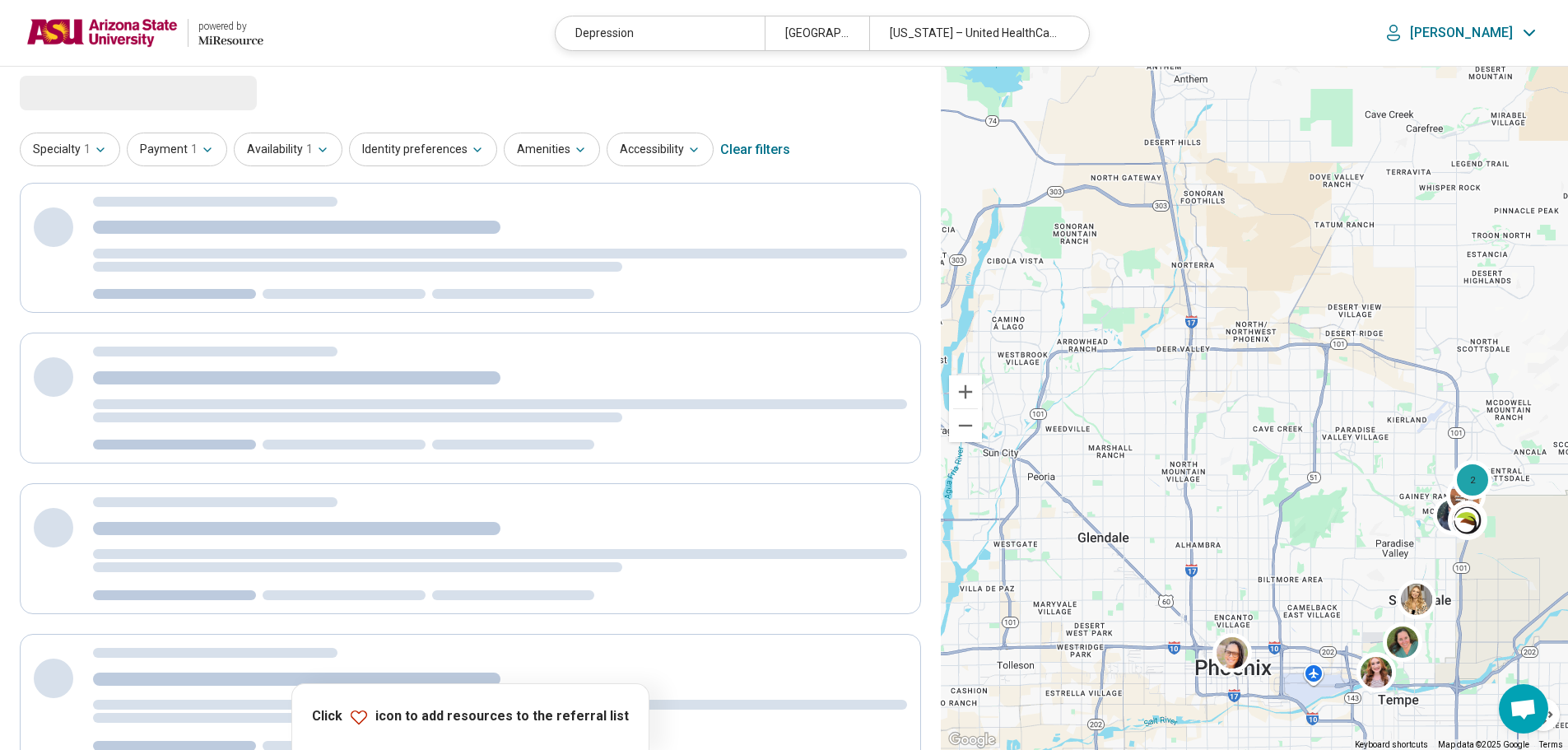
scroll to position [0, 0]
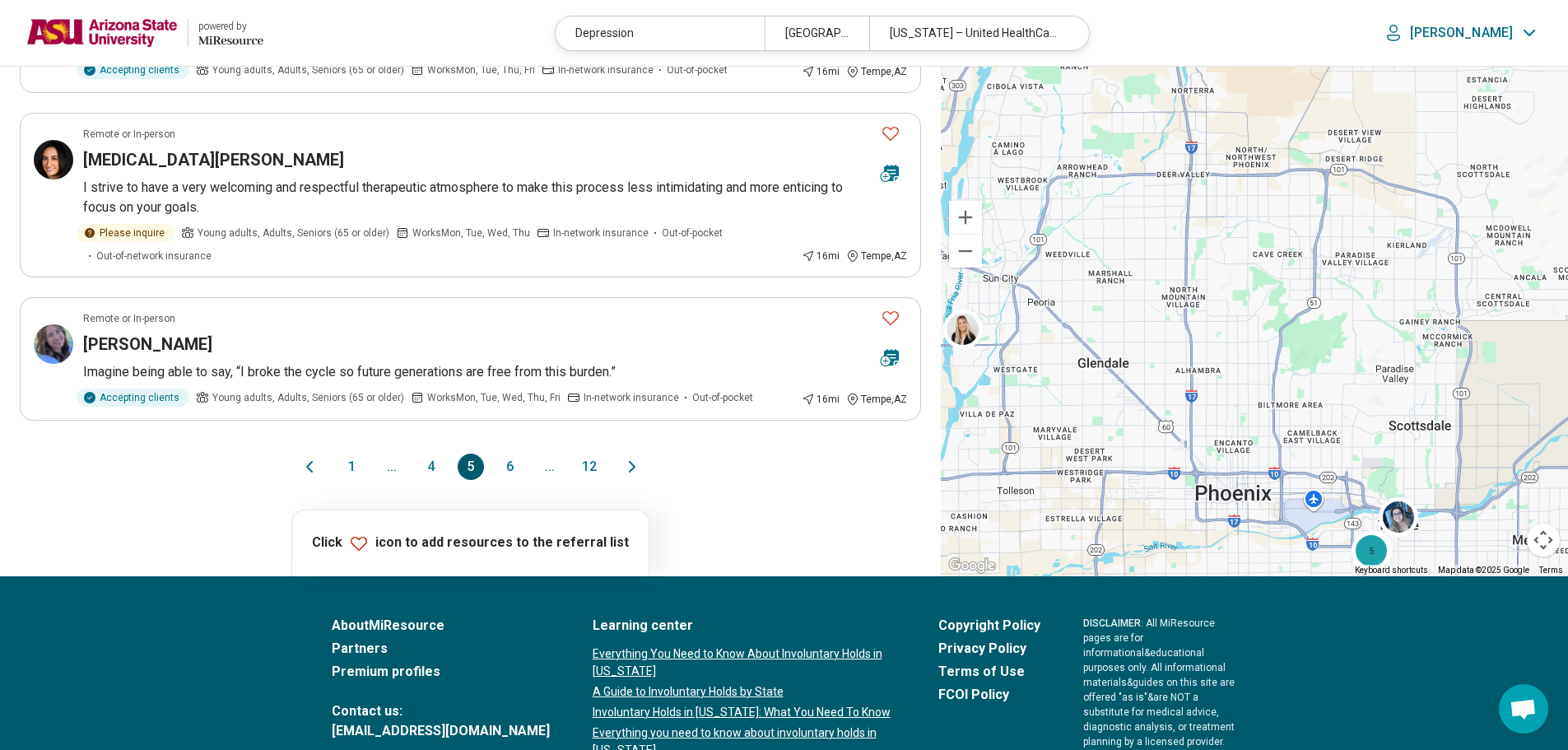
click at [508, 468] on button "6" at bounding box center [510, 467] width 26 height 26
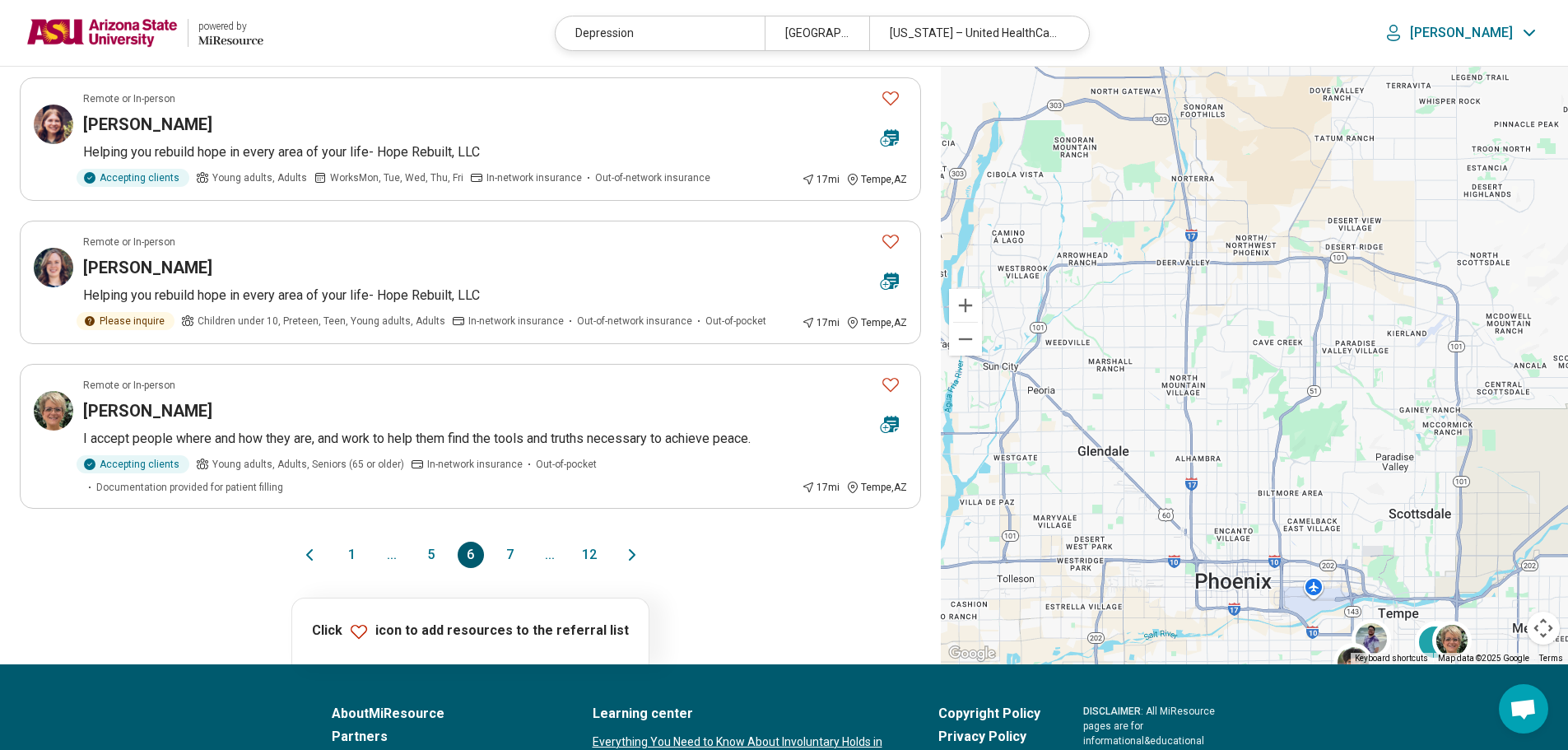
scroll to position [1235, 0]
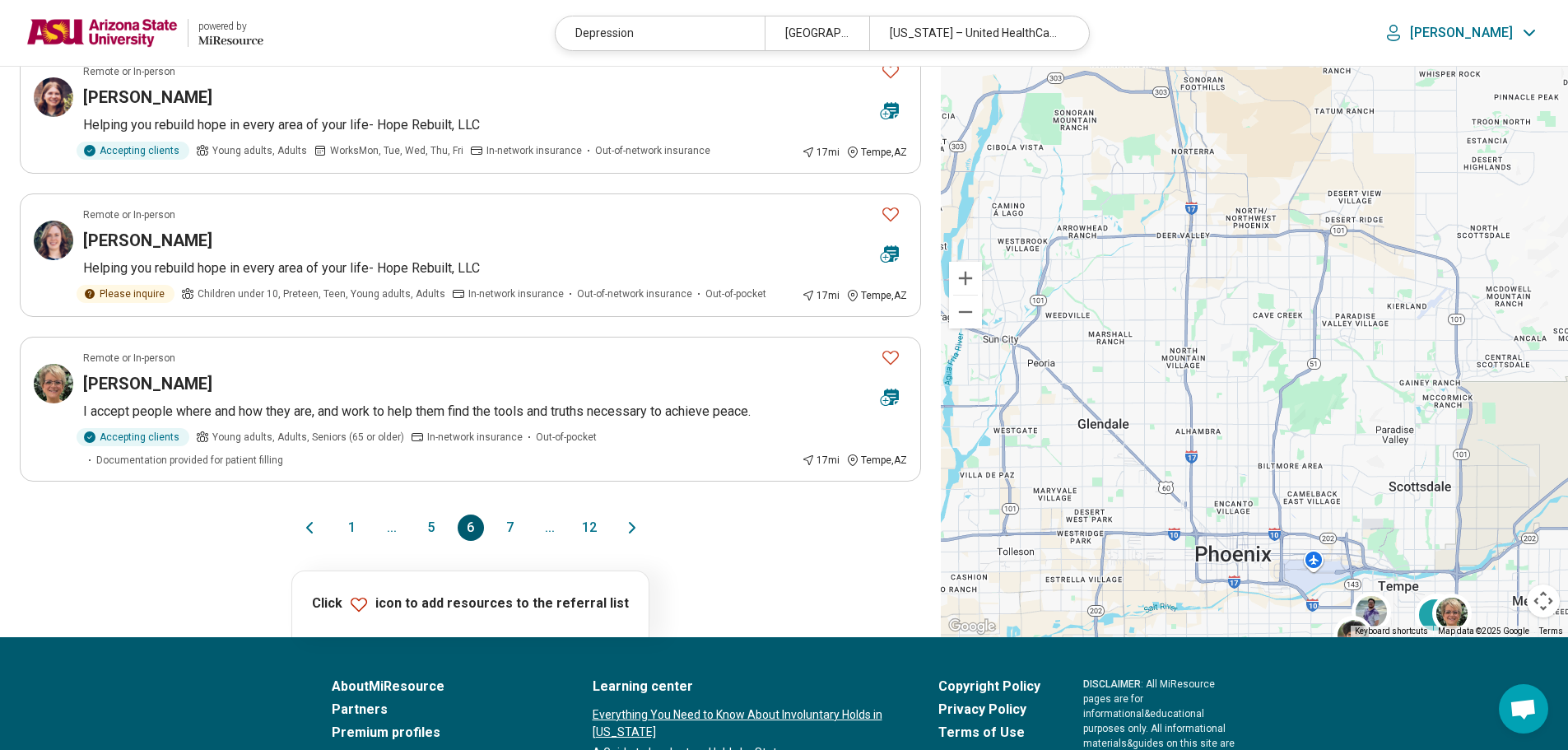
click at [511, 515] on button "7" at bounding box center [510, 528] width 26 height 26
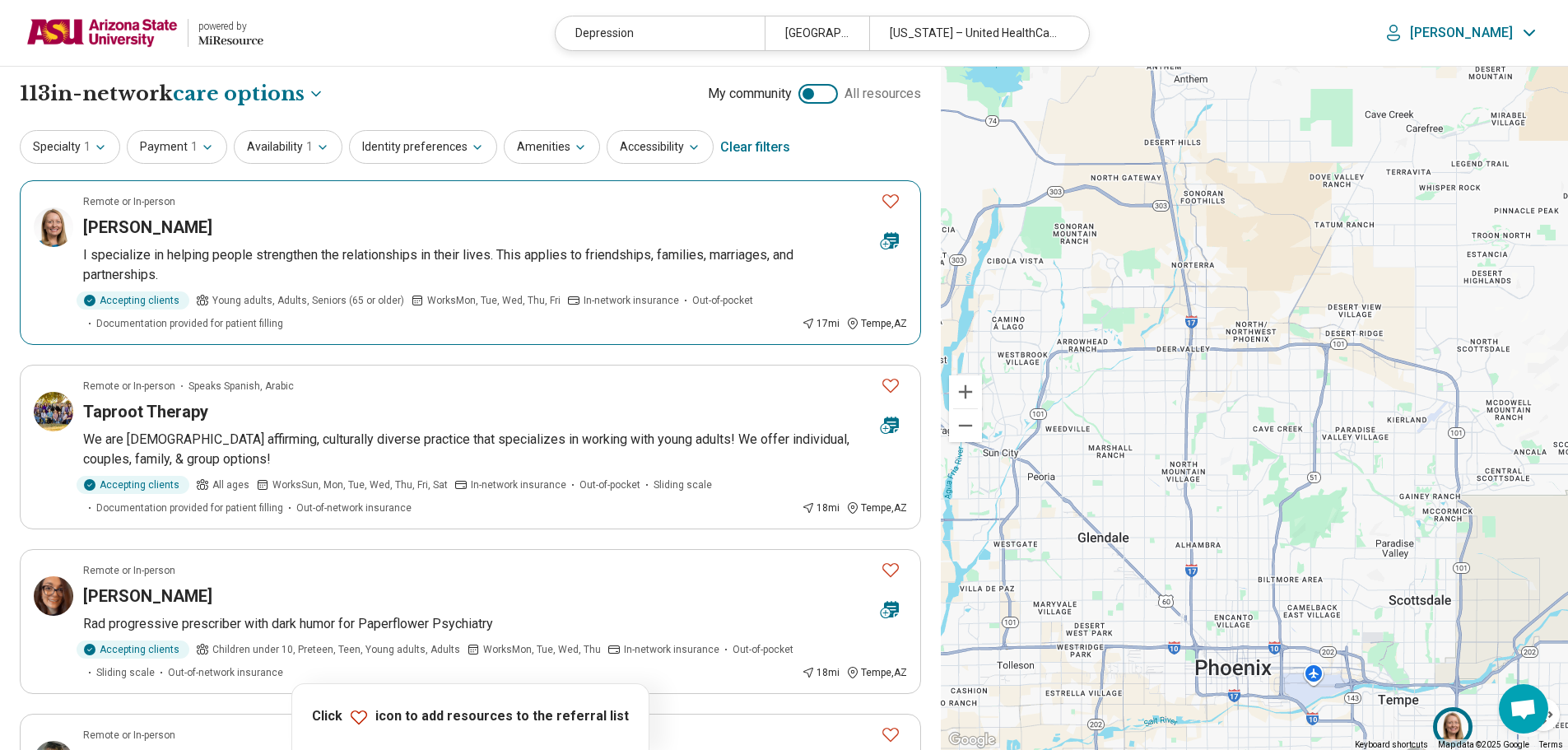
scroll to position [82, 0]
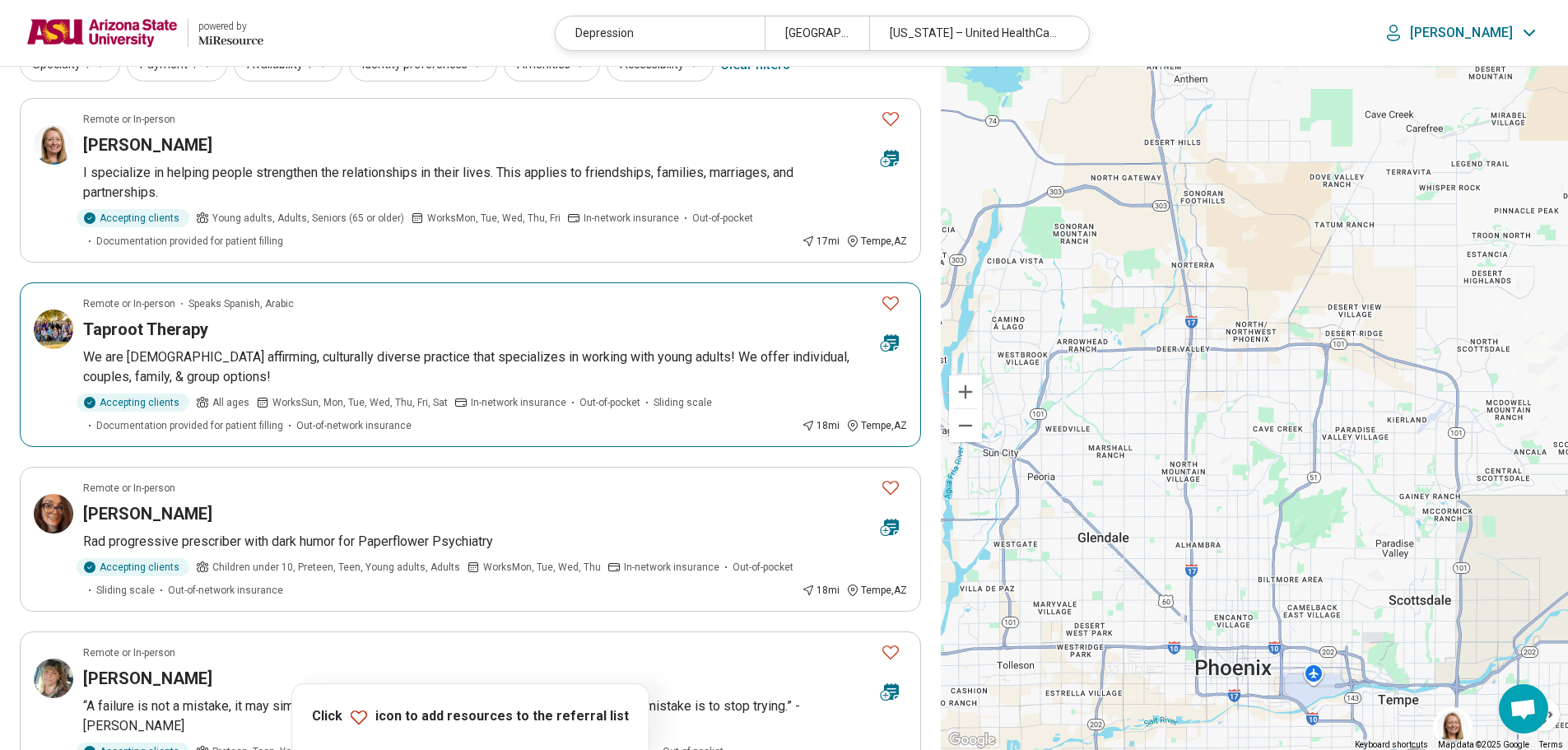
click at [891, 301] on icon "Favorite" at bounding box center [890, 303] width 19 height 19
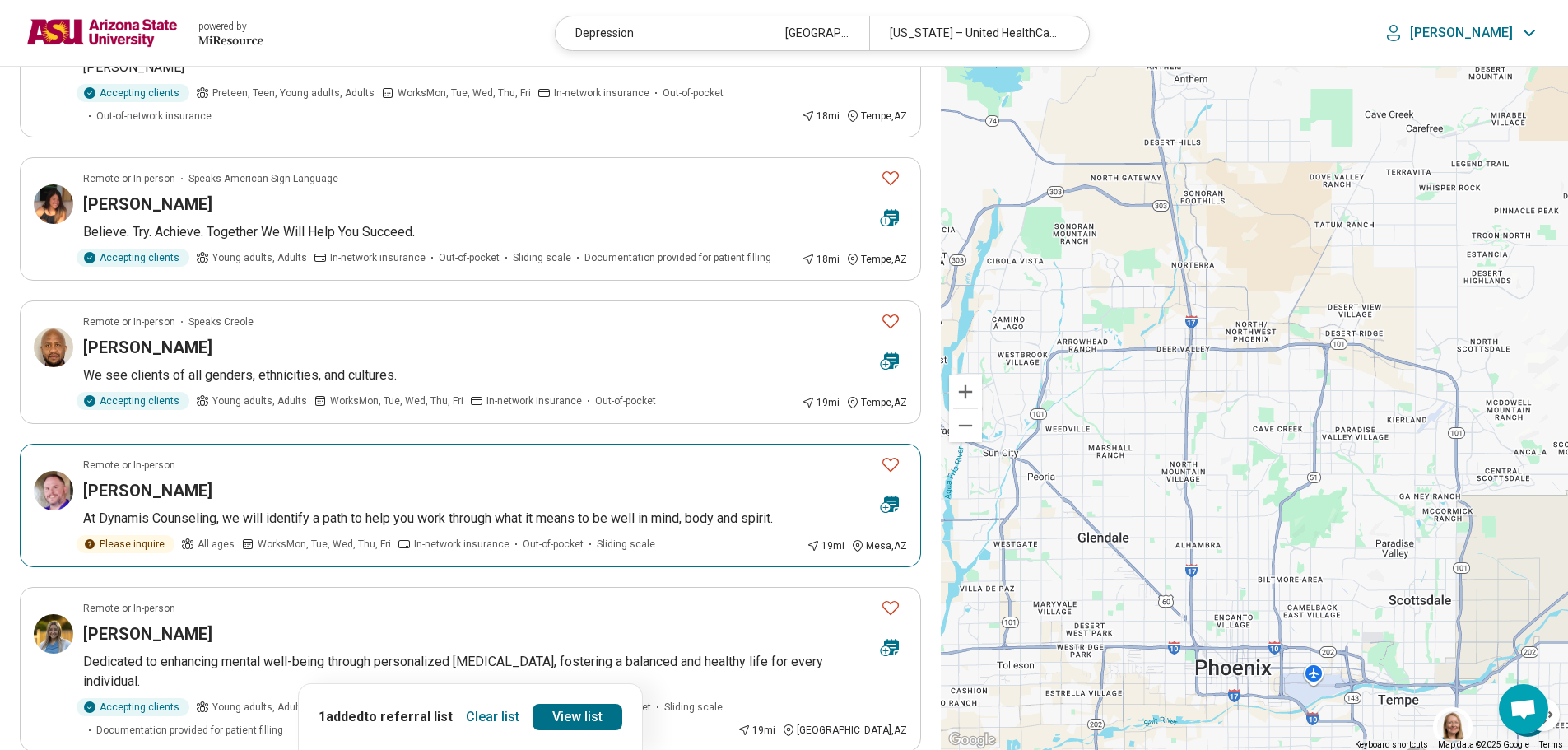
scroll to position [1482, 0]
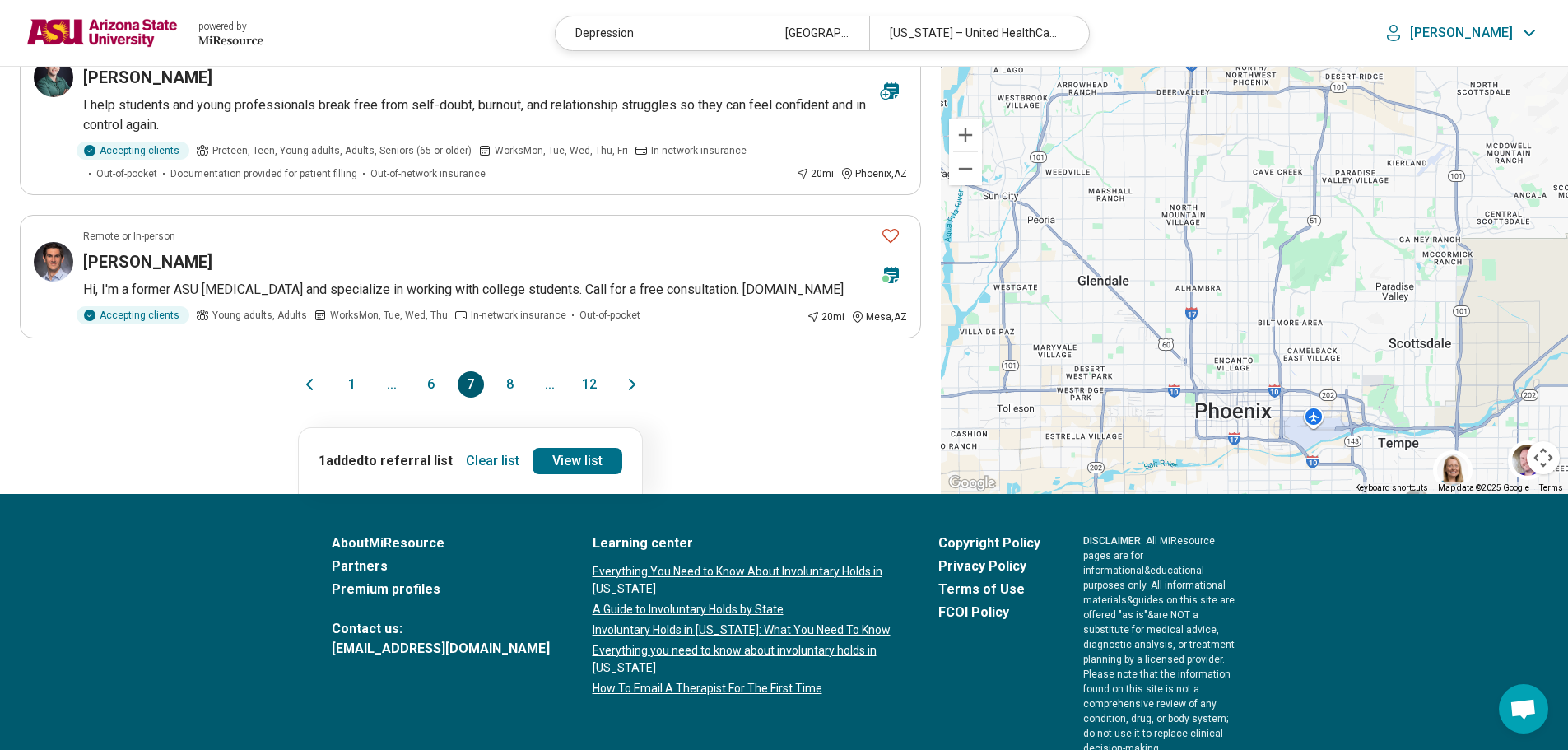
click at [434, 379] on button "6" at bounding box center [431, 384] width 26 height 26
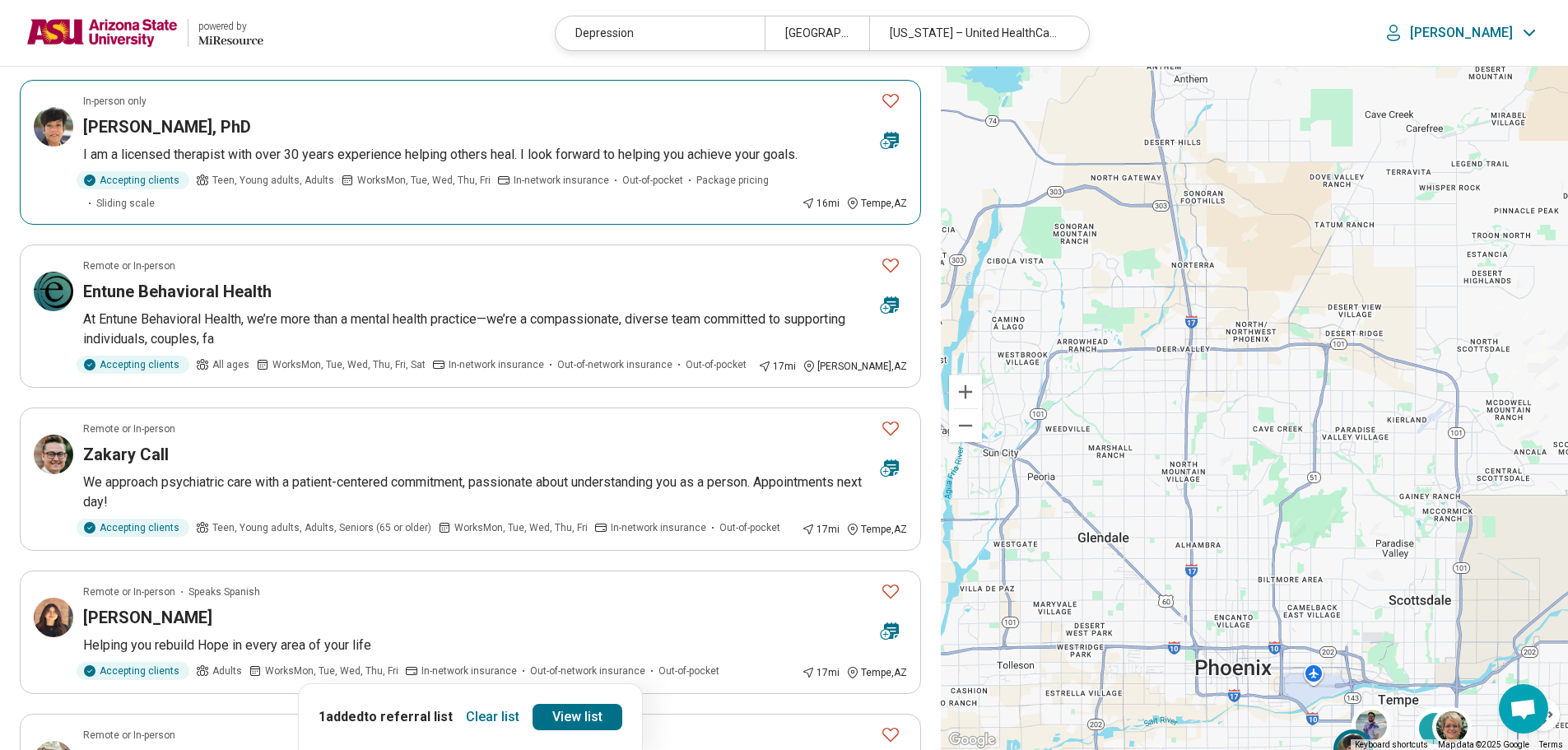
scroll to position [741, 0]
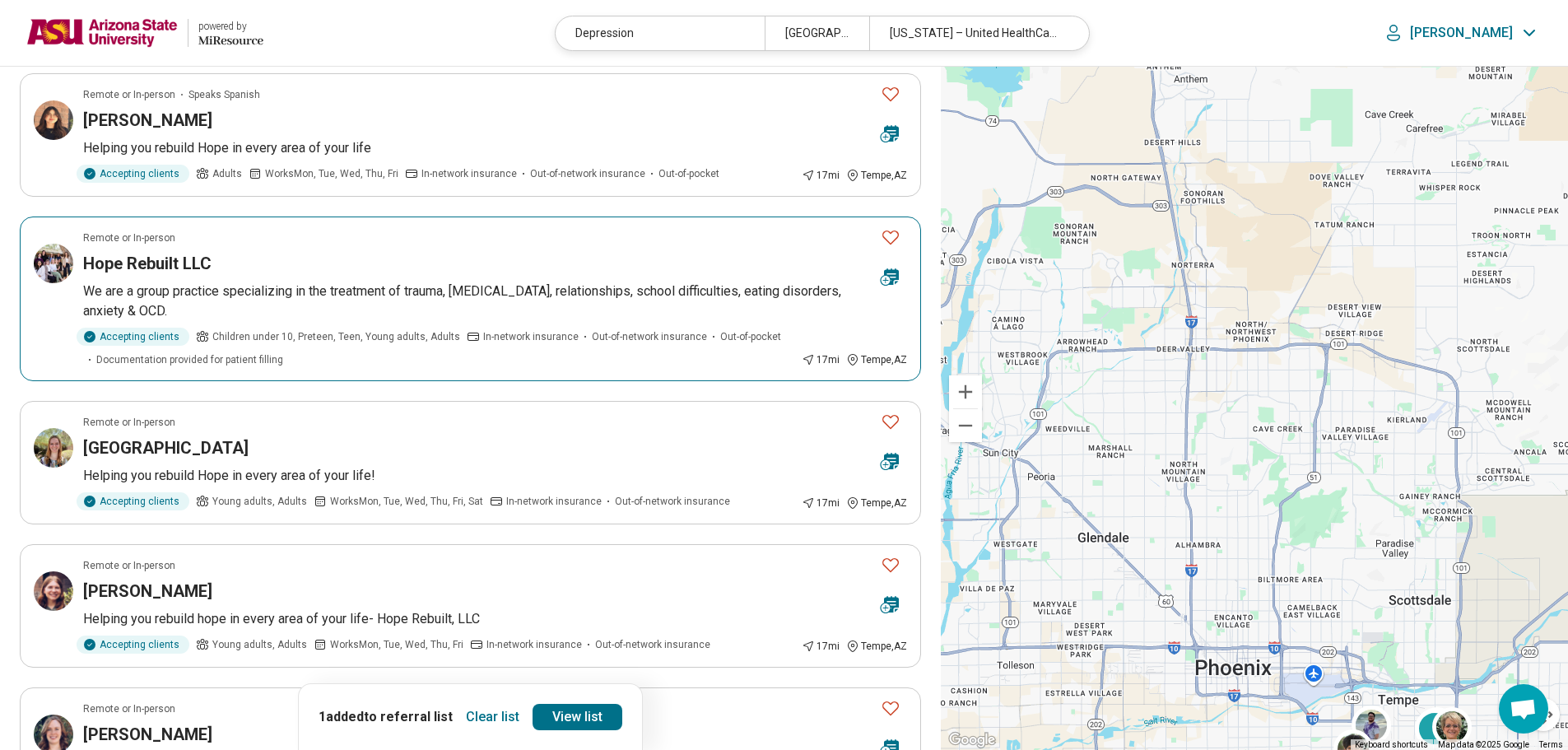
click at [893, 234] on icon "Favorite" at bounding box center [890, 236] width 19 height 19
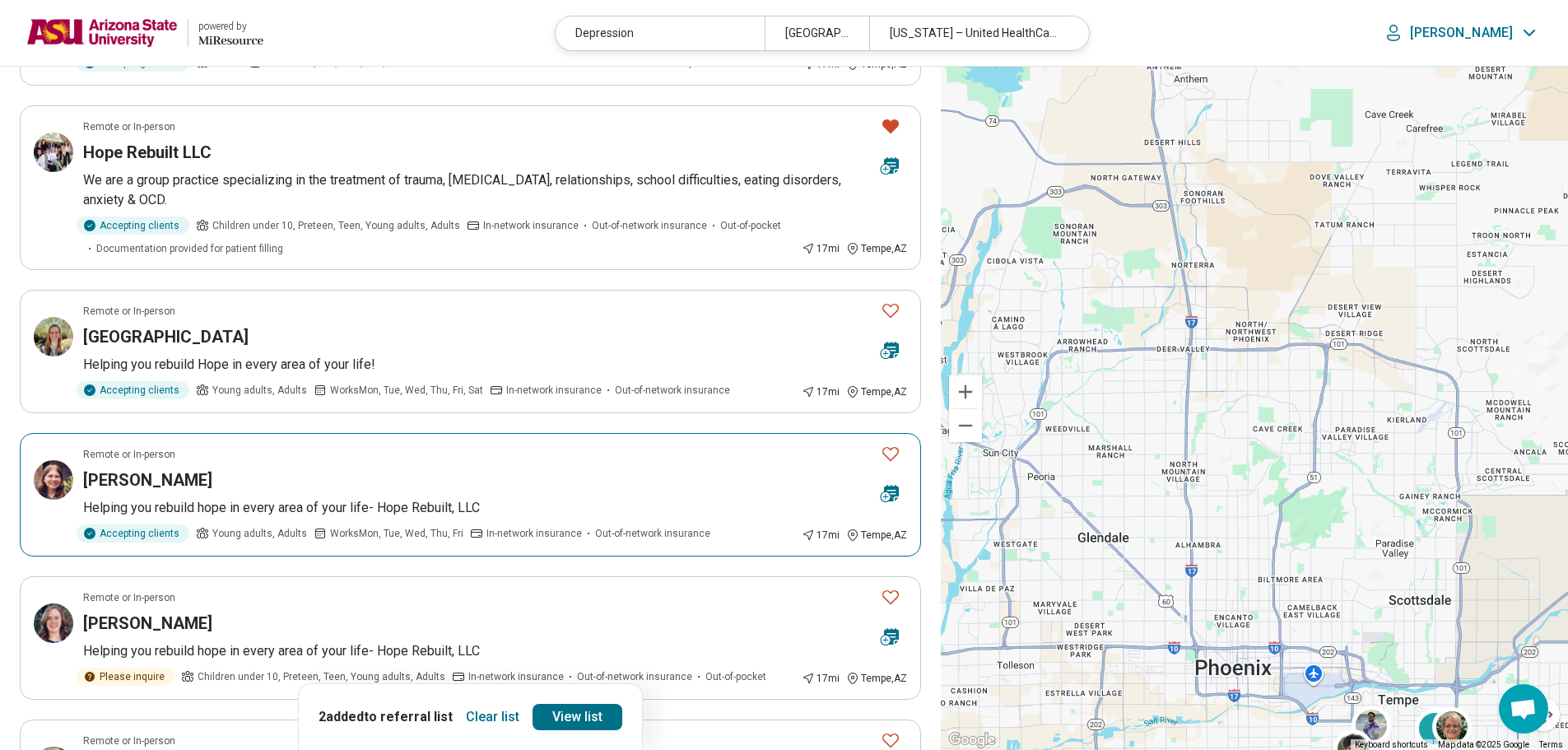
scroll to position [1235, 0]
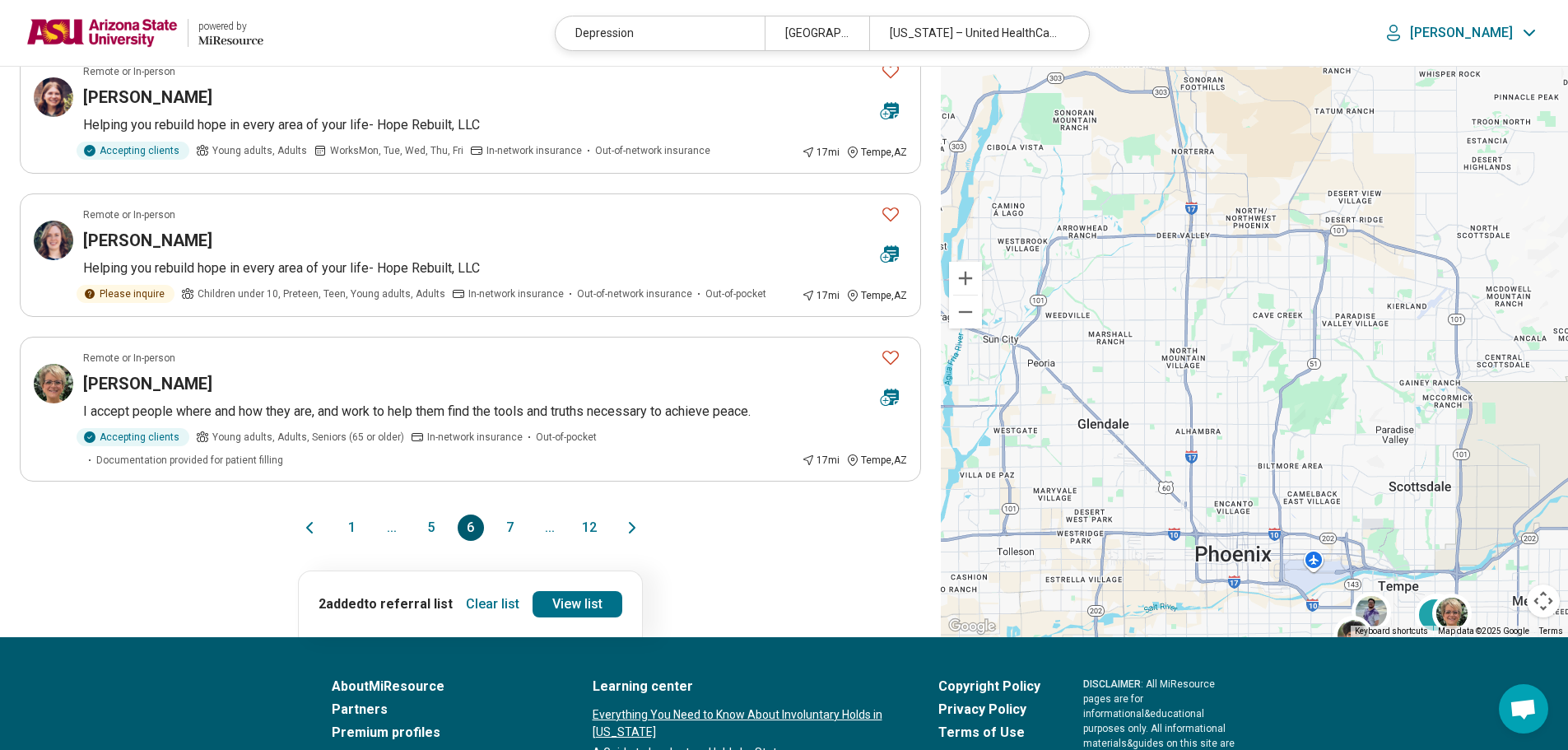
click at [347, 515] on button "1" at bounding box center [352, 528] width 26 height 26
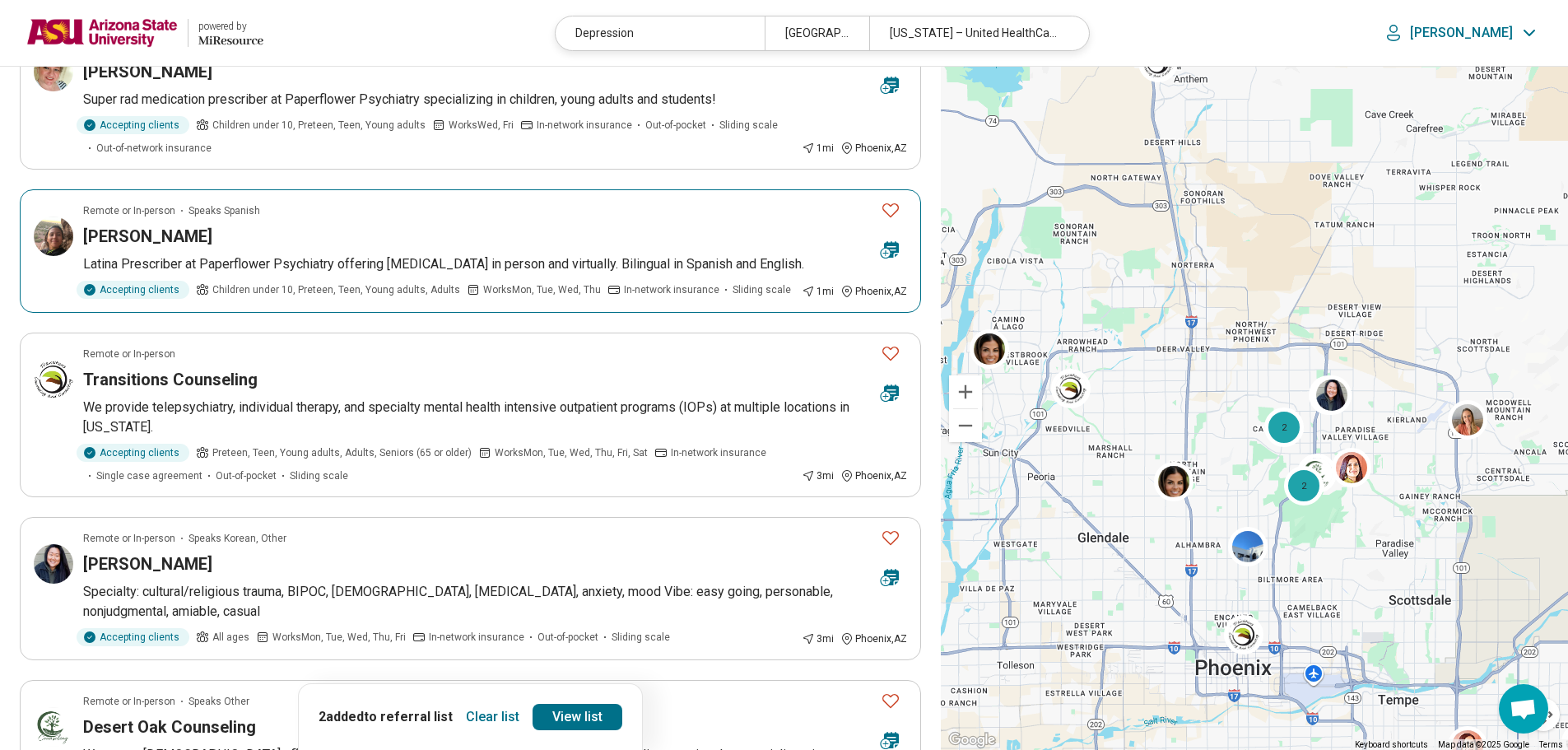
scroll to position [165, 0]
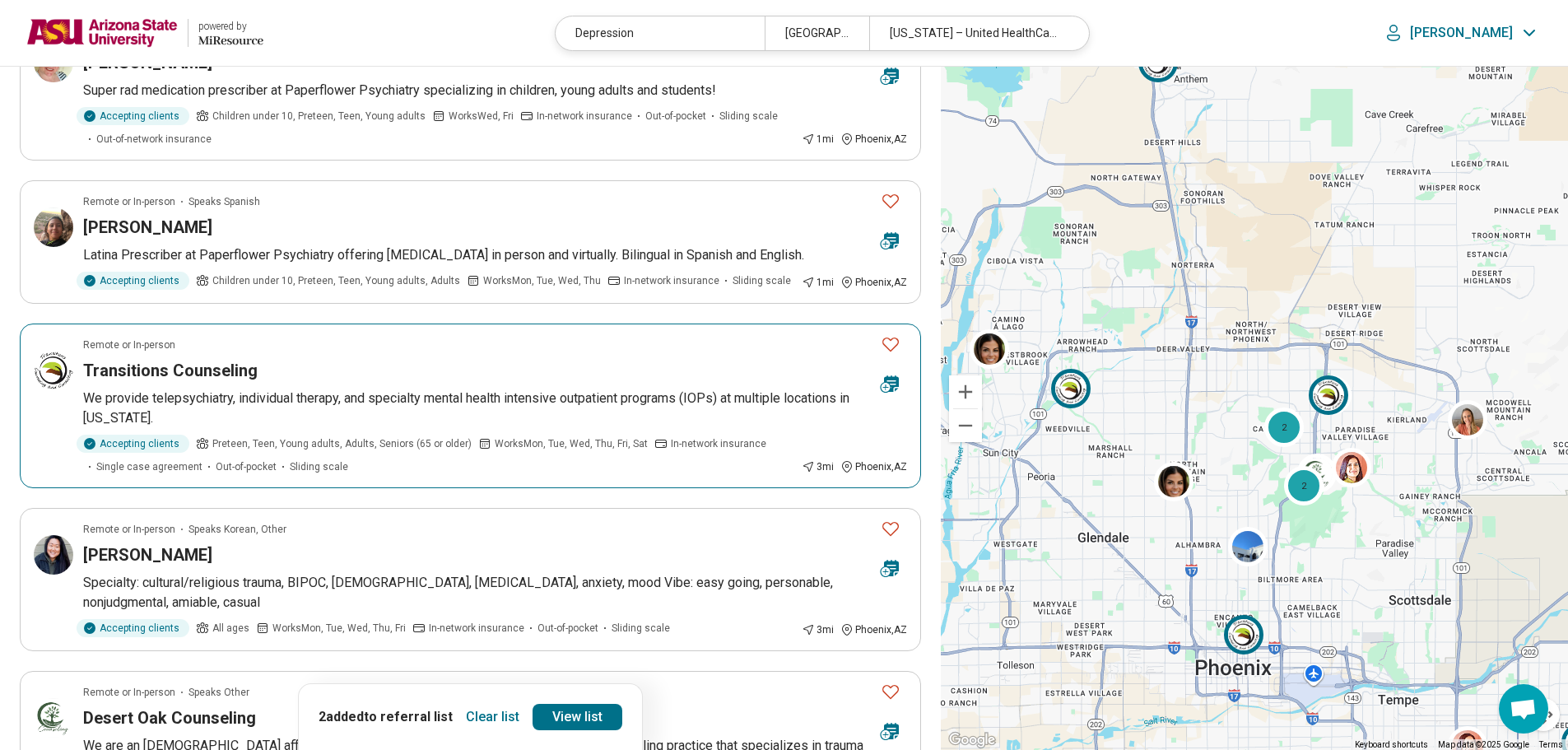
click at [890, 340] on icon "Favorite" at bounding box center [890, 344] width 17 height 14
click at [604, 712] on link "View list" at bounding box center [577, 717] width 90 height 26
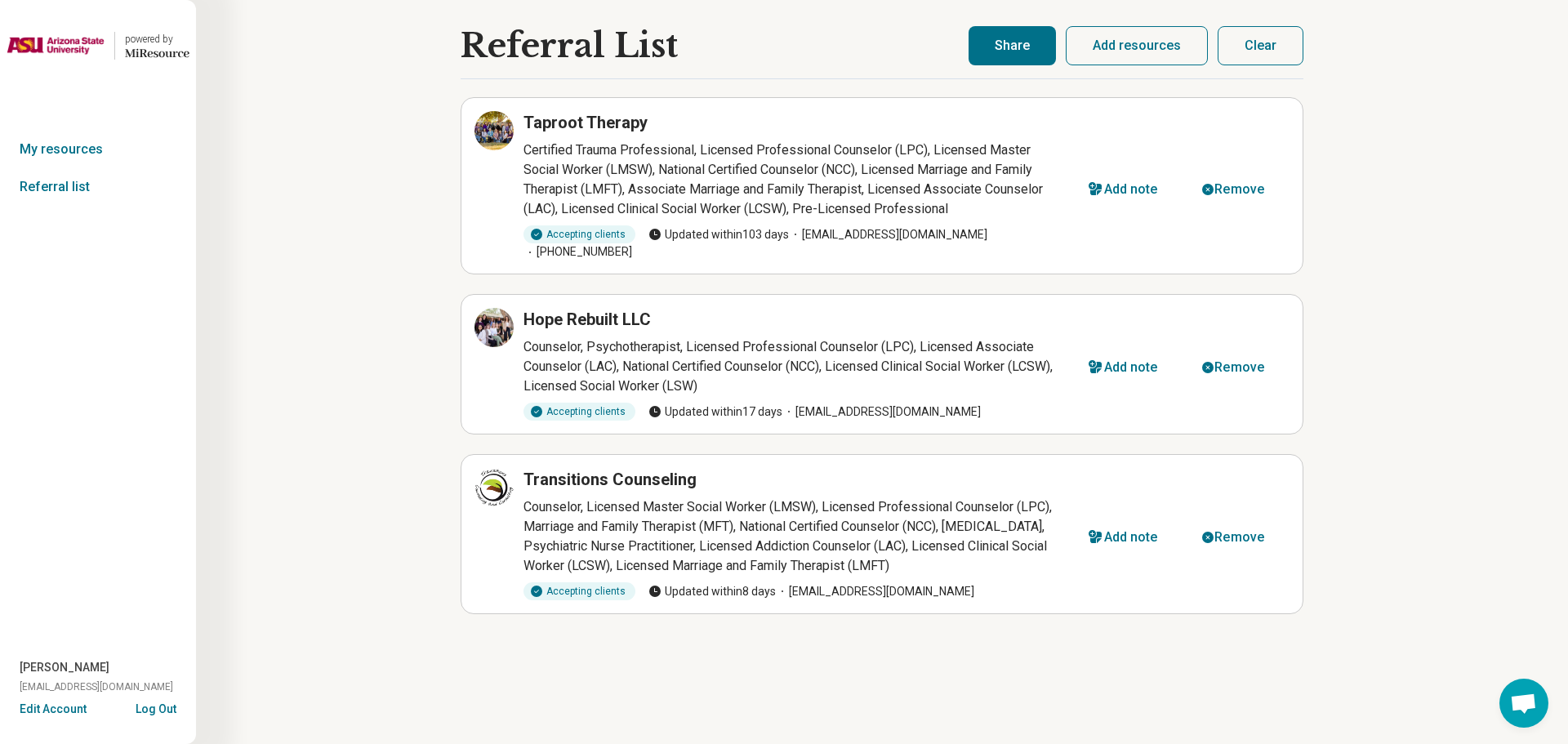
click at [1036, 40] on button "Share" at bounding box center [1012, 45] width 87 height 39
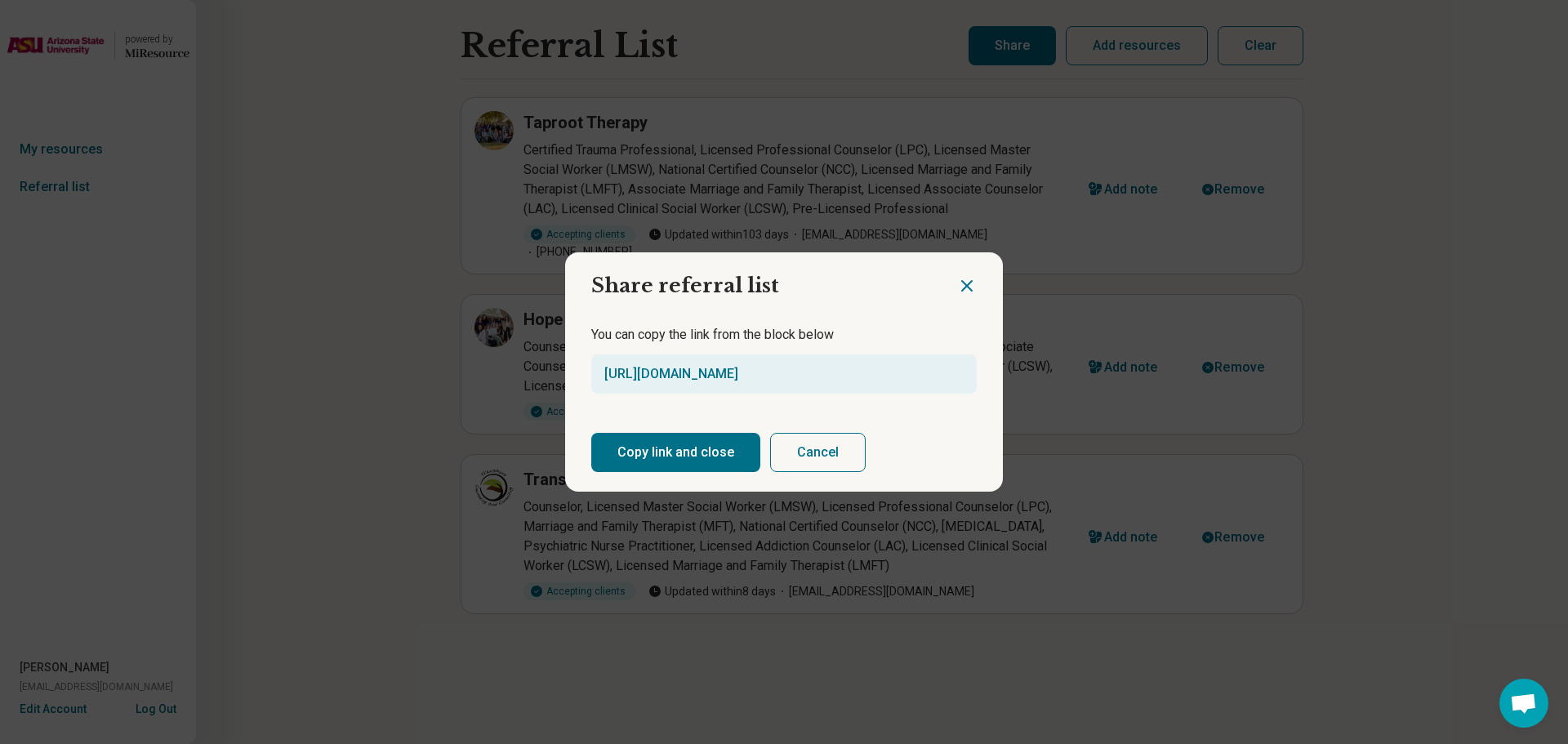
click at [661, 445] on button "Copy link and close" at bounding box center [676, 452] width 169 height 39
